Goal: Transaction & Acquisition: Obtain resource

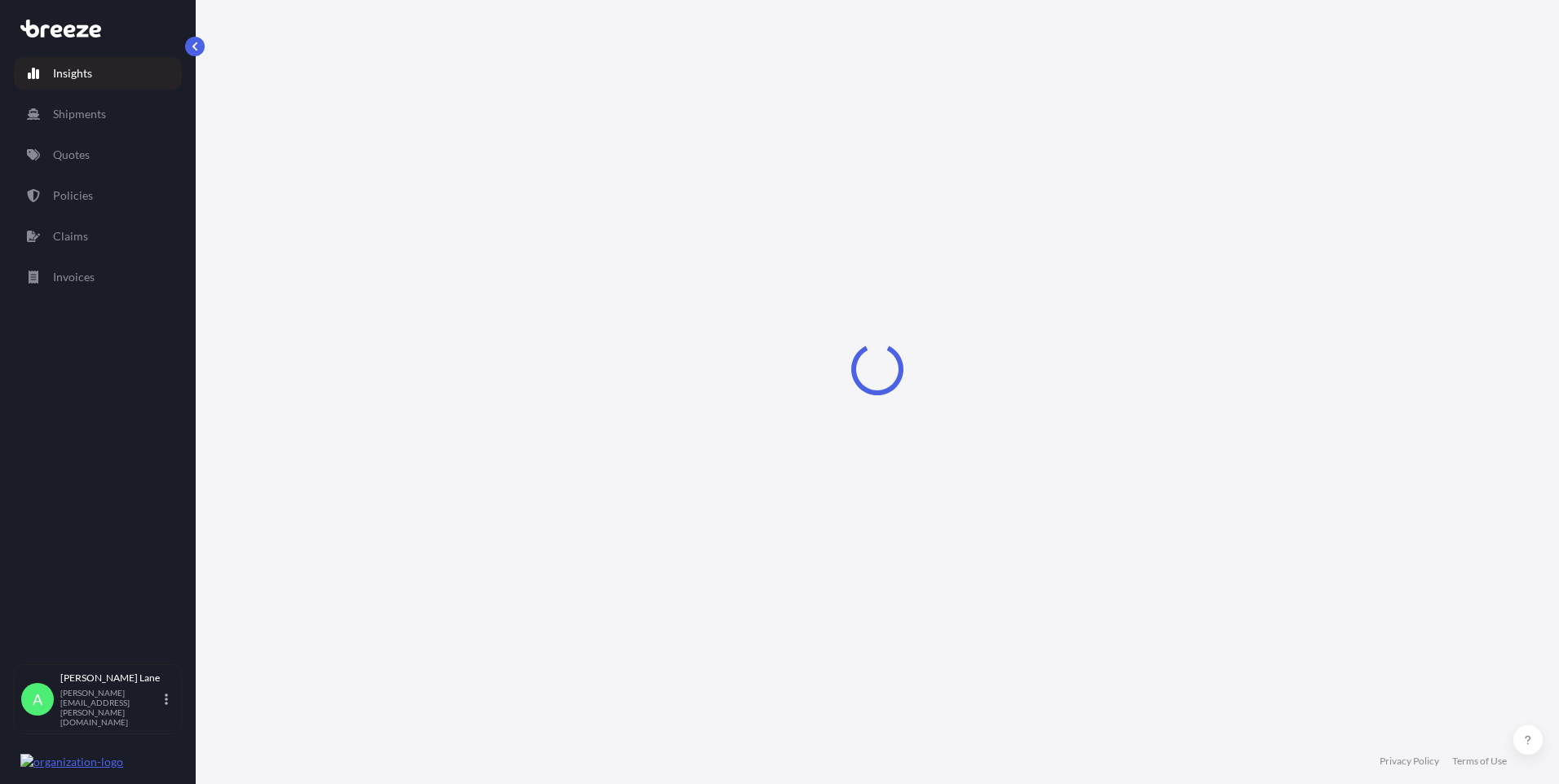
select select "2025"
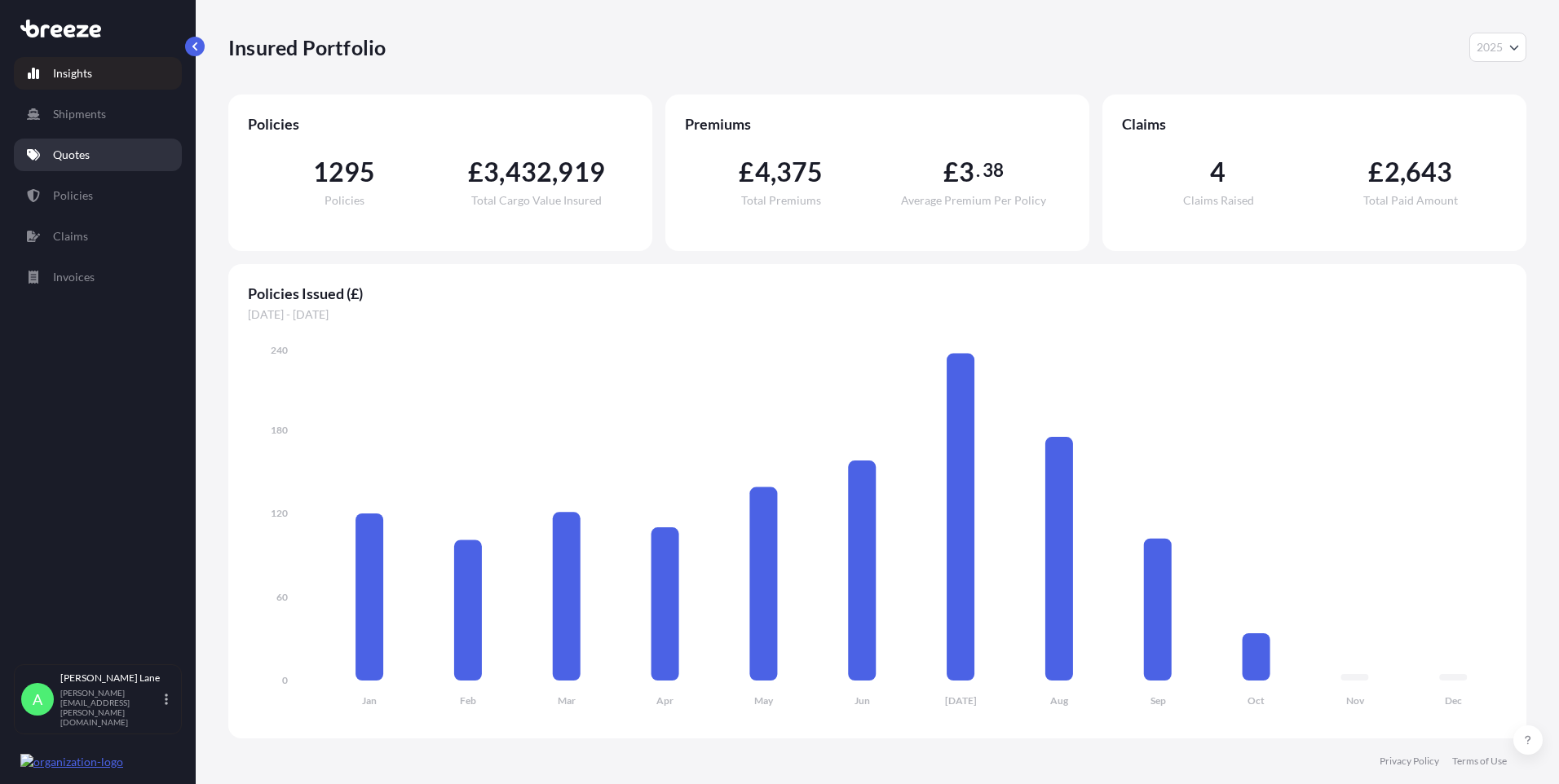
click at [62, 161] on p "Quotes" at bounding box center [72, 155] width 37 height 17
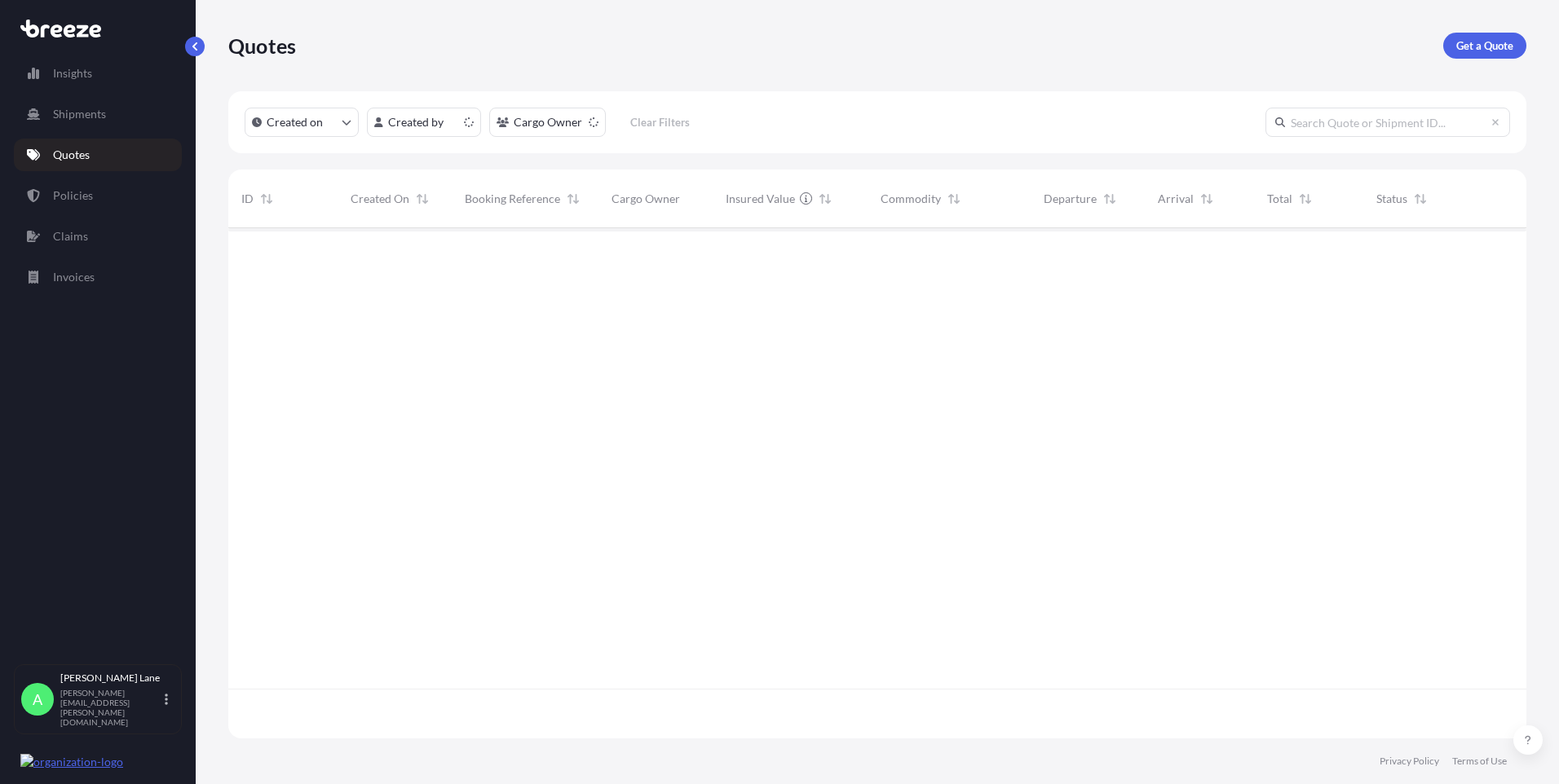
scroll to position [507, 1286]
click at [1483, 40] on p "Get a Quote" at bounding box center [1485, 46] width 57 height 17
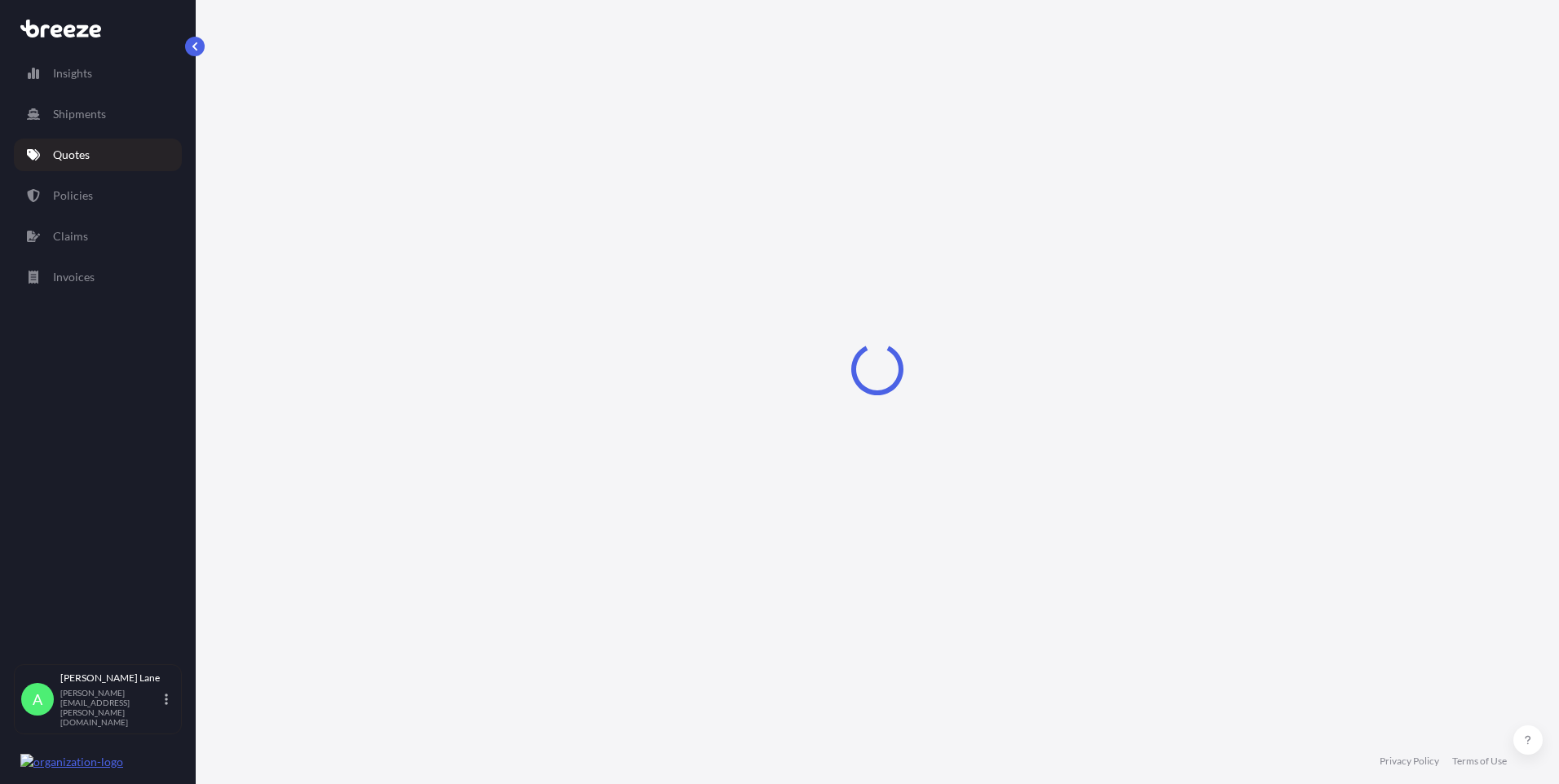
select select "Road"
select select "1"
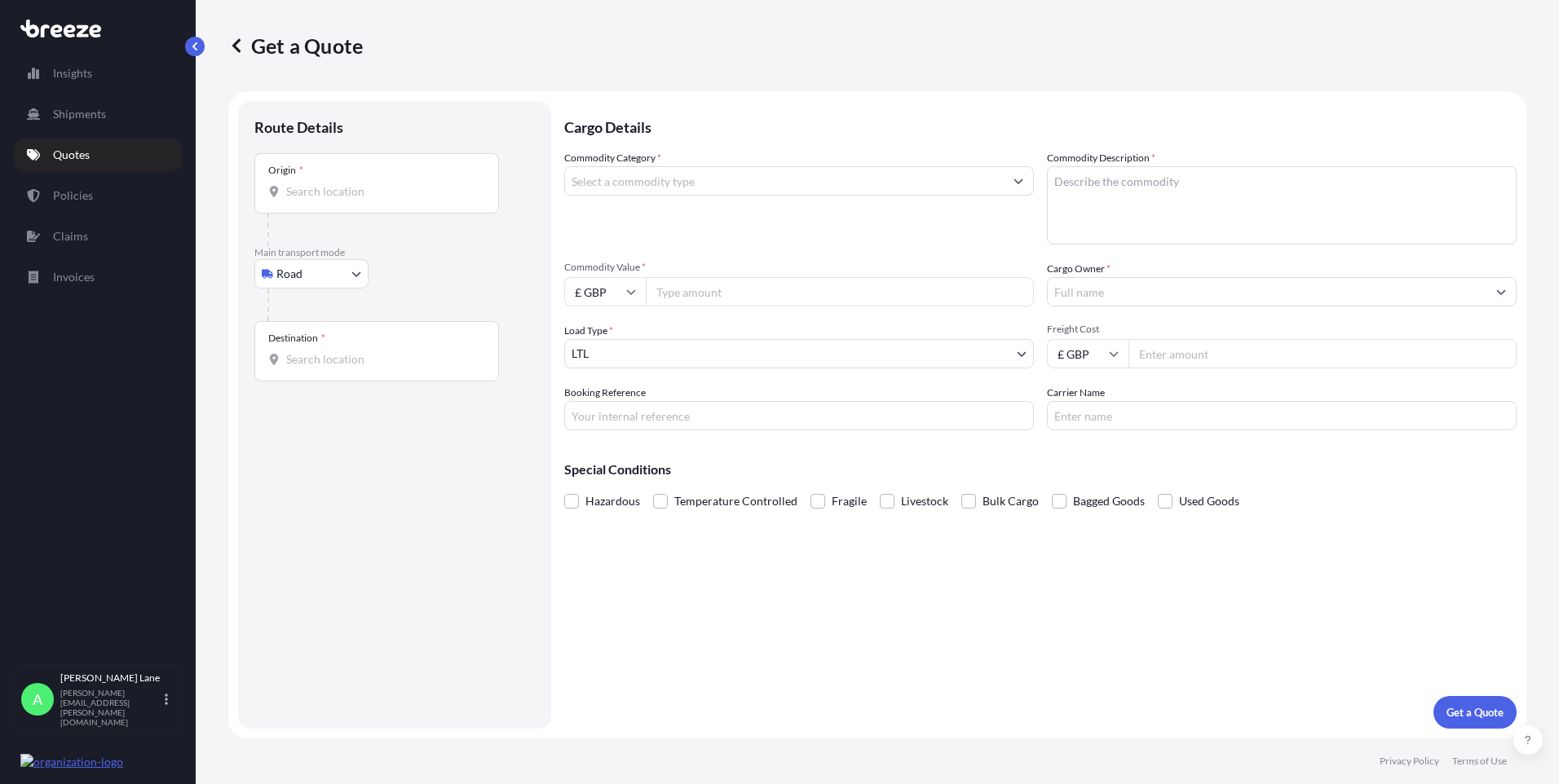
click at [293, 276] on body "Insights Shipments Quotes Policies Claims Invoices A [PERSON_NAME] [PERSON_NAME…" at bounding box center [780, 392] width 1559 height 784
click at [308, 337] on div "Air" at bounding box center [312, 346] width 101 height 29
select select "Air"
drag, startPoint x: 391, startPoint y: 186, endPoint x: 480, endPoint y: 329, distance: 168.4
click at [389, 186] on div "Place of loading" at bounding box center [377, 190] width 245 height 61
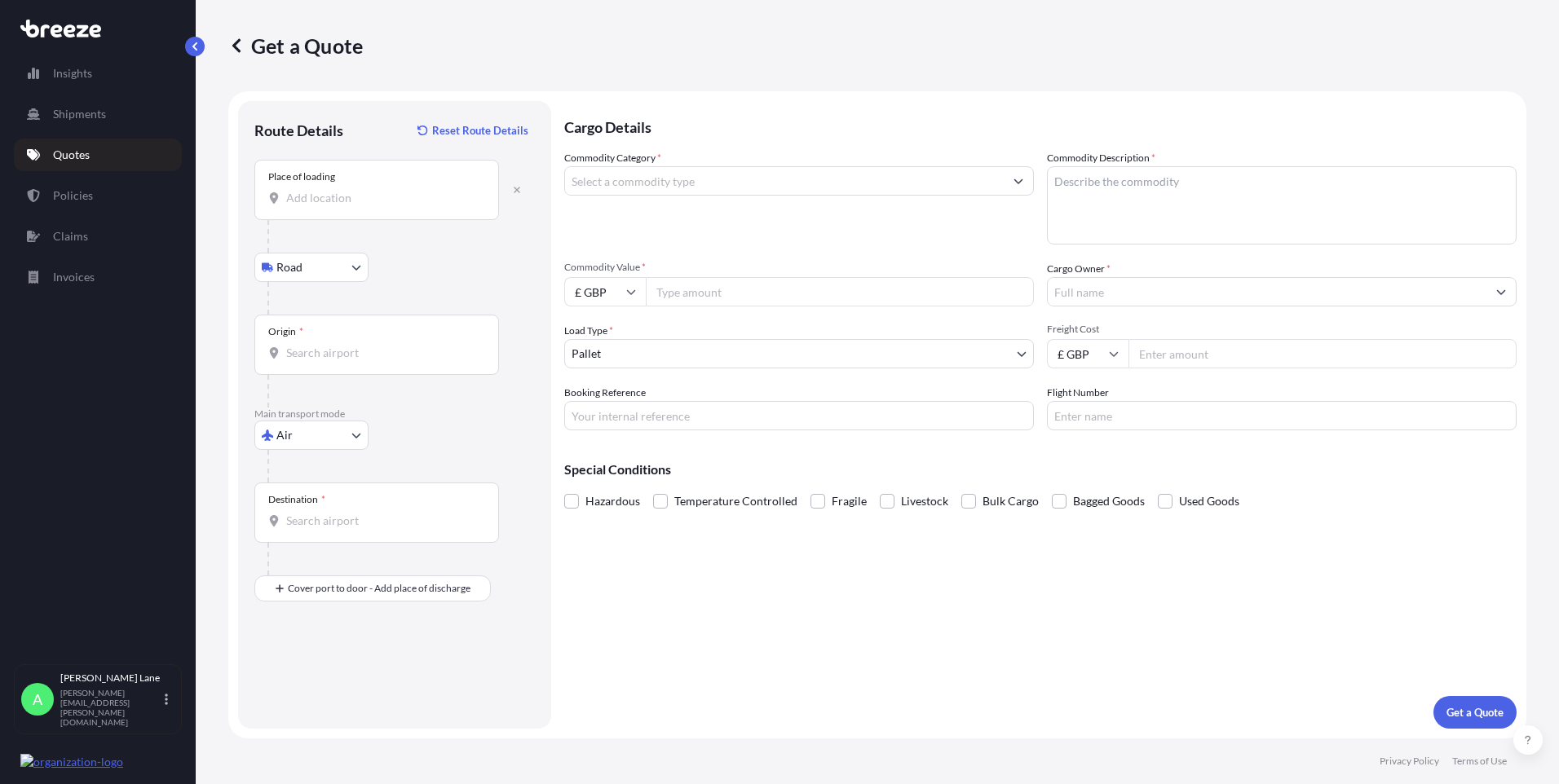
click at [389, 190] on input "Place of loading" at bounding box center [381, 199] width 192 height 17
paste input "SG13 7UB"
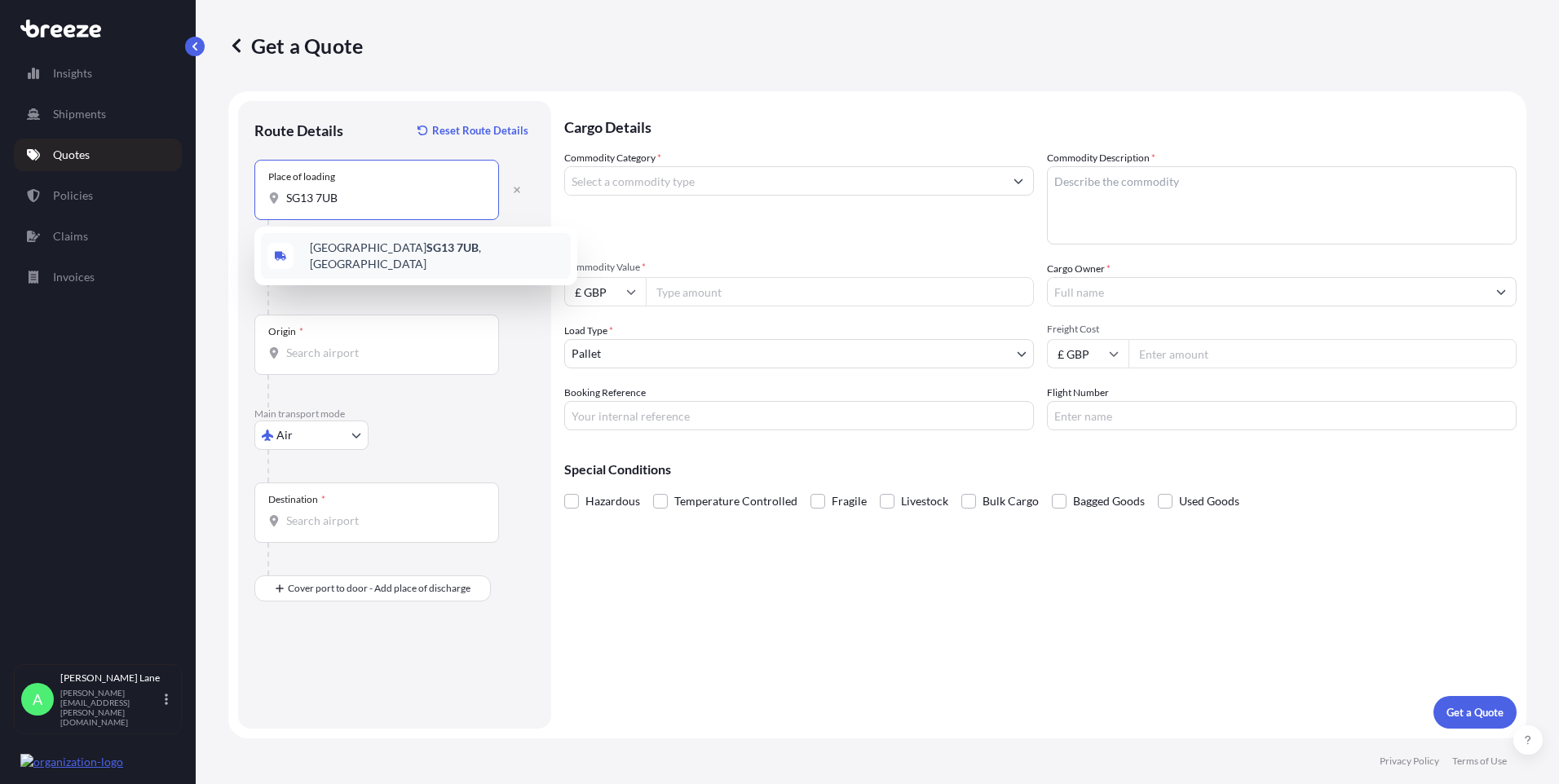
click at [378, 260] on span "[STREET_ADDRESS]" at bounding box center [437, 256] width 255 height 32
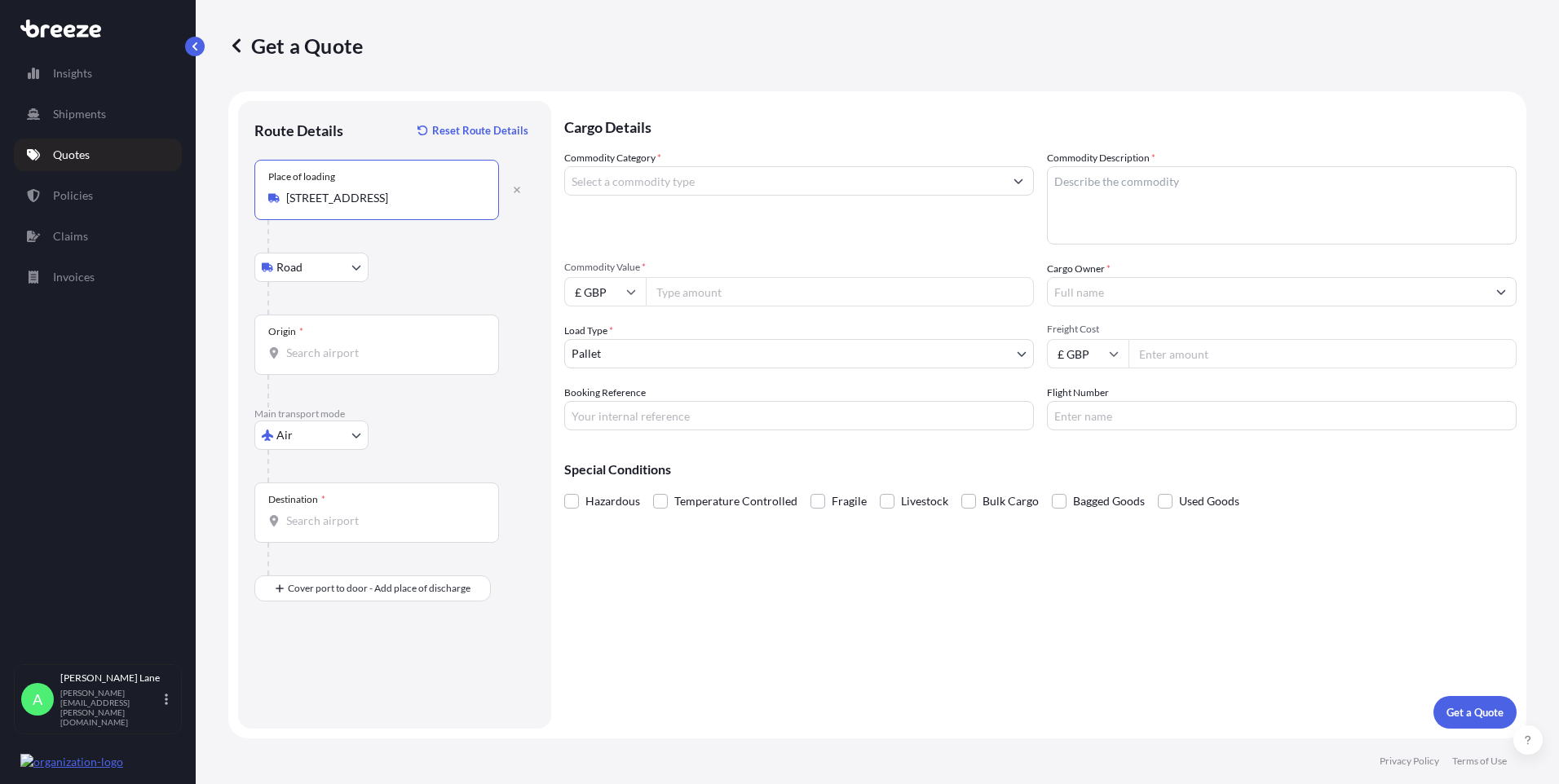
type input "[STREET_ADDRESS]"
click at [372, 352] on input "Origin *" at bounding box center [381, 353] width 192 height 17
type input "GBSTN - Stansted Apt/[GEOGRAPHIC_DATA], [GEOGRAPHIC_DATA]"
click at [375, 521] on input "Destination *" at bounding box center [381, 521] width 192 height 17
paste input "QINGDAO"
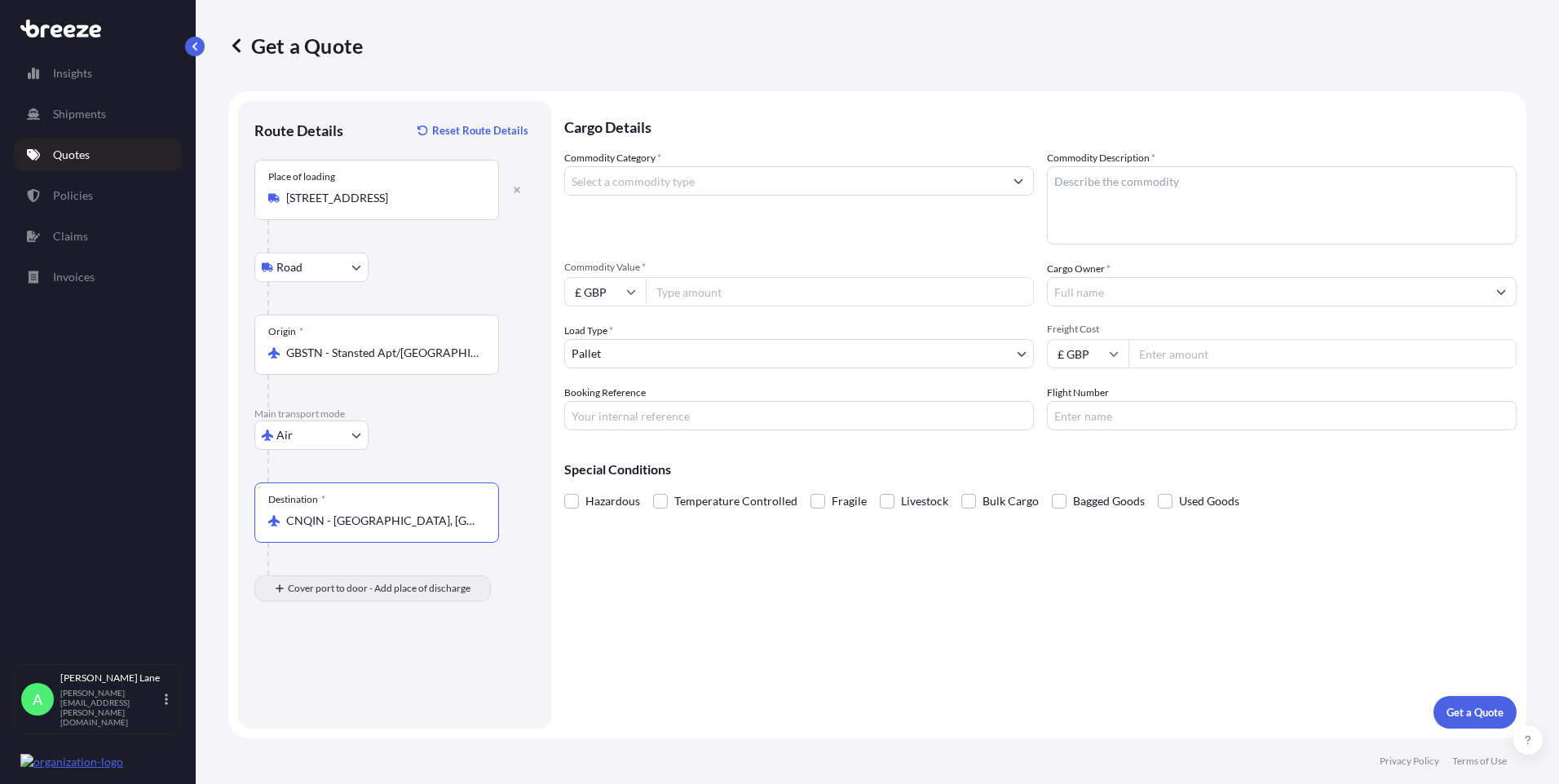
type input "CNQIN - [GEOGRAPHIC_DATA], [GEOGRAPHIC_DATA]"
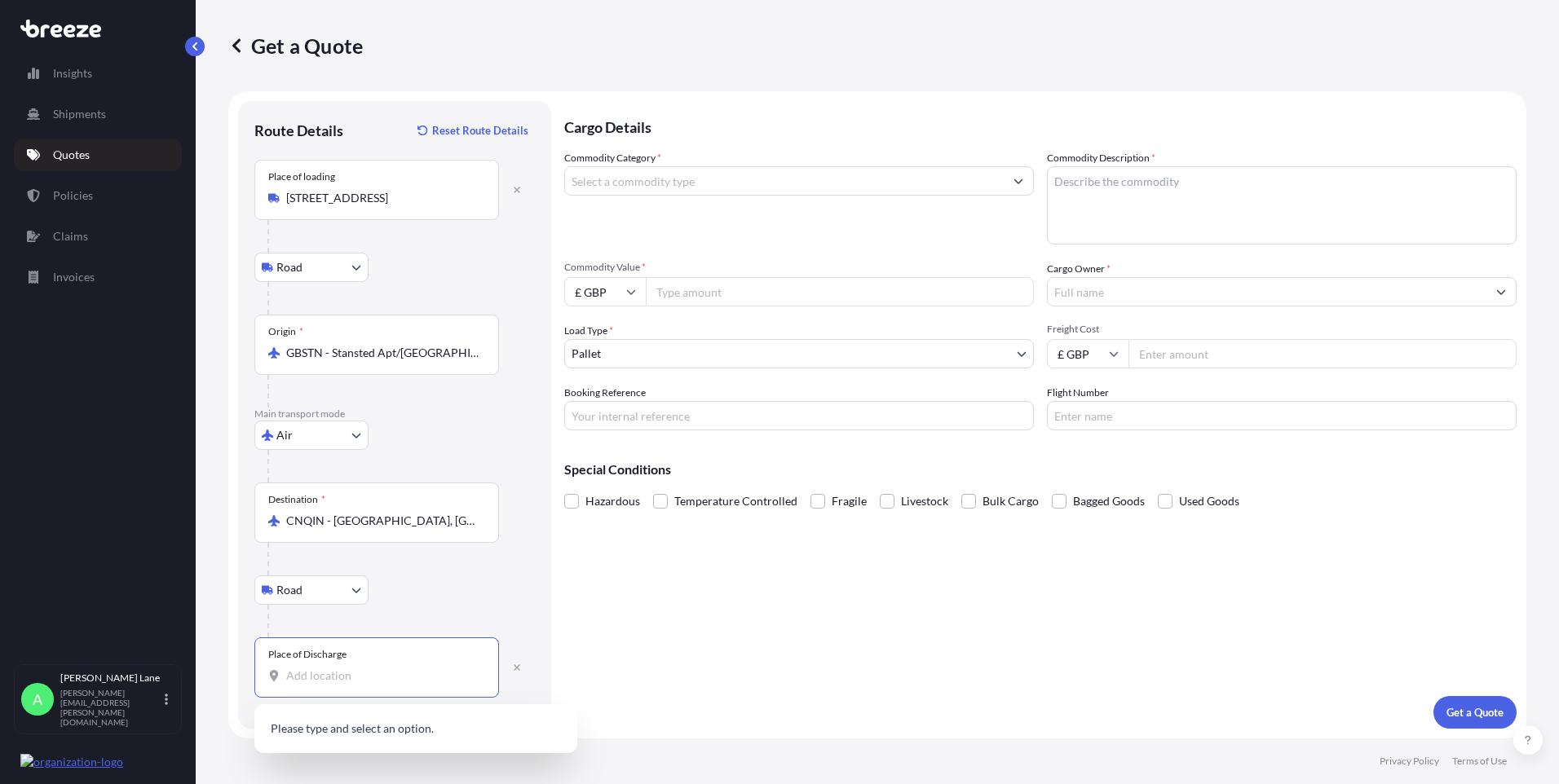
paste input "266071"
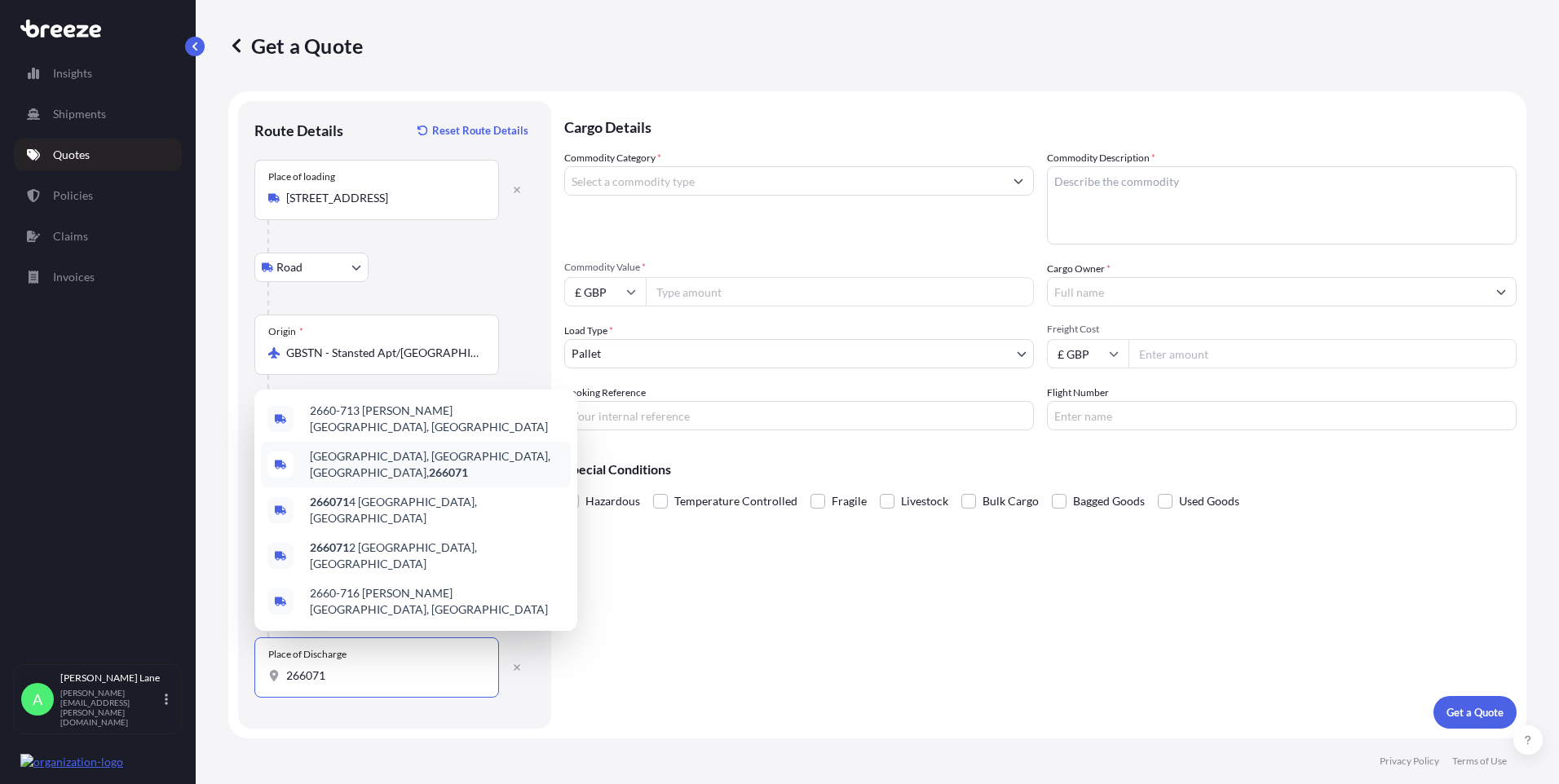
click at [418, 481] on span "[GEOGRAPHIC_DATA], 266071" at bounding box center [437, 464] width 255 height 32
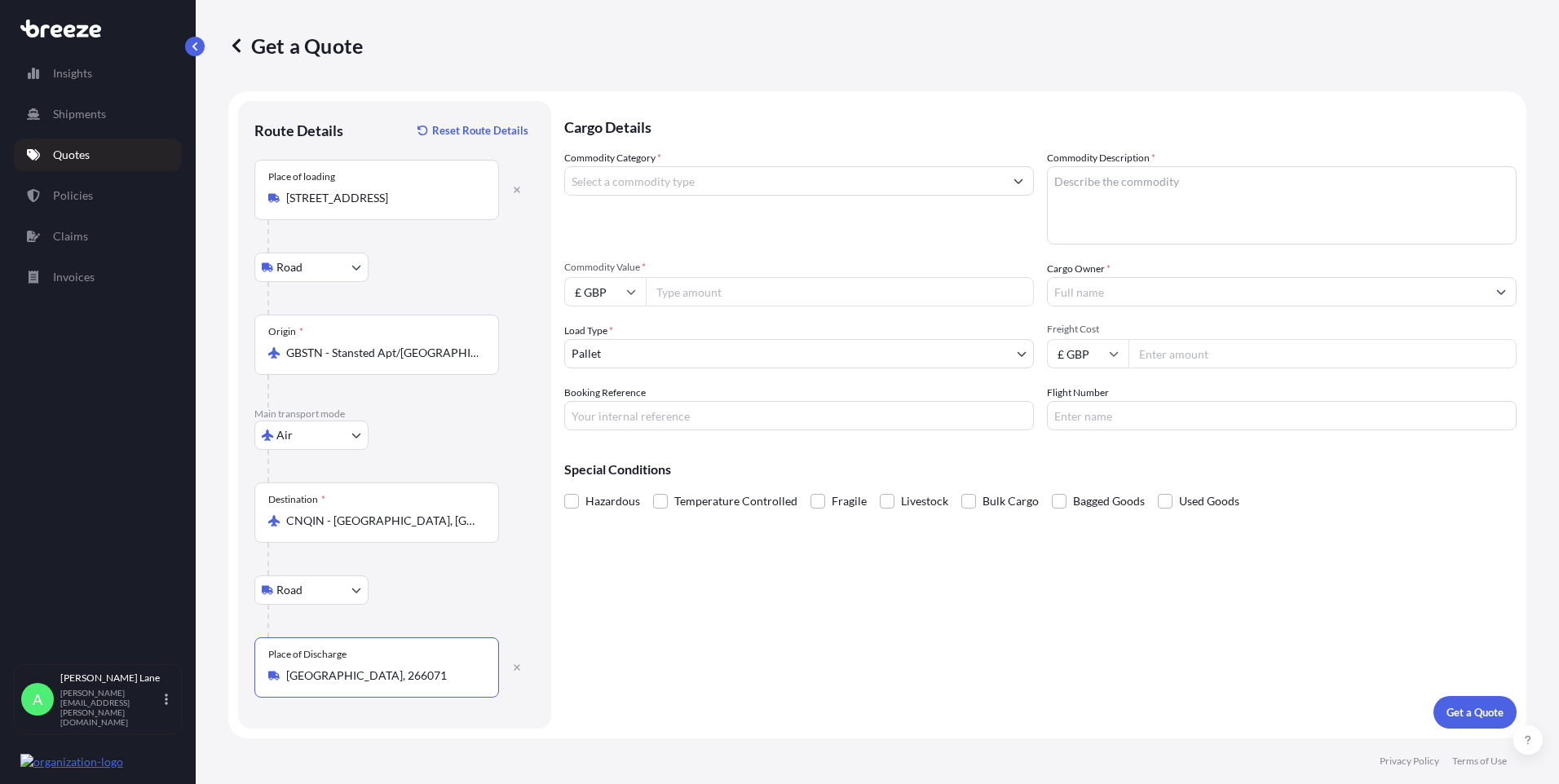
type input "[GEOGRAPHIC_DATA], 266071"
click at [698, 187] on input "Commodity Category *" at bounding box center [784, 181] width 438 height 29
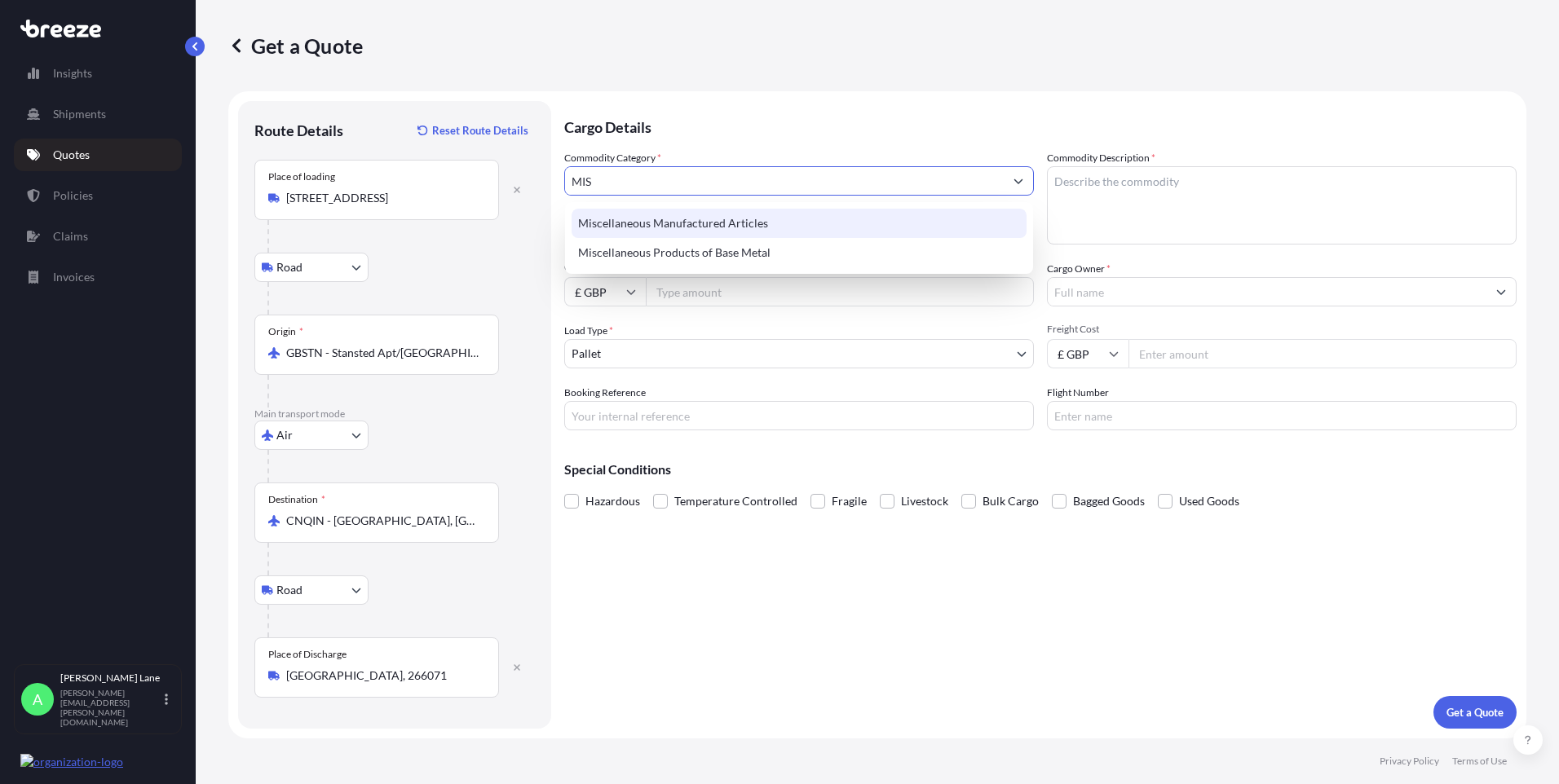
click at [709, 220] on div "Miscellaneous Manufactured Articles" at bounding box center [799, 223] width 455 height 29
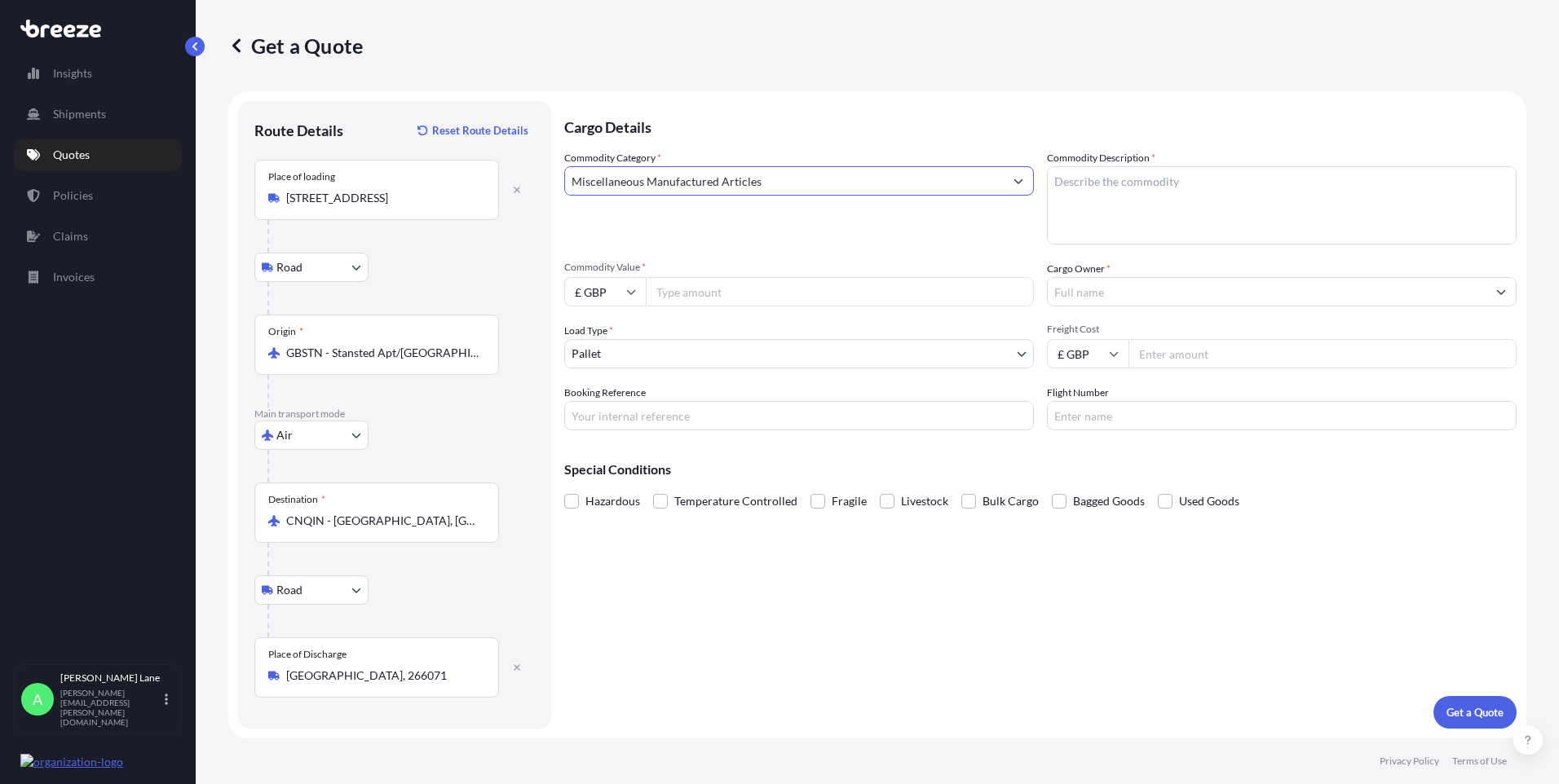
type input "Miscellaneous Manufactured Articles"
click at [715, 286] on input "Commodity Value *" at bounding box center [840, 292] width 388 height 29
type input "277.48"
click at [633, 358] on body "Insights Shipments Quotes Policies Claims Invoices A [PERSON_NAME] [PERSON_NAME…" at bounding box center [780, 392] width 1559 height 784
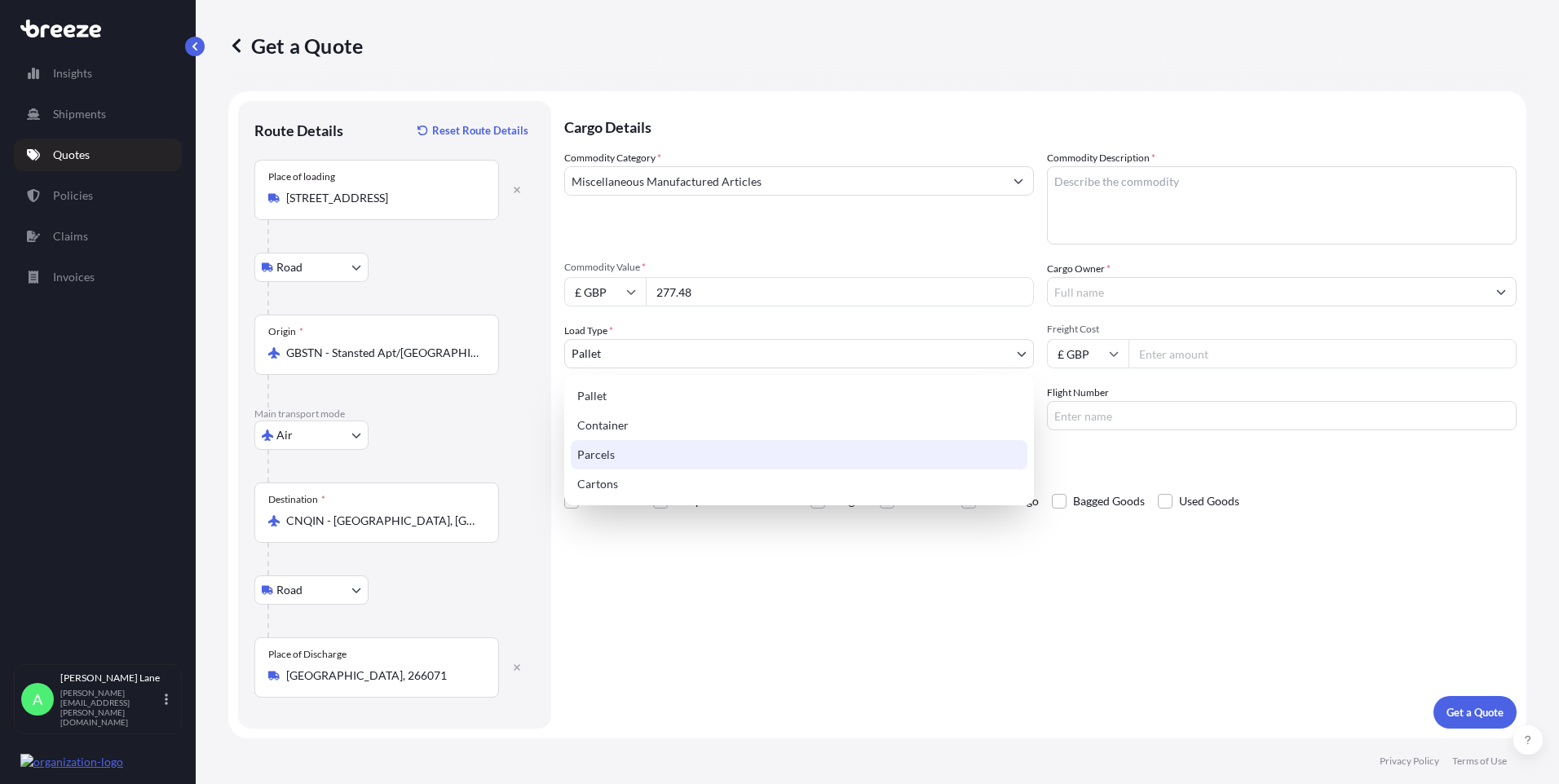
click at [617, 455] on div "Parcels" at bounding box center [799, 455] width 457 height 29
select select "3"
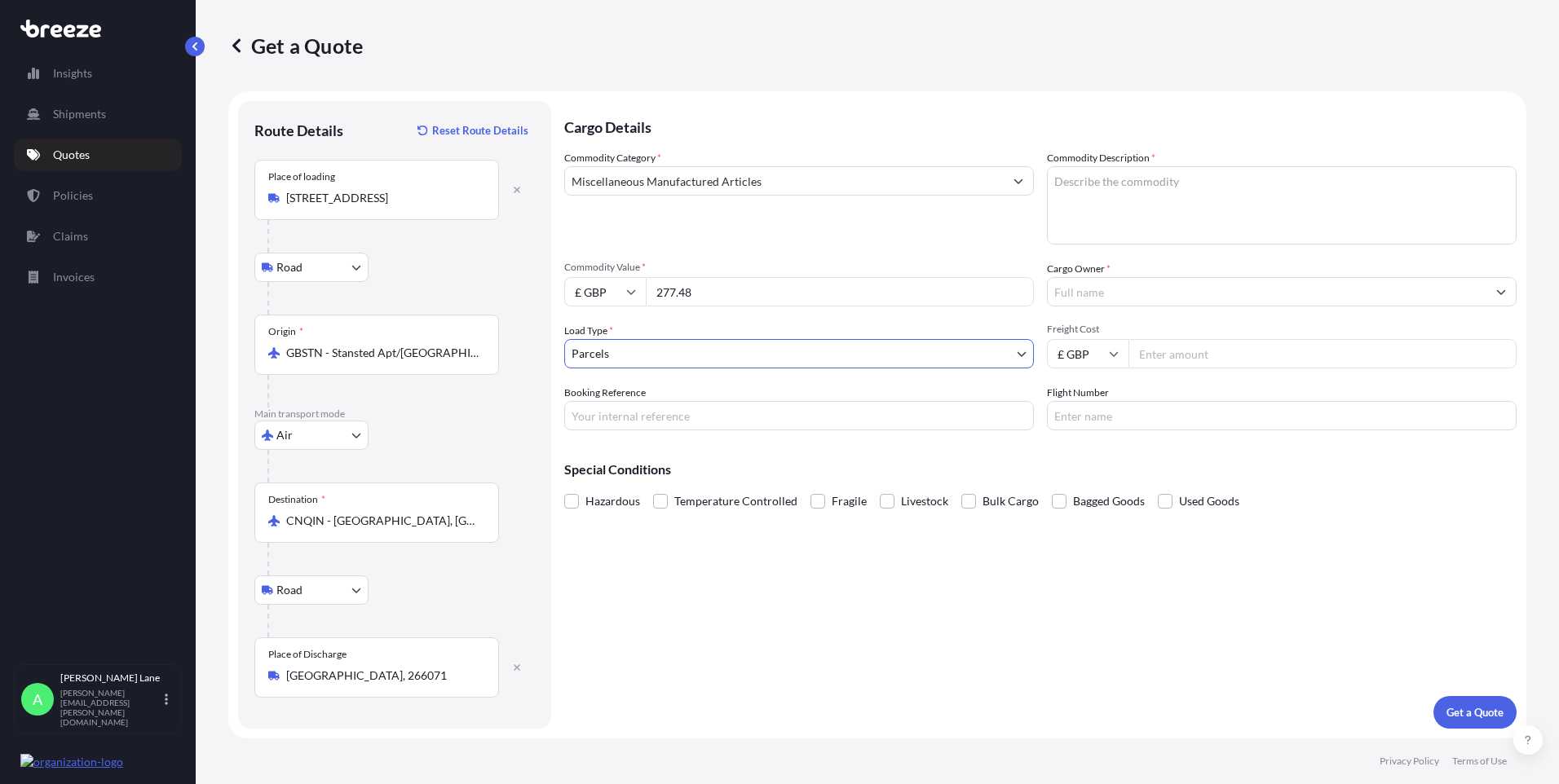
click at [640, 412] on input "Booking Reference" at bounding box center [799, 415] width 470 height 29
paste input "1899419"
type input "1899419"
click at [1138, 191] on textarea "Commodity Description *" at bounding box center [1281, 205] width 470 height 78
paste textarea "O'RING,VITON,1343-57"
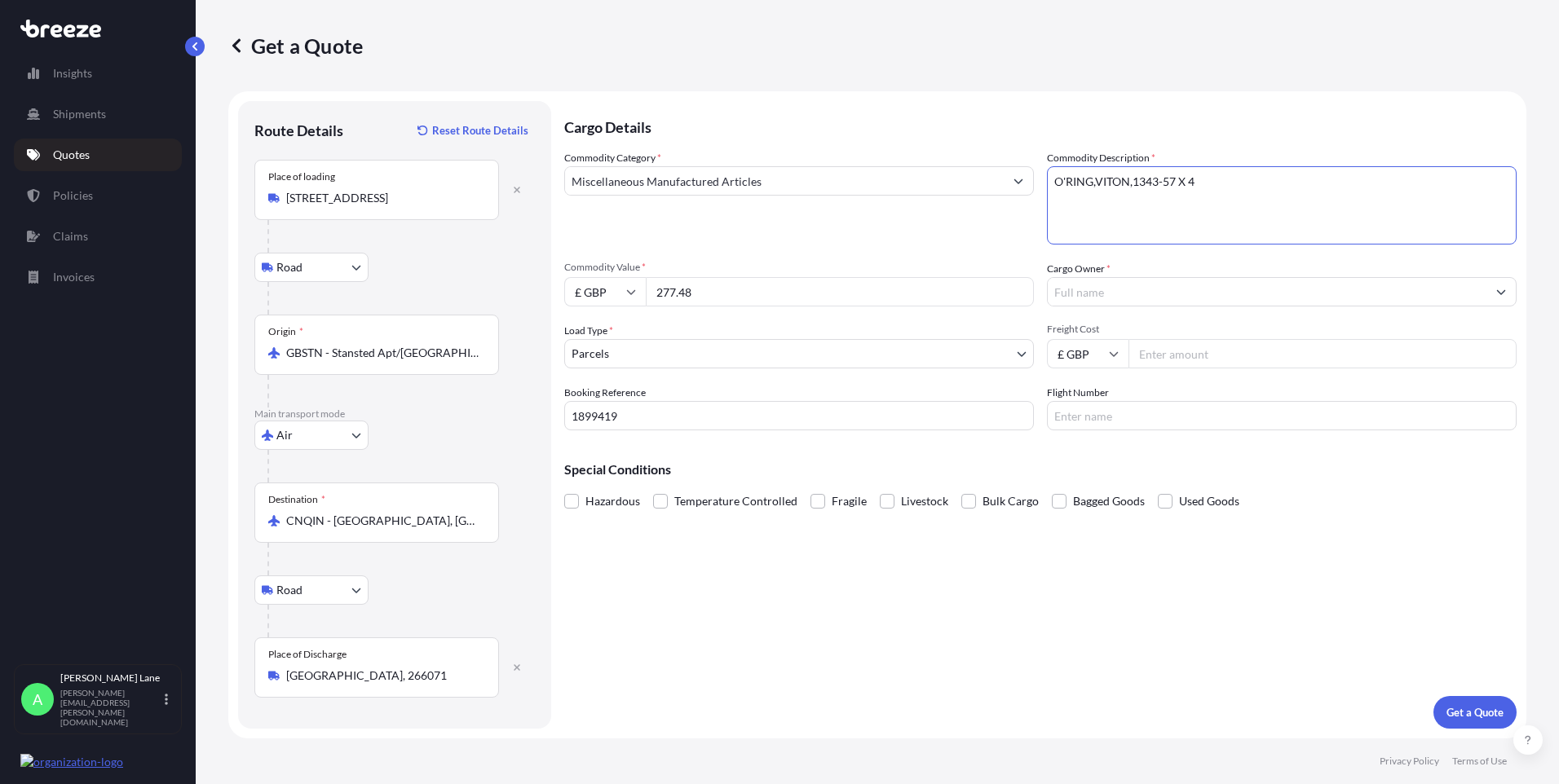
paste textarea "O'RING,[PERSON_NAME],1993-57"
paste textarea "O'RING,VITON,1443-57"
type textarea "O'RING,[PERSON_NAME],1343-57 X 4 O'RING,[PERSON_NAME],1993-57 X 4 O'RING,[PERSO…"
click at [1163, 296] on input "Cargo Owner *" at bounding box center [1267, 292] width 438 height 29
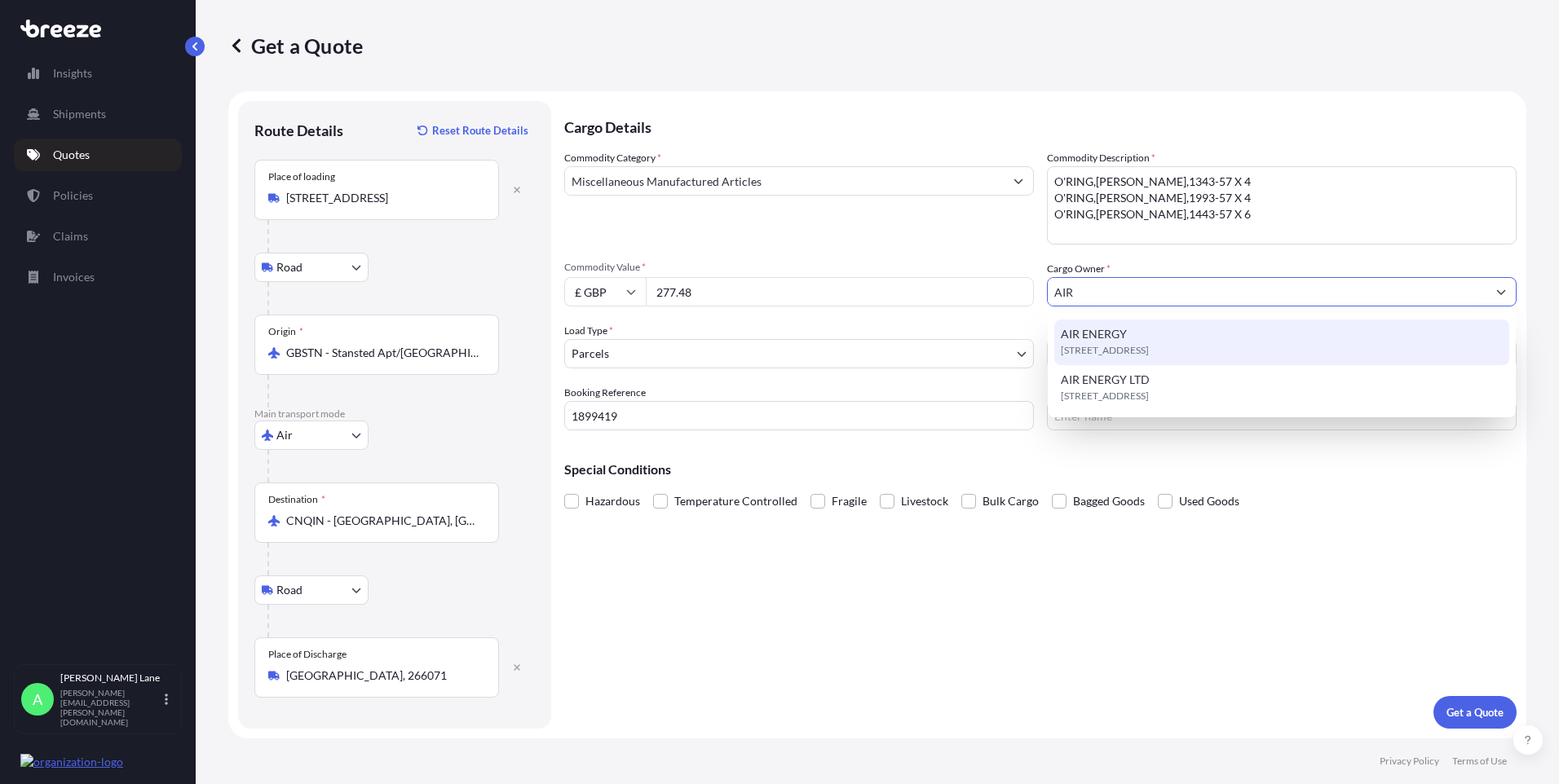
click at [1148, 335] on div "[STREET_ADDRESS]" at bounding box center [1281, 343] width 455 height 46
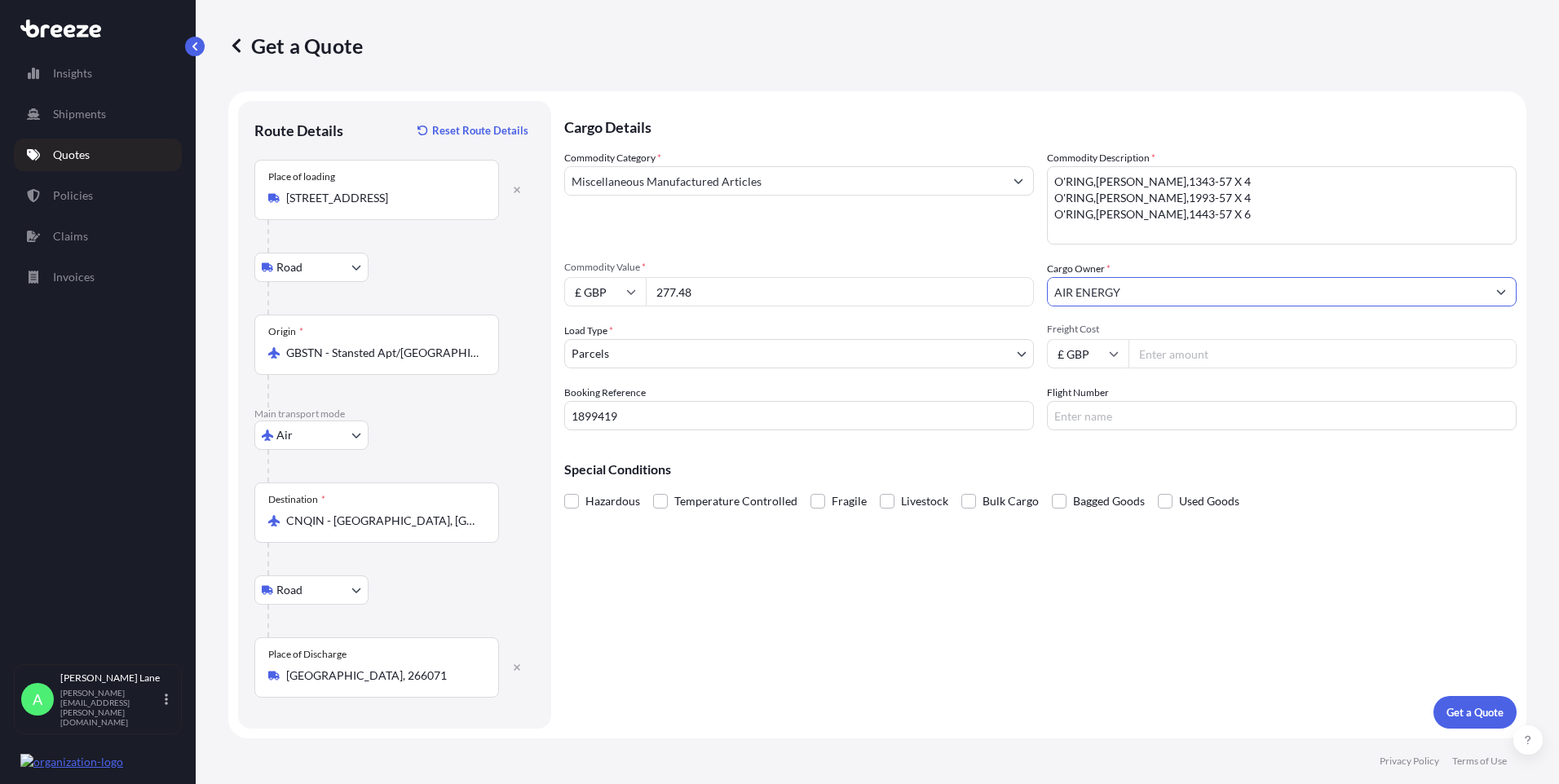
type input "AIR ENERGY"
click at [1189, 350] on input "Freight Cost" at bounding box center [1323, 354] width 388 height 29
type input "45.04"
click at [1115, 422] on input "Flight Number" at bounding box center [1281, 415] width 470 height 29
type input "FEDEX"
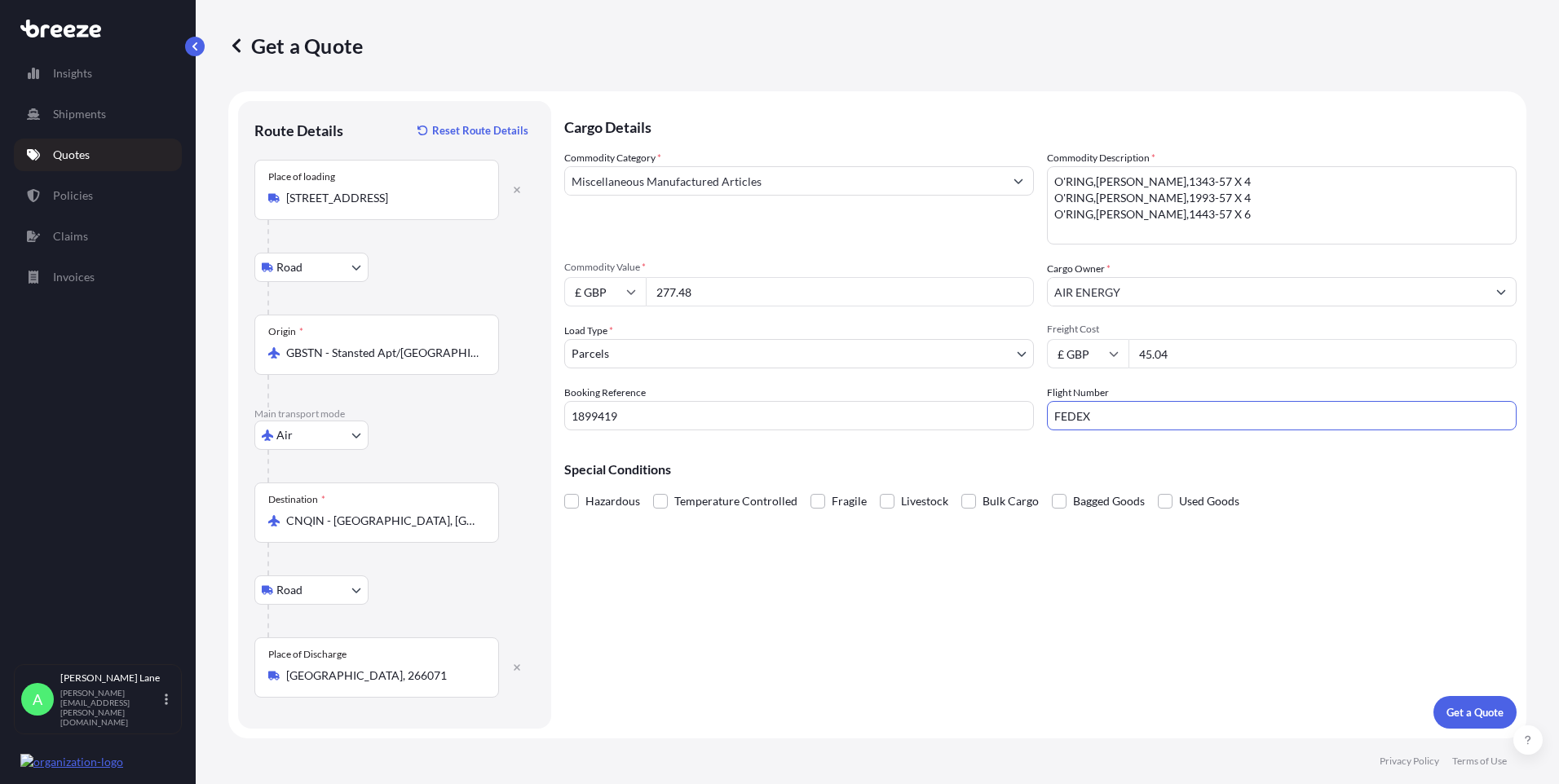
drag, startPoint x: 927, startPoint y: 668, endPoint x: 950, endPoint y: 661, distance: 24.0
click at [938, 664] on div "Cargo Details Commodity Category * Miscellaneous Manufactured Articles Commodit…" at bounding box center [1041, 415] width 952 height 628
click at [1457, 704] on button "Get a Quote" at bounding box center [1475, 712] width 83 height 32
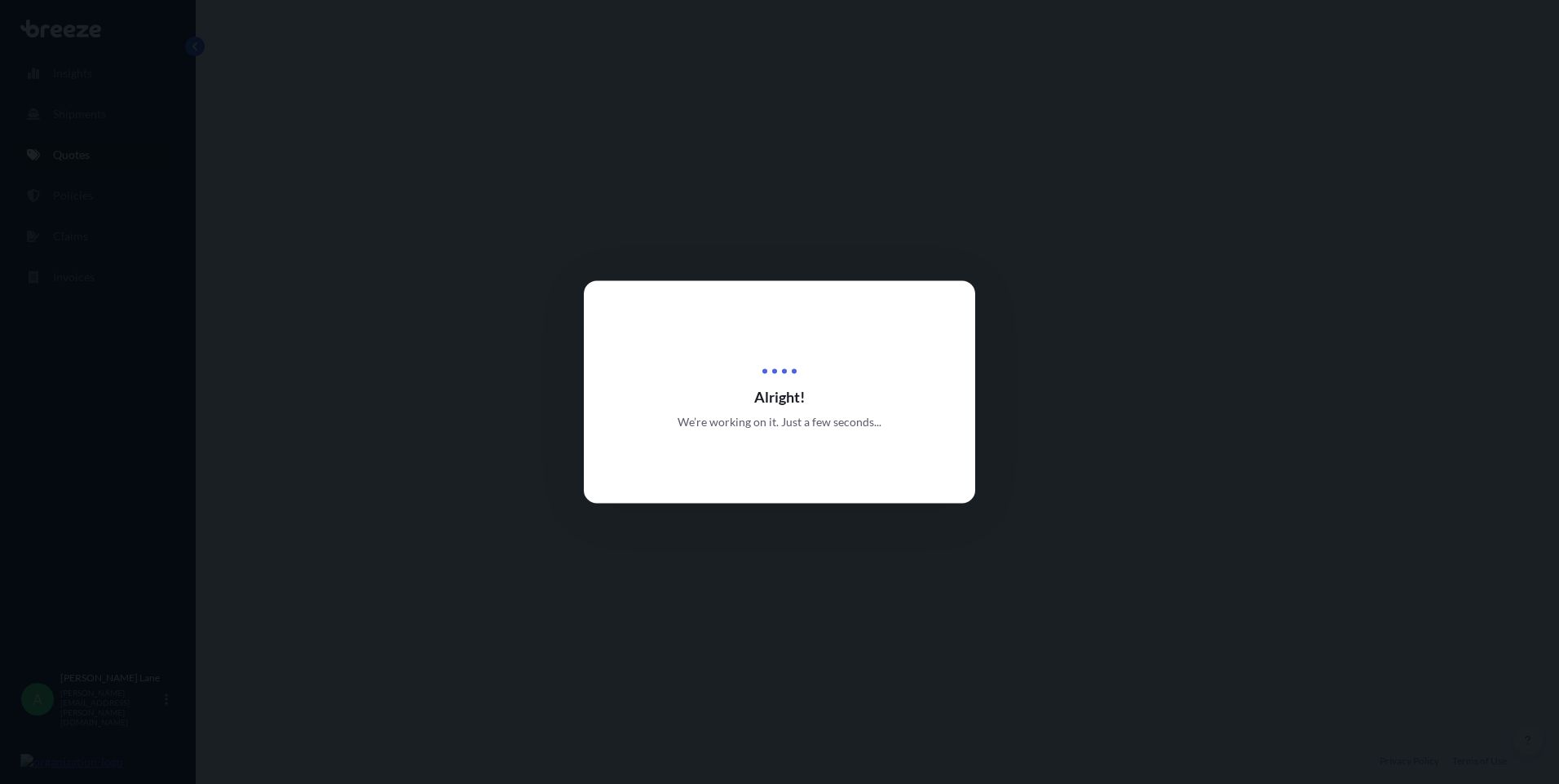
select select "Road"
select select "Air"
select select "Road"
select select "3"
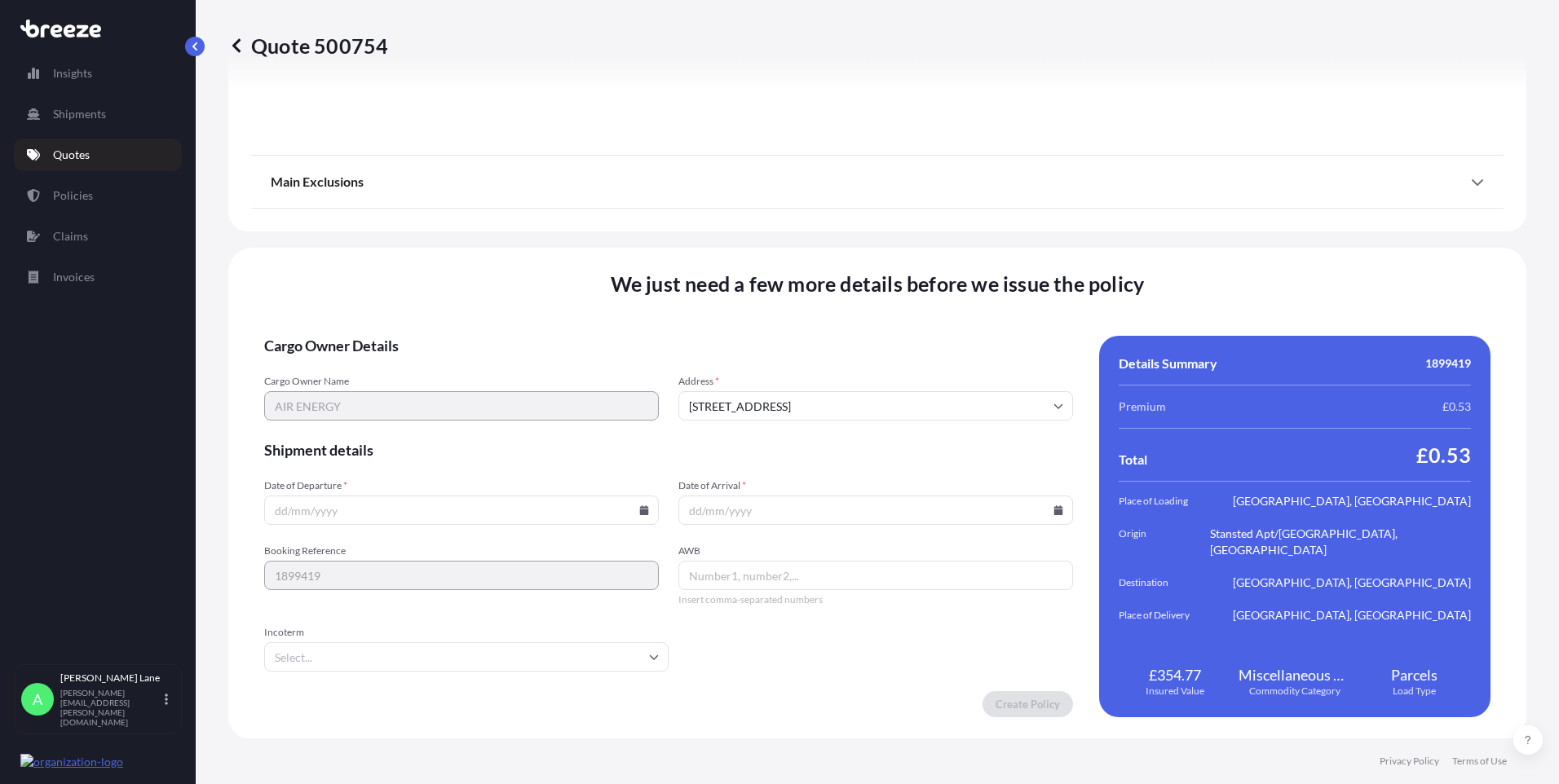
scroll to position [2127, 0]
click at [633, 505] on input "Date of Departure *" at bounding box center [461, 509] width 394 height 29
click at [642, 511] on icon at bounding box center [644, 508] width 9 height 10
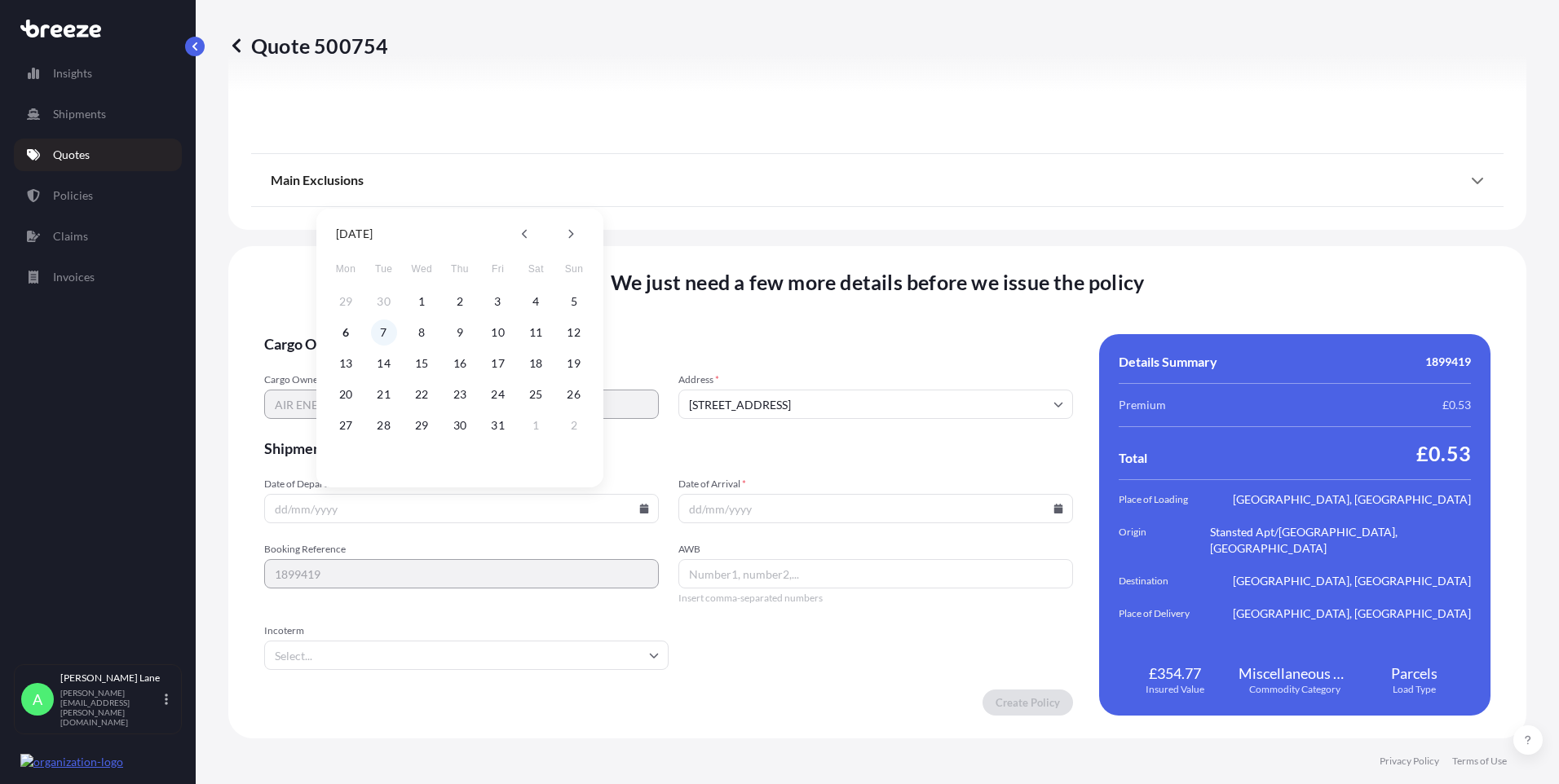
click at [379, 332] on button "7" at bounding box center [384, 333] width 26 height 26
type input "[DATE]"
click at [313, 657] on input "Incoterm" at bounding box center [466, 655] width 404 height 29
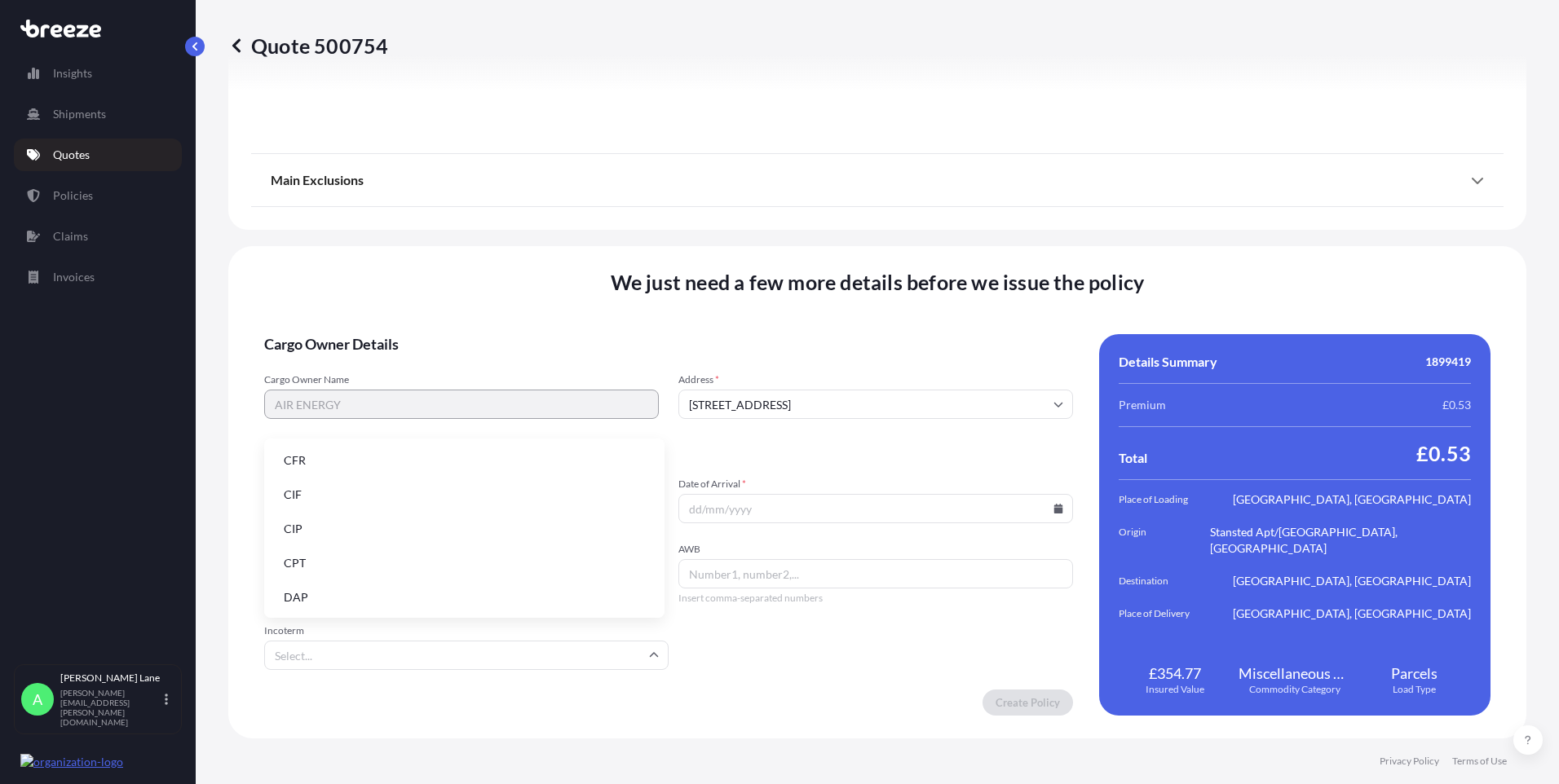
click at [336, 593] on li "DAP" at bounding box center [464, 597] width 387 height 31
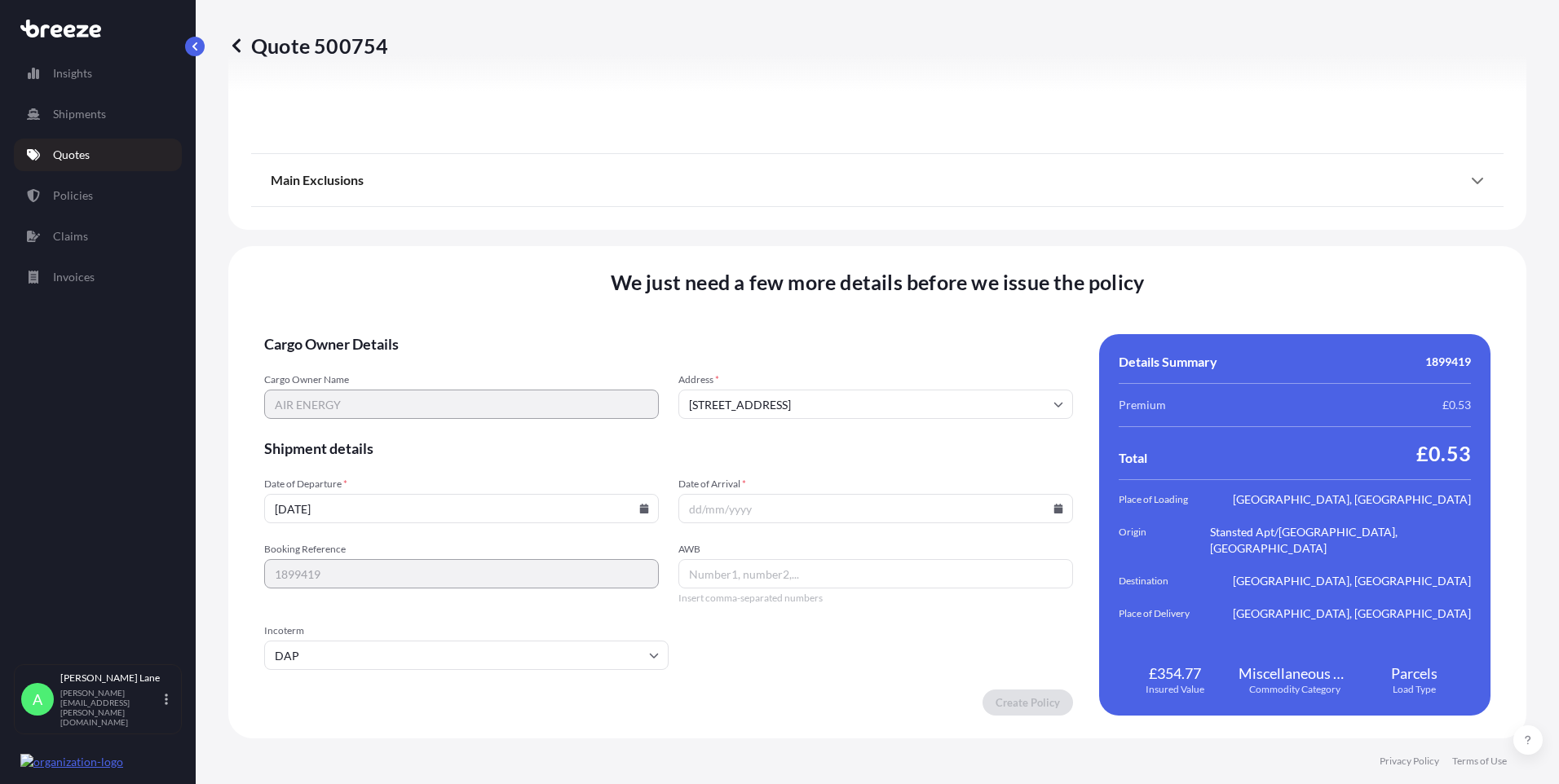
paste input "393937453480"
type input "393937453480"
click at [1046, 503] on input "Date of Arrival *" at bounding box center [875, 509] width 394 height 29
click at [1054, 509] on icon at bounding box center [1059, 508] width 9 height 10
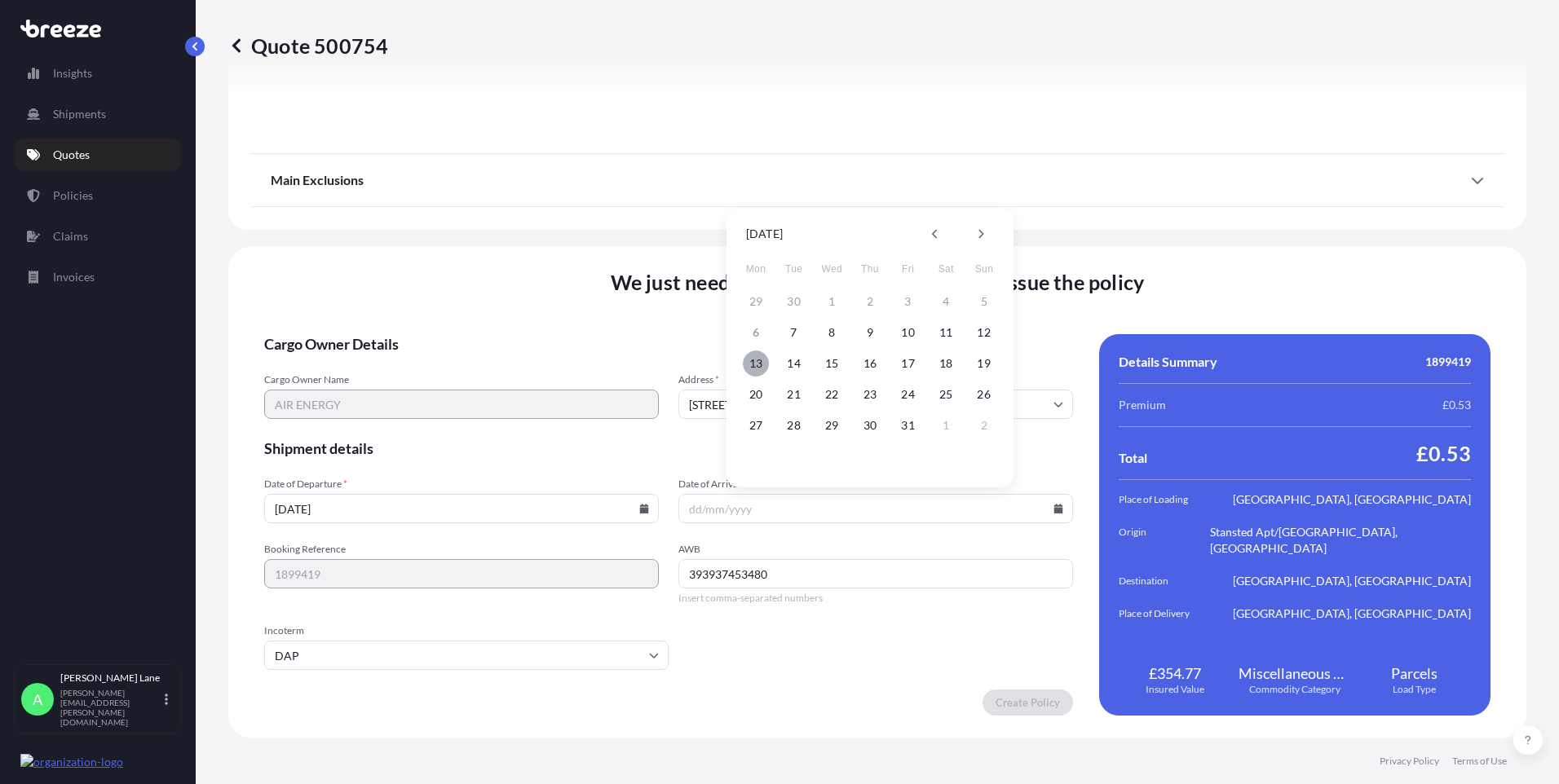
click at [759, 363] on button "13" at bounding box center [756, 363] width 26 height 26
type input "[DATE]"
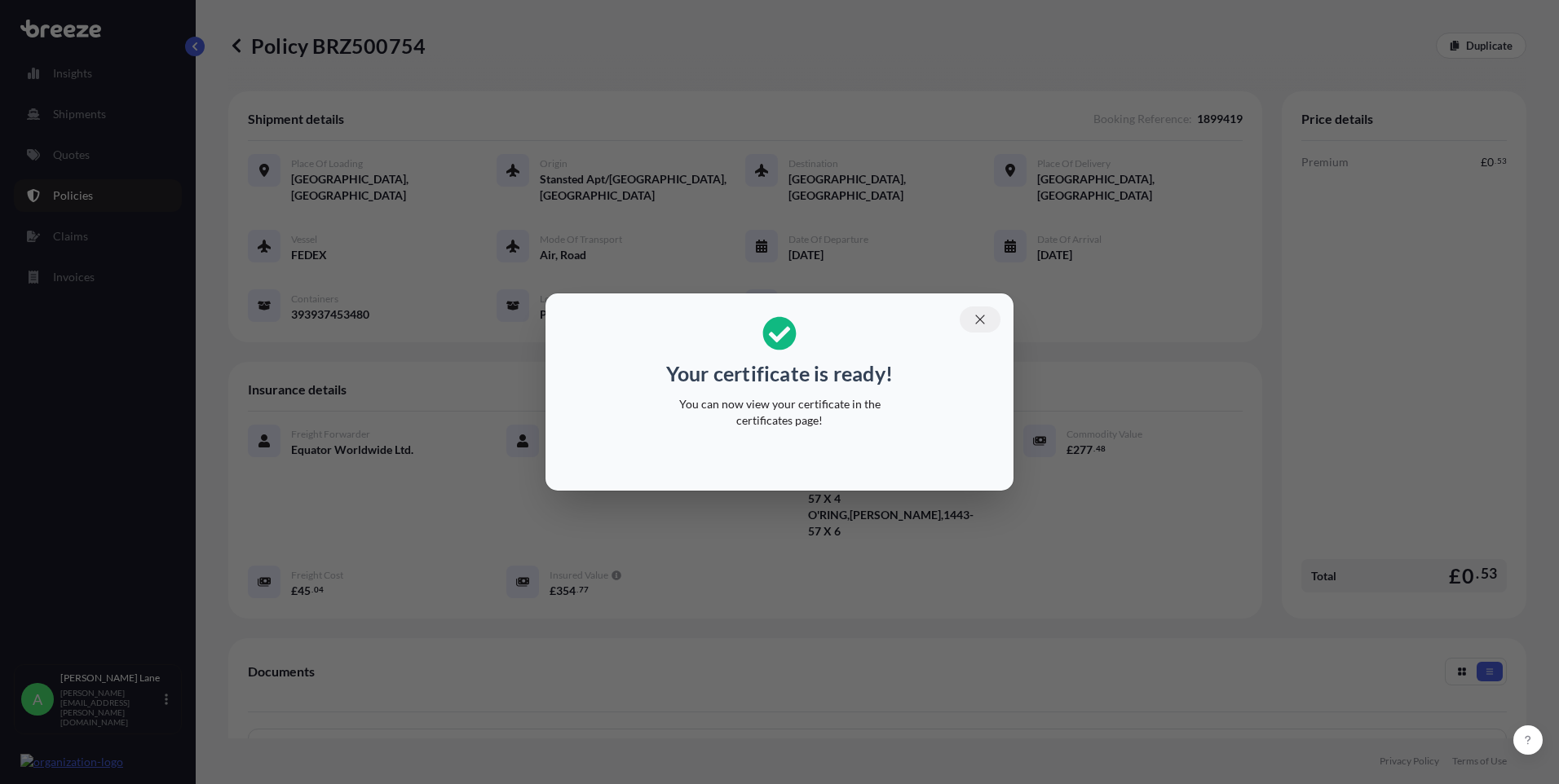
click at [971, 319] on button "button" at bounding box center [980, 320] width 40 height 26
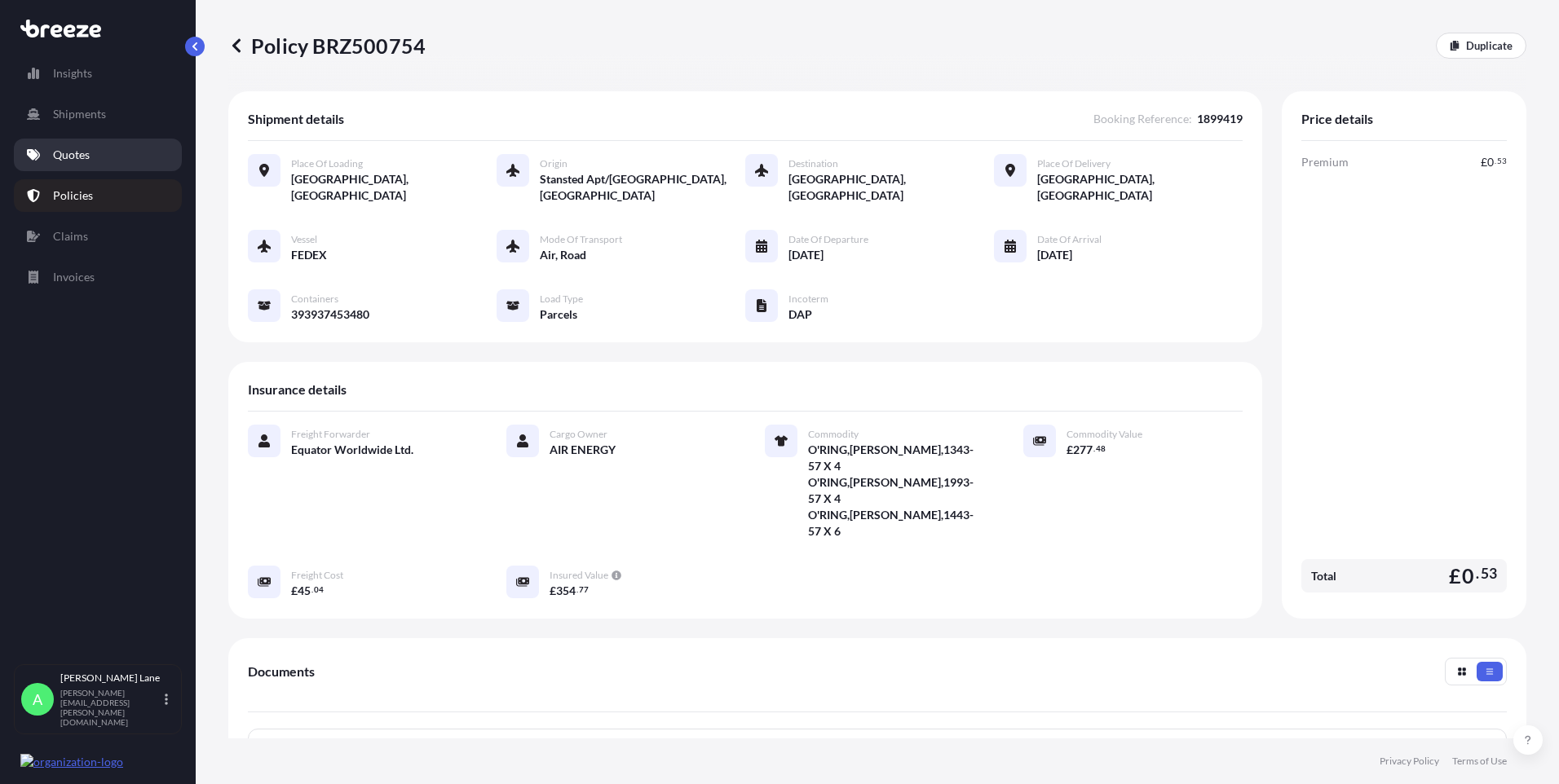
click at [97, 163] on link "Quotes" at bounding box center [97, 154] width 168 height 32
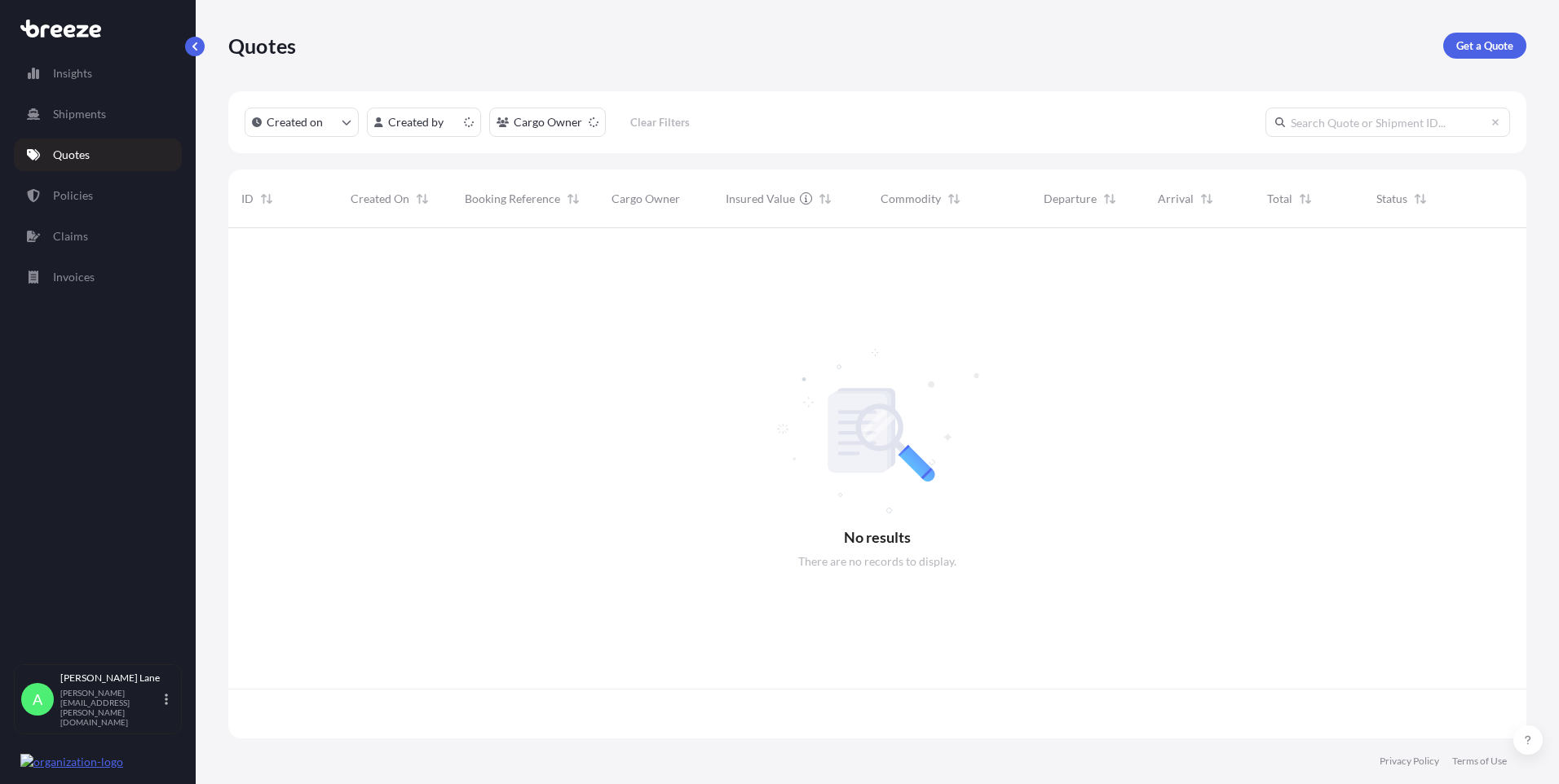
scroll to position [507, 1286]
click at [1481, 53] on p "Get a Quote" at bounding box center [1485, 46] width 57 height 17
select select "Road"
select select "1"
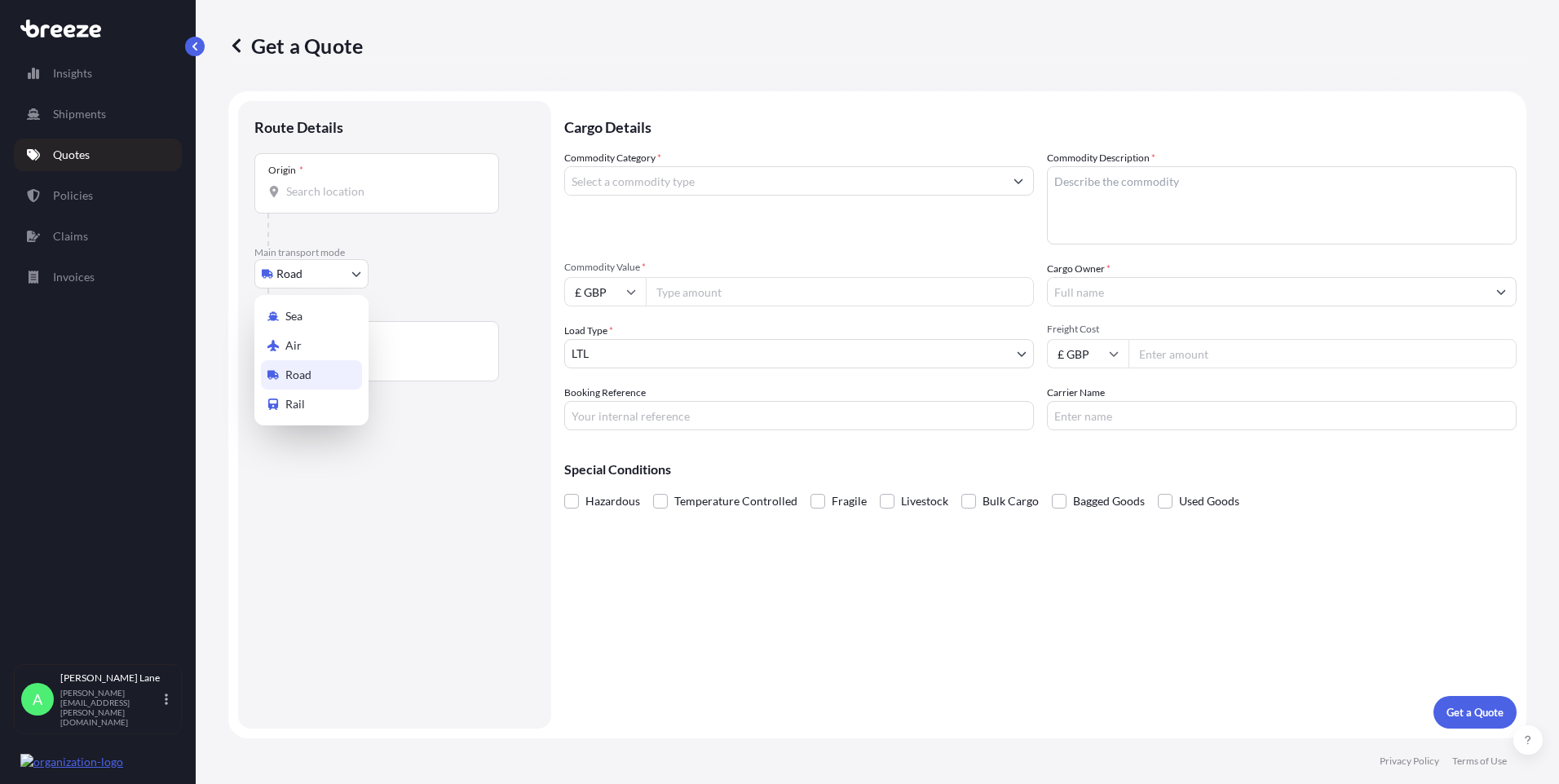
click at [314, 276] on body "Insights Shipments Quotes Policies Claims Invoices A [PERSON_NAME] [PERSON_NAME…" at bounding box center [780, 392] width 1559 height 784
click at [334, 350] on div "Air" at bounding box center [312, 346] width 101 height 29
select select "Air"
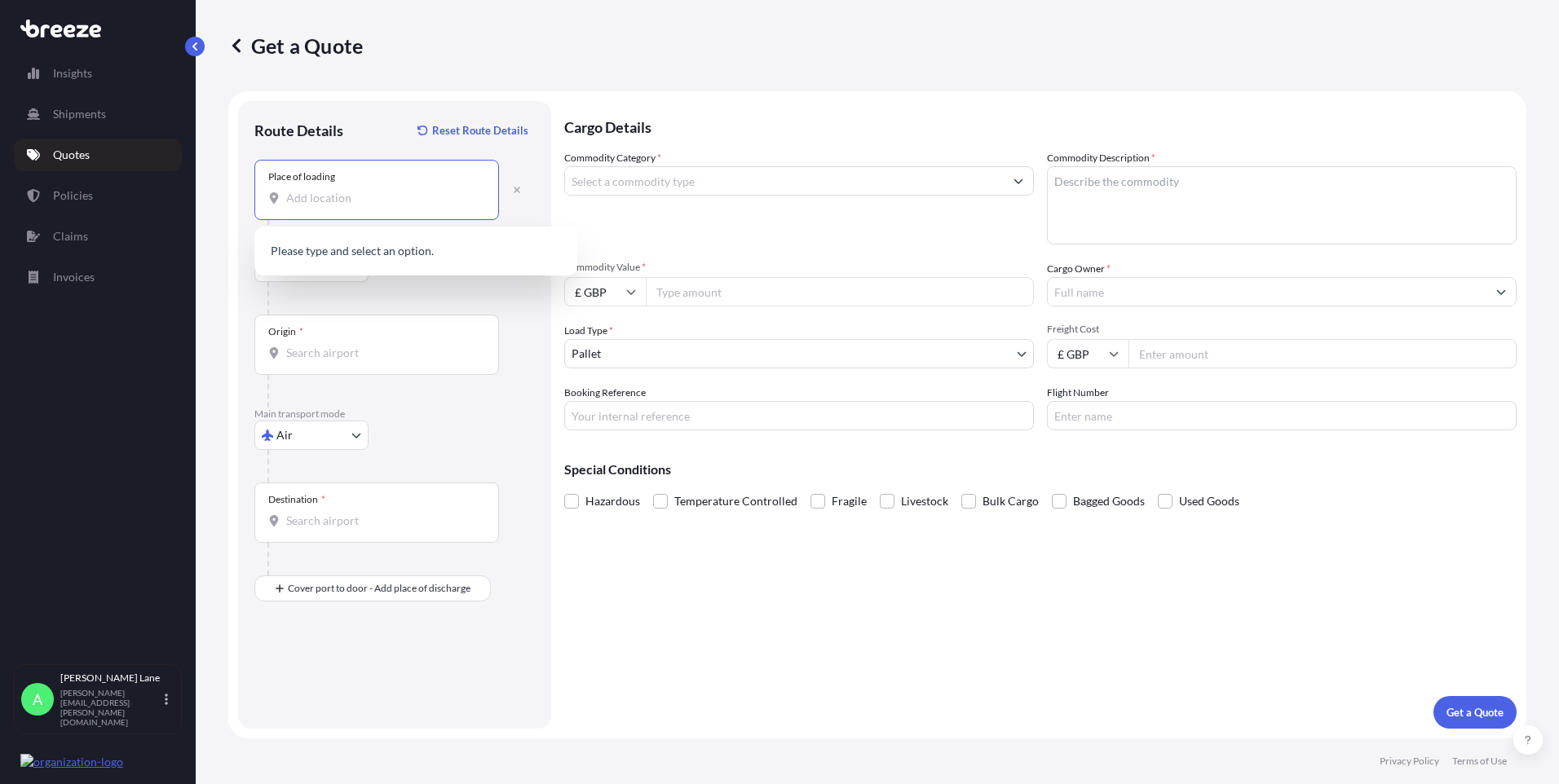
paste input "N1 3QP"
click at [391, 261] on div "London N1 3QP , [GEOGRAPHIC_DATA]" at bounding box center [415, 256] width 310 height 46
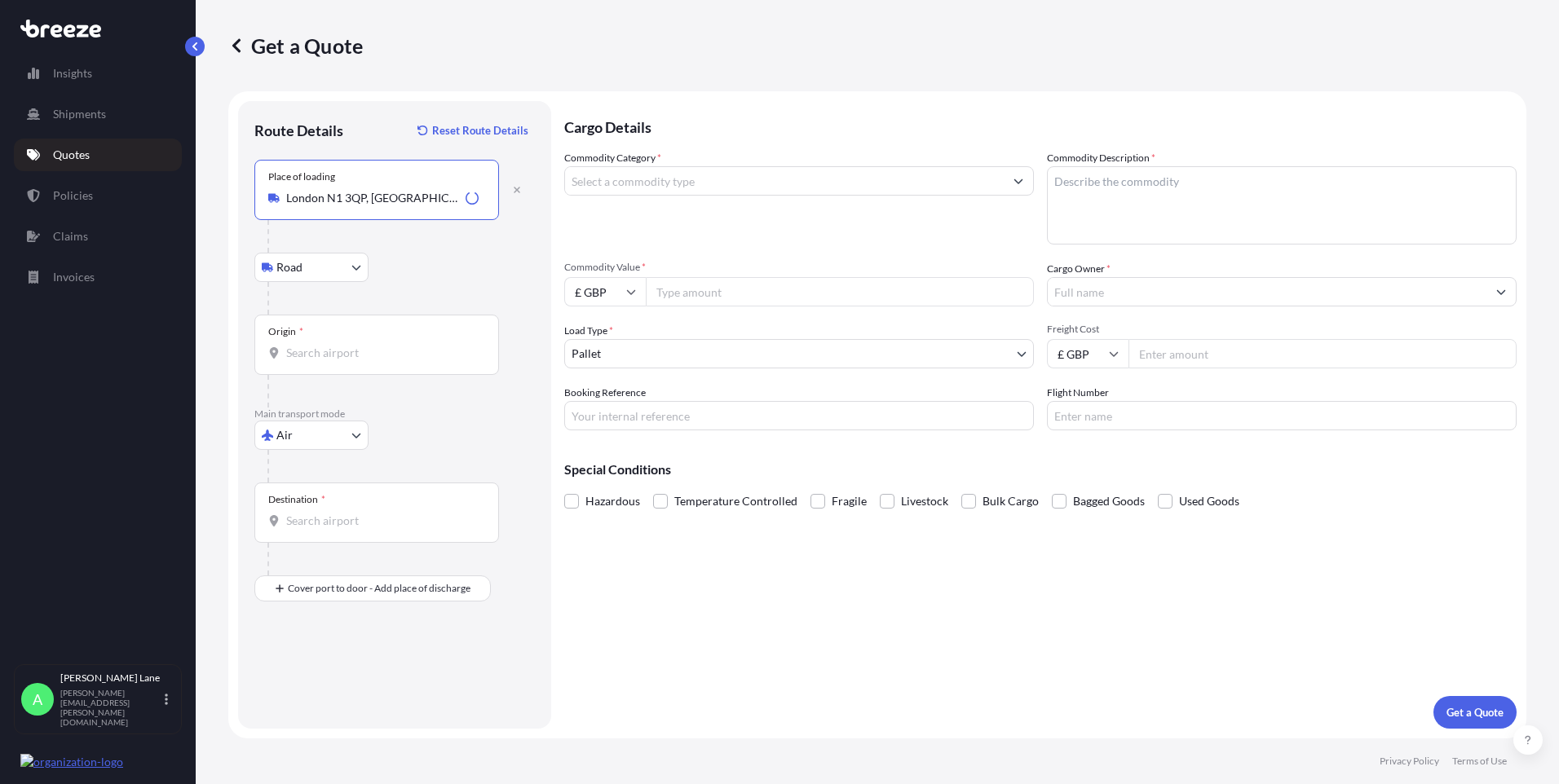
type input "London N1 3QP, [GEOGRAPHIC_DATA]"
click at [442, 268] on div "London N1 3QP, [GEOGRAPHIC_DATA]" at bounding box center [415, 253] width 310 height 40
click at [365, 344] on div "Origin *" at bounding box center [377, 345] width 245 height 61
click at [365, 345] on input "Origin *" at bounding box center [381, 353] width 192 height 17
type input "GBLHR - Heathrow Apt/[GEOGRAPHIC_DATA], [GEOGRAPHIC_DATA]"
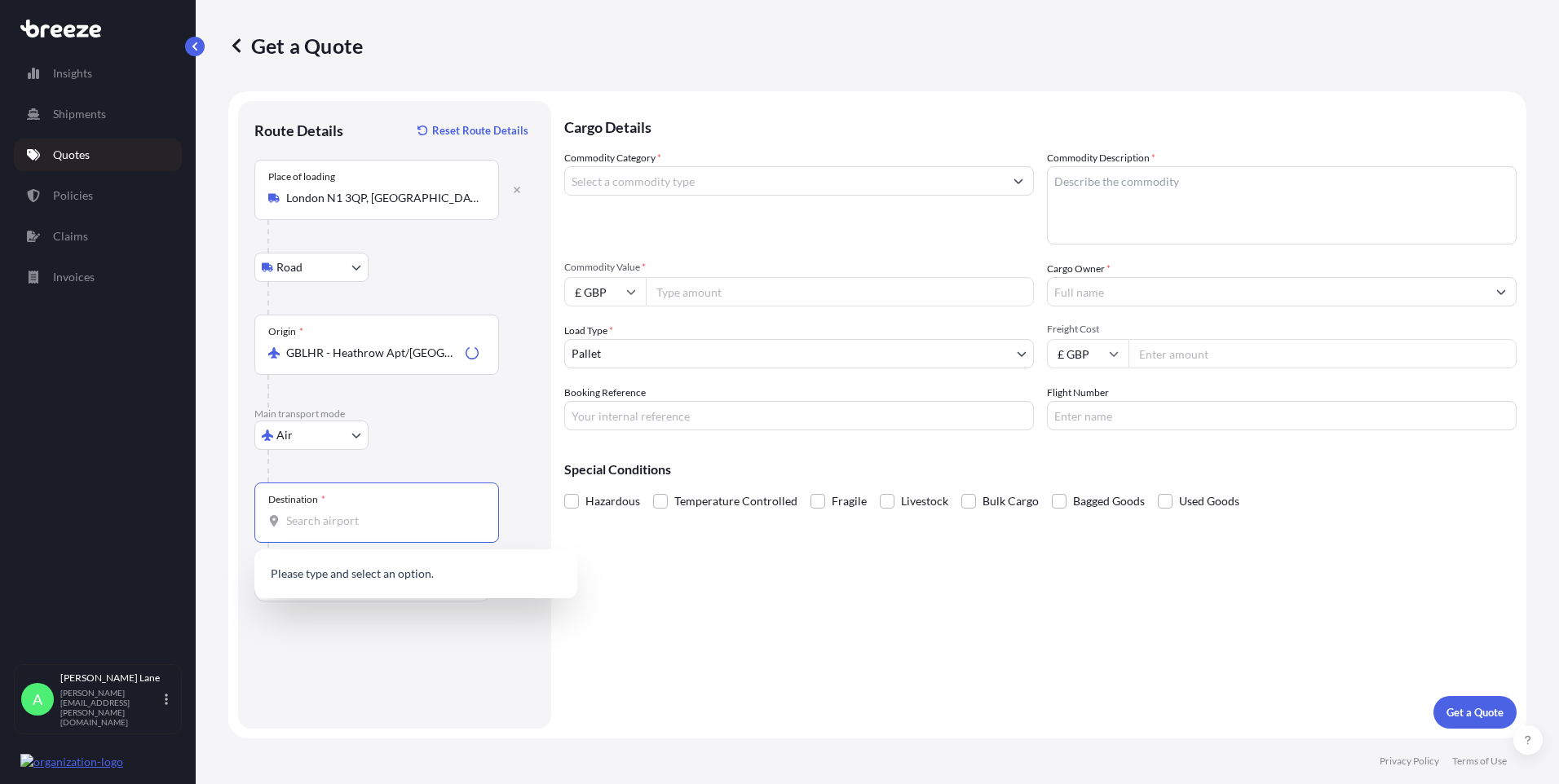
click at [370, 519] on input "Destination *" at bounding box center [381, 521] width 192 height 17
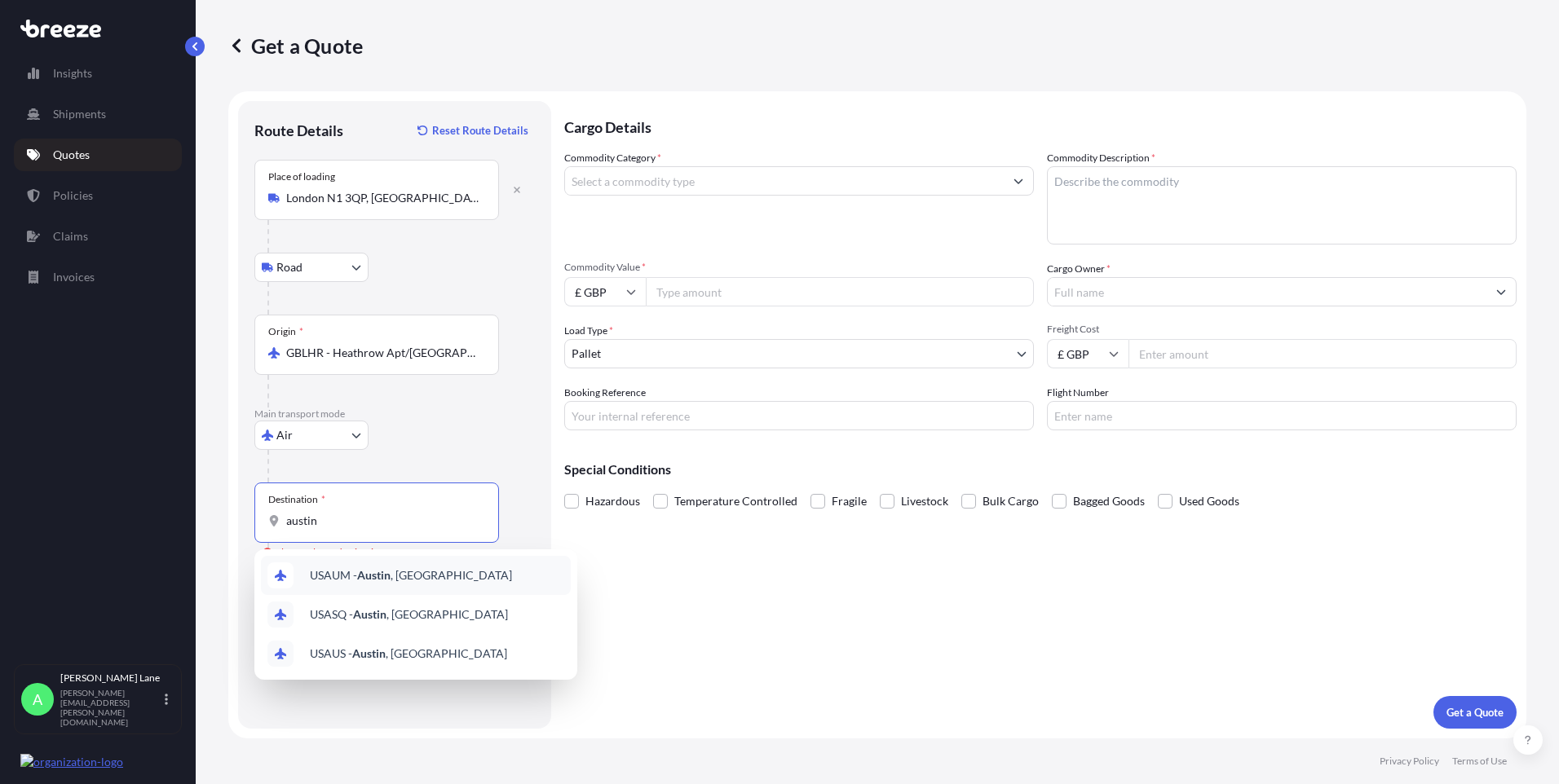
click at [441, 589] on div "USAUM - [GEOGRAPHIC_DATA] , [GEOGRAPHIC_DATA]" at bounding box center [415, 575] width 310 height 40
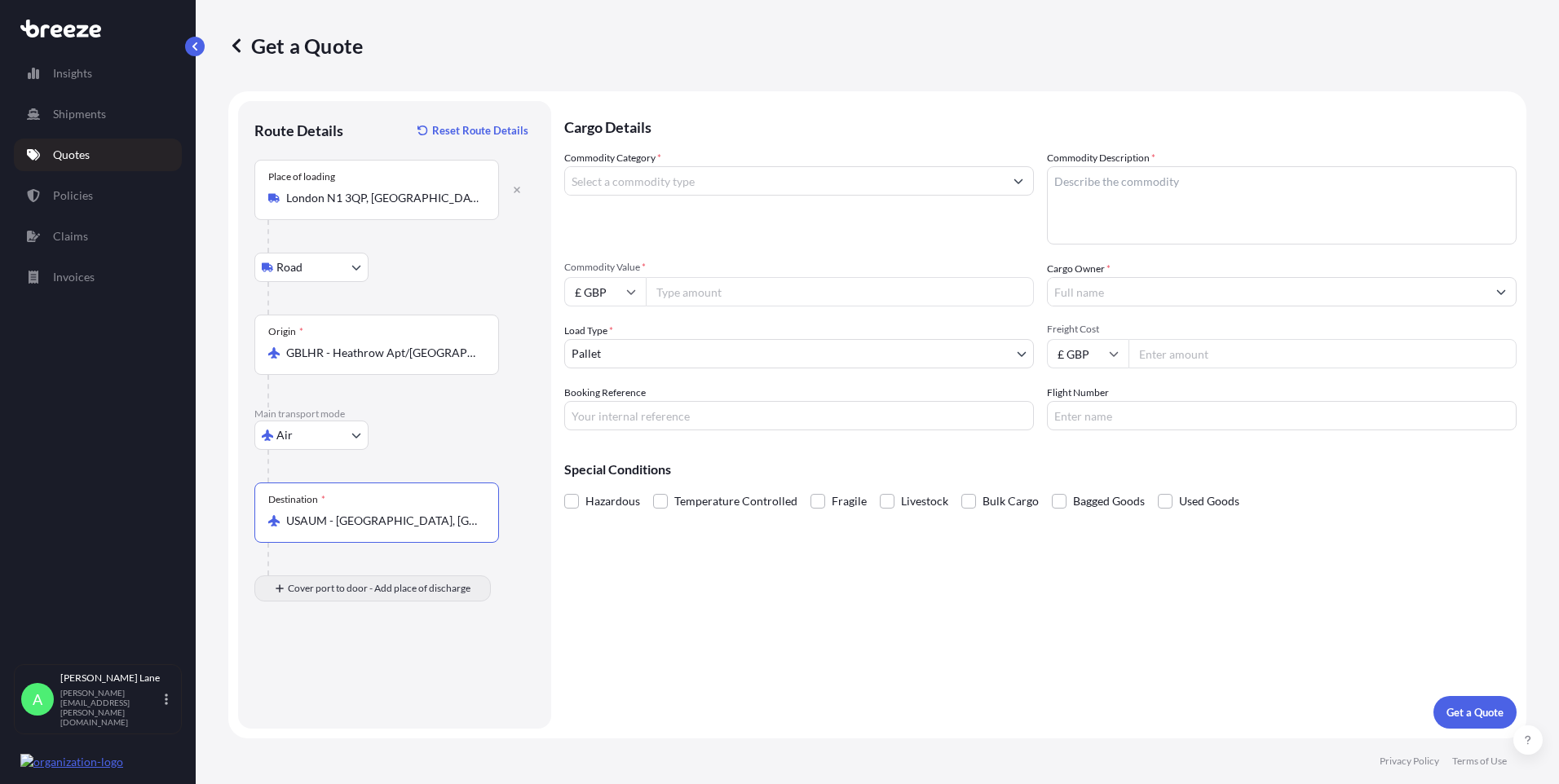
type input "USAUM - [GEOGRAPHIC_DATA], [GEOGRAPHIC_DATA]"
click at [365, 690] on div "Place of Discharge" at bounding box center [377, 668] width 245 height 61
click at [365, 684] on input "Place of Discharge" at bounding box center [381, 676] width 192 height 17
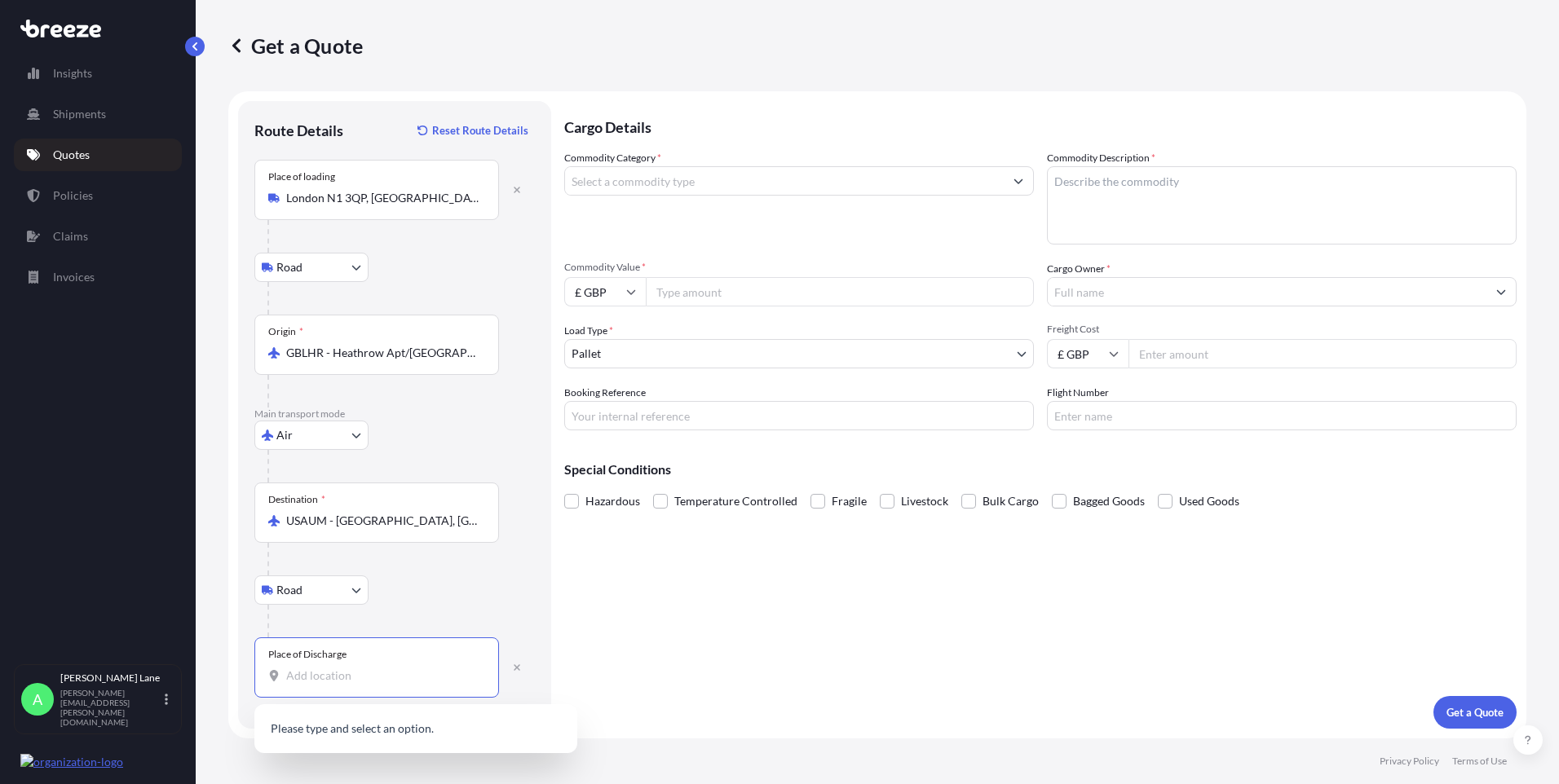
paste input "78750"
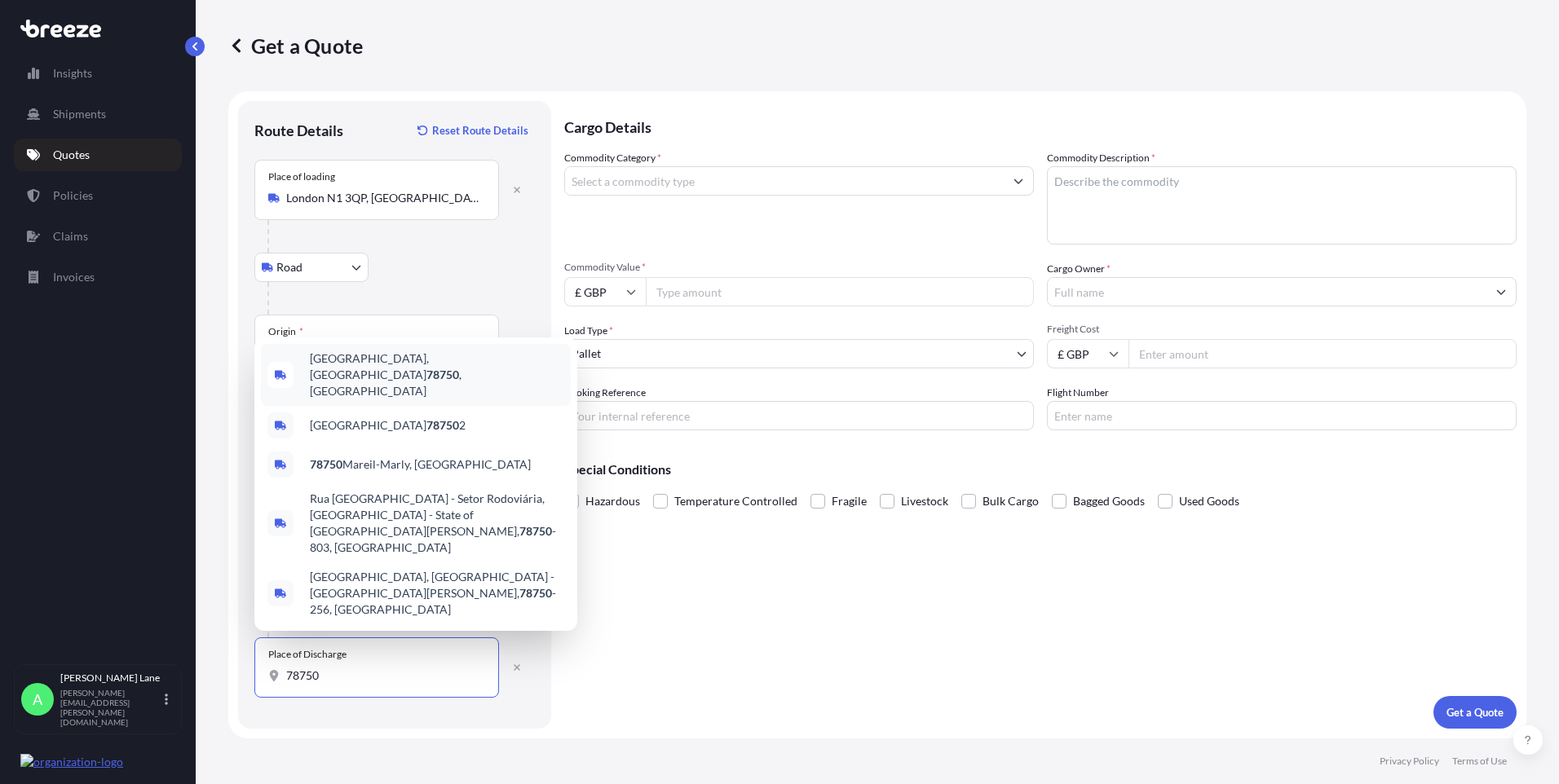
click at [422, 400] on span "[GEOGRAPHIC_DATA] , [GEOGRAPHIC_DATA]" at bounding box center [437, 374] width 255 height 49
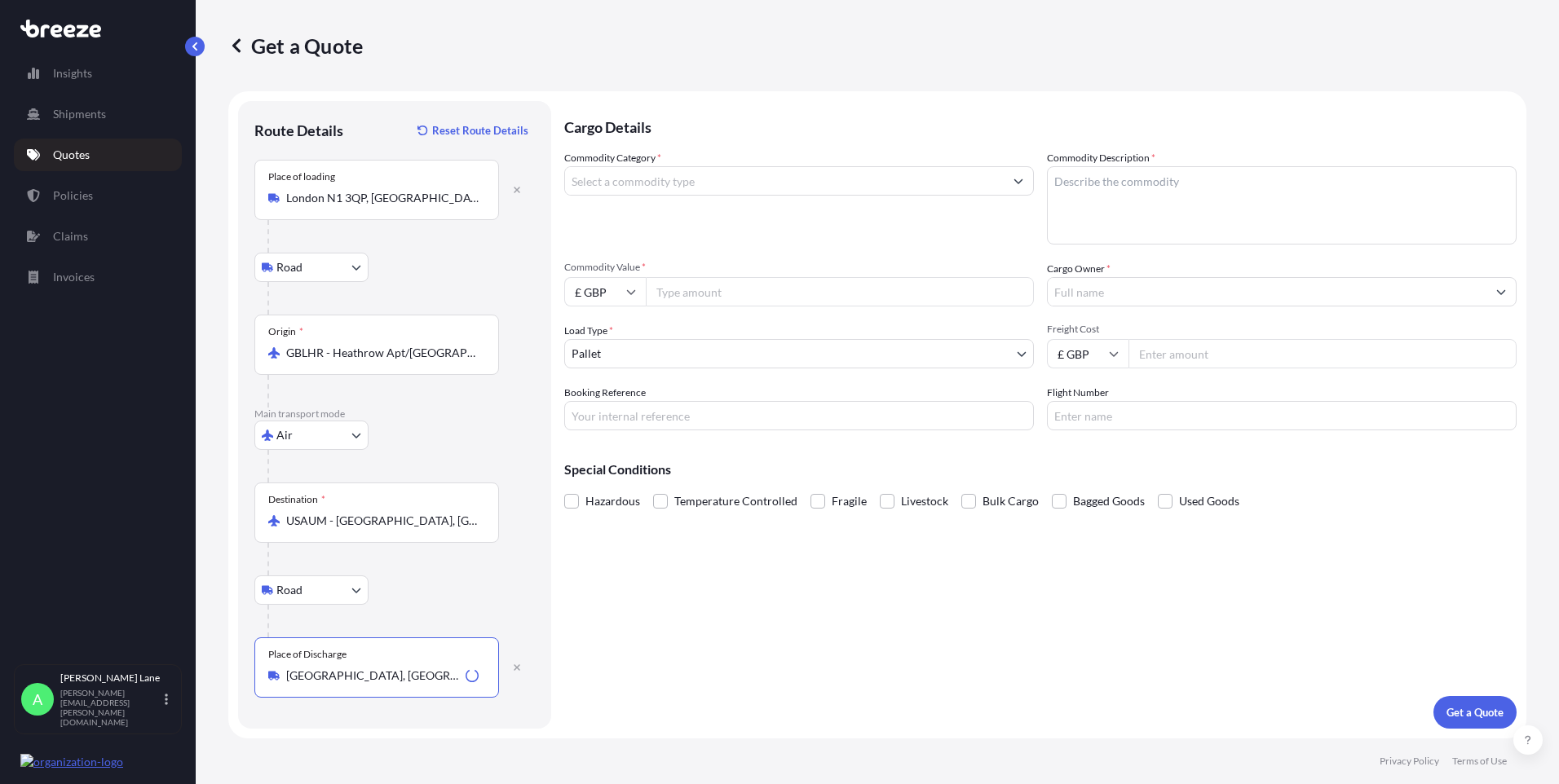
type input "[GEOGRAPHIC_DATA], [GEOGRAPHIC_DATA]"
click at [668, 184] on input "Commodity Category *" at bounding box center [784, 181] width 438 height 29
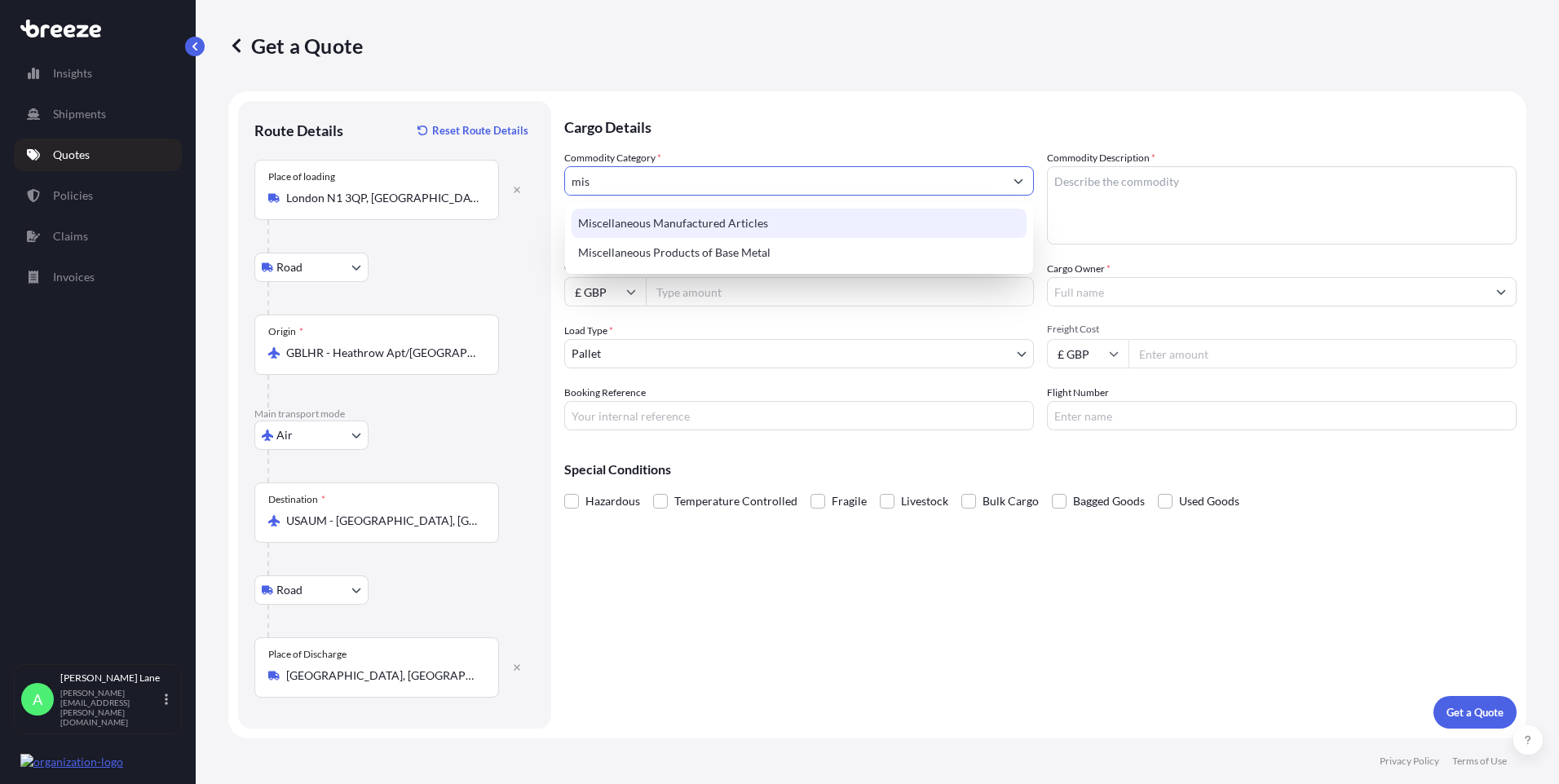
click at [759, 231] on div "Miscellaneous Manufactured Articles" at bounding box center [799, 223] width 455 height 29
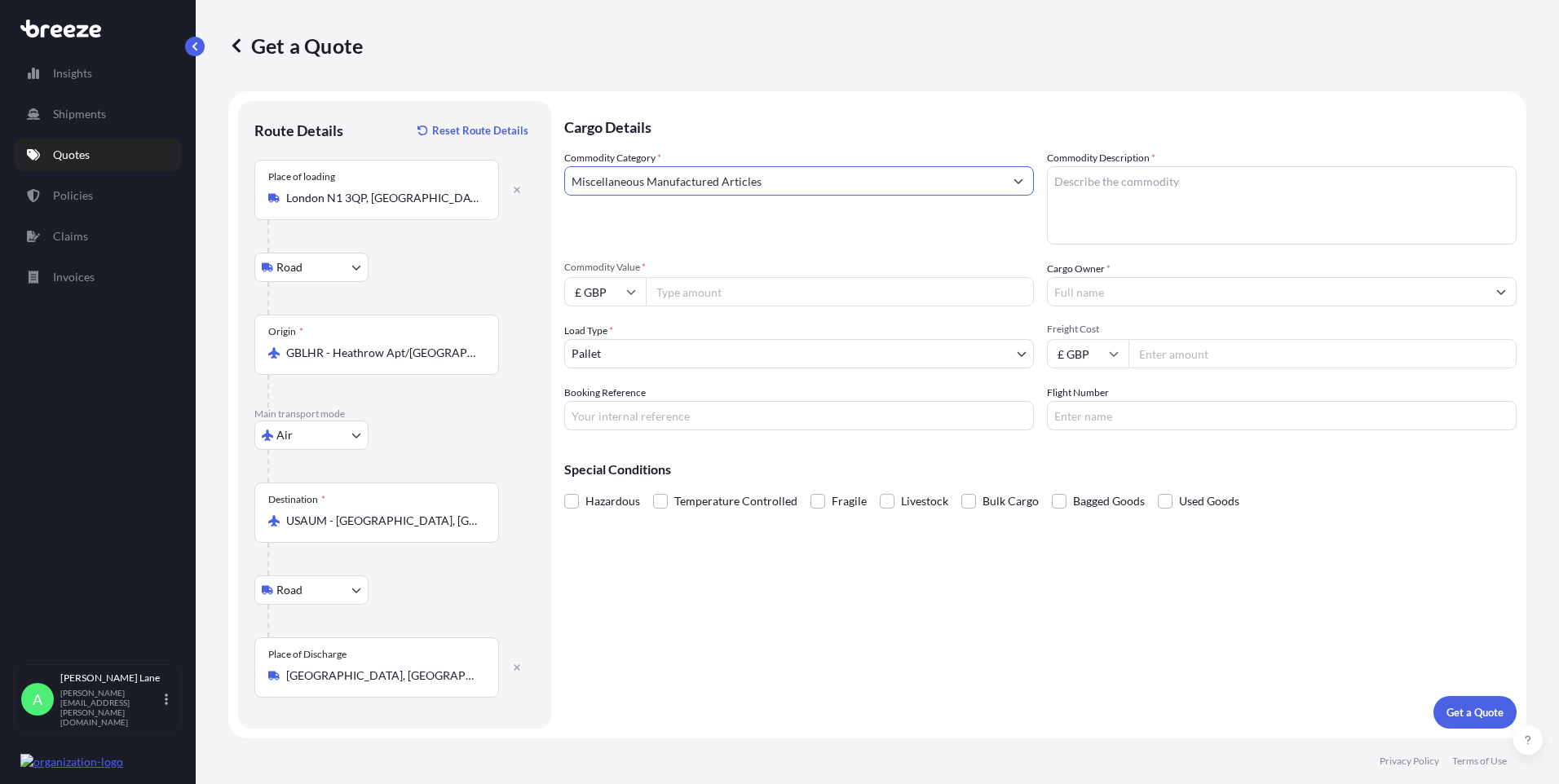
type input "Miscellaneous Manufactured Articles"
click at [618, 296] on input "£ GBP" at bounding box center [605, 292] width 82 height 29
click at [611, 403] on div "$ USD" at bounding box center [605, 405] width 69 height 31
type input "$ USD"
click at [695, 298] on input "Commodity Value *" at bounding box center [840, 292] width 388 height 29
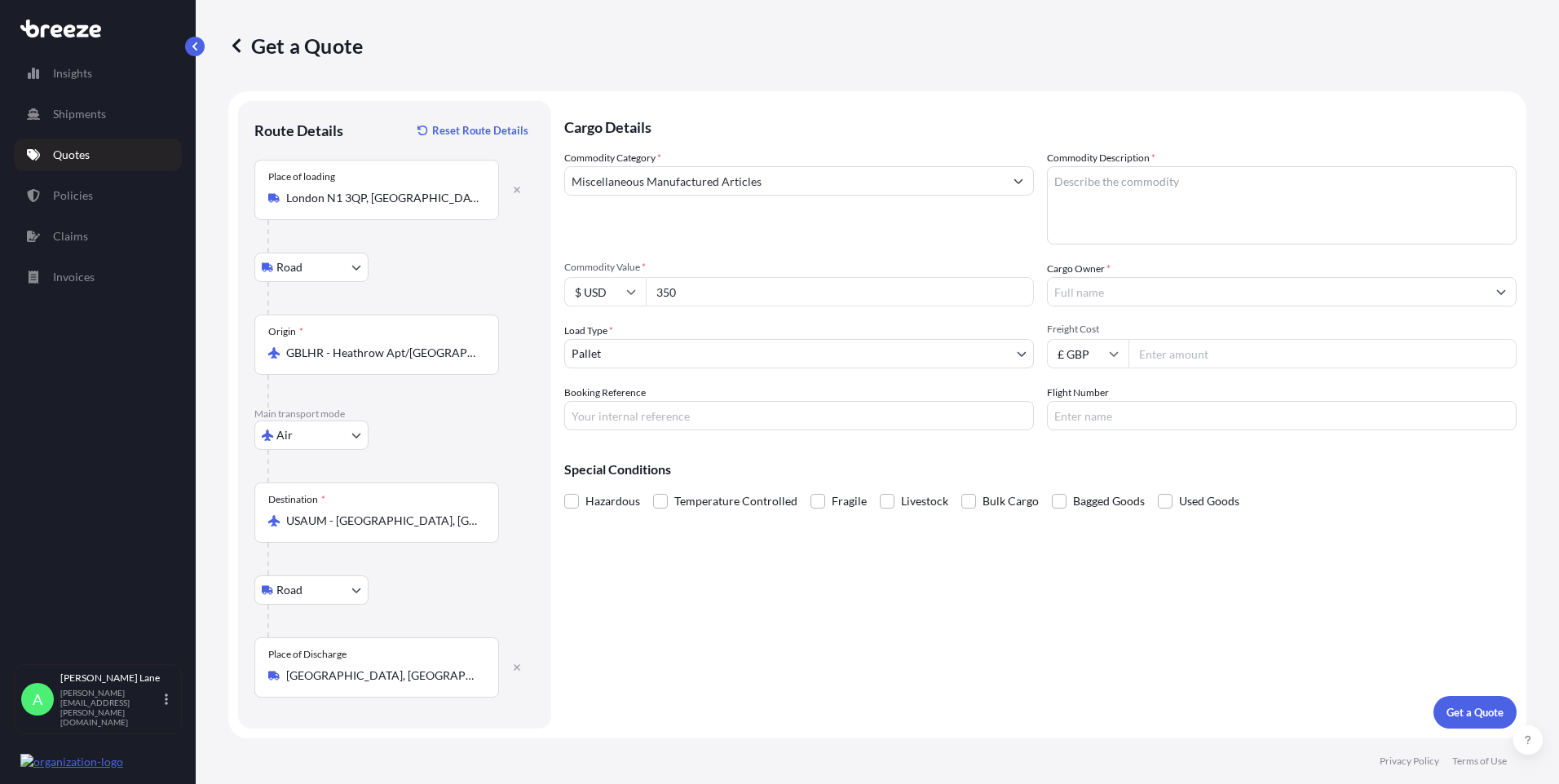
type input "350"
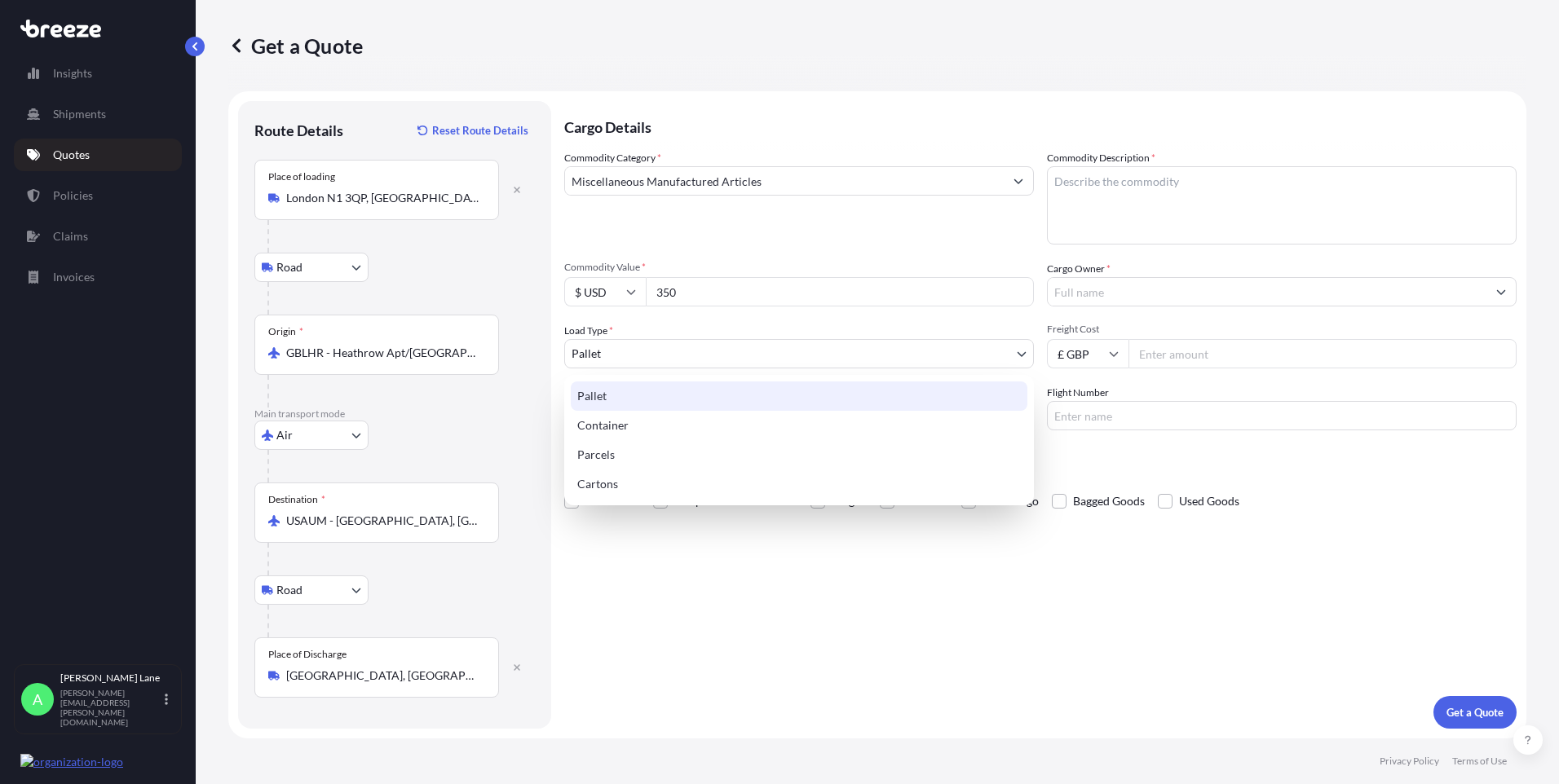
click at [780, 356] on body "Insights Shipments Quotes Policies Claims Invoices A [PERSON_NAME] [PERSON_NAME…" at bounding box center [780, 392] width 1559 height 784
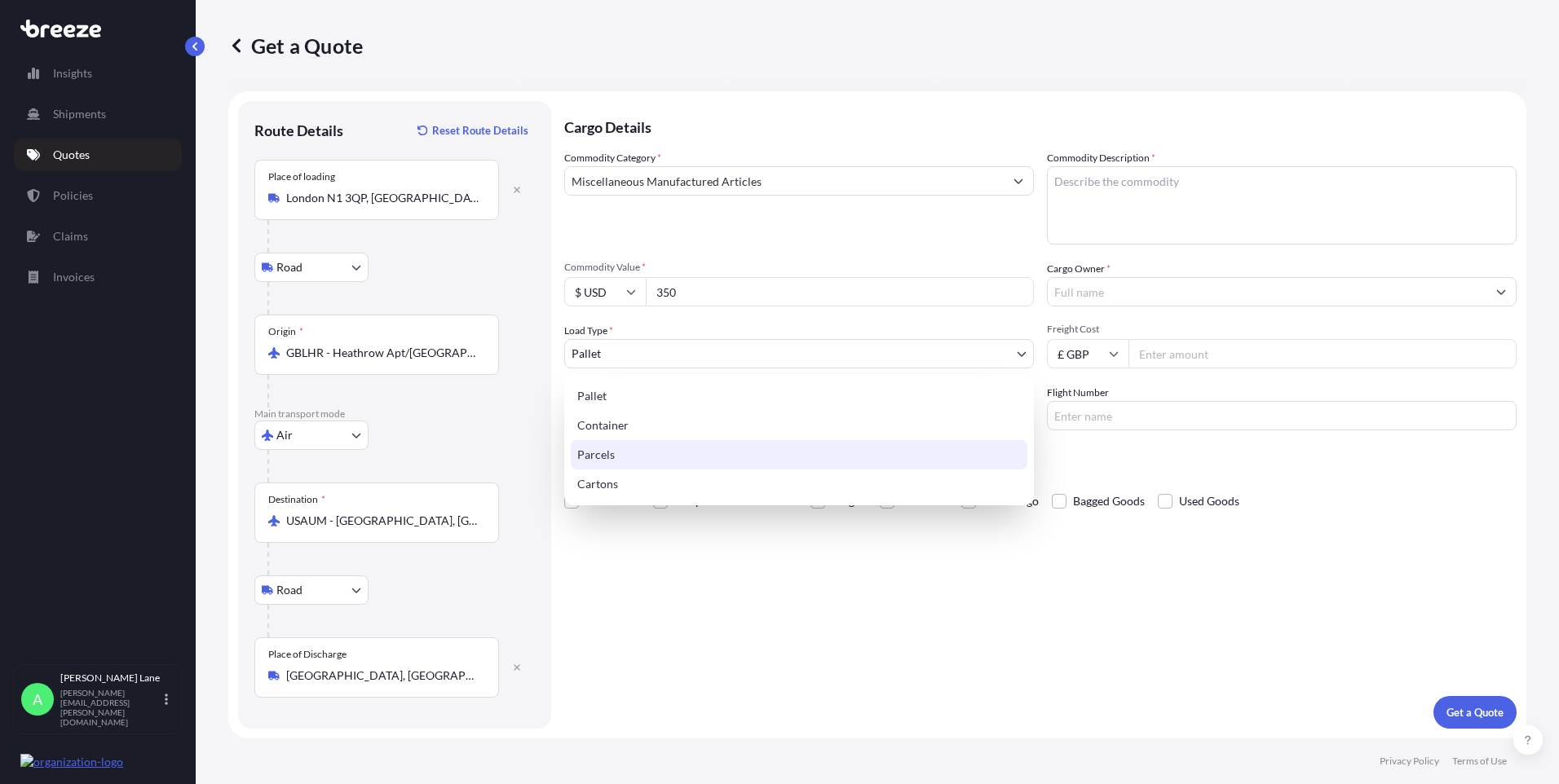
click at [674, 458] on div "Parcels" at bounding box center [799, 455] width 457 height 29
select select "3"
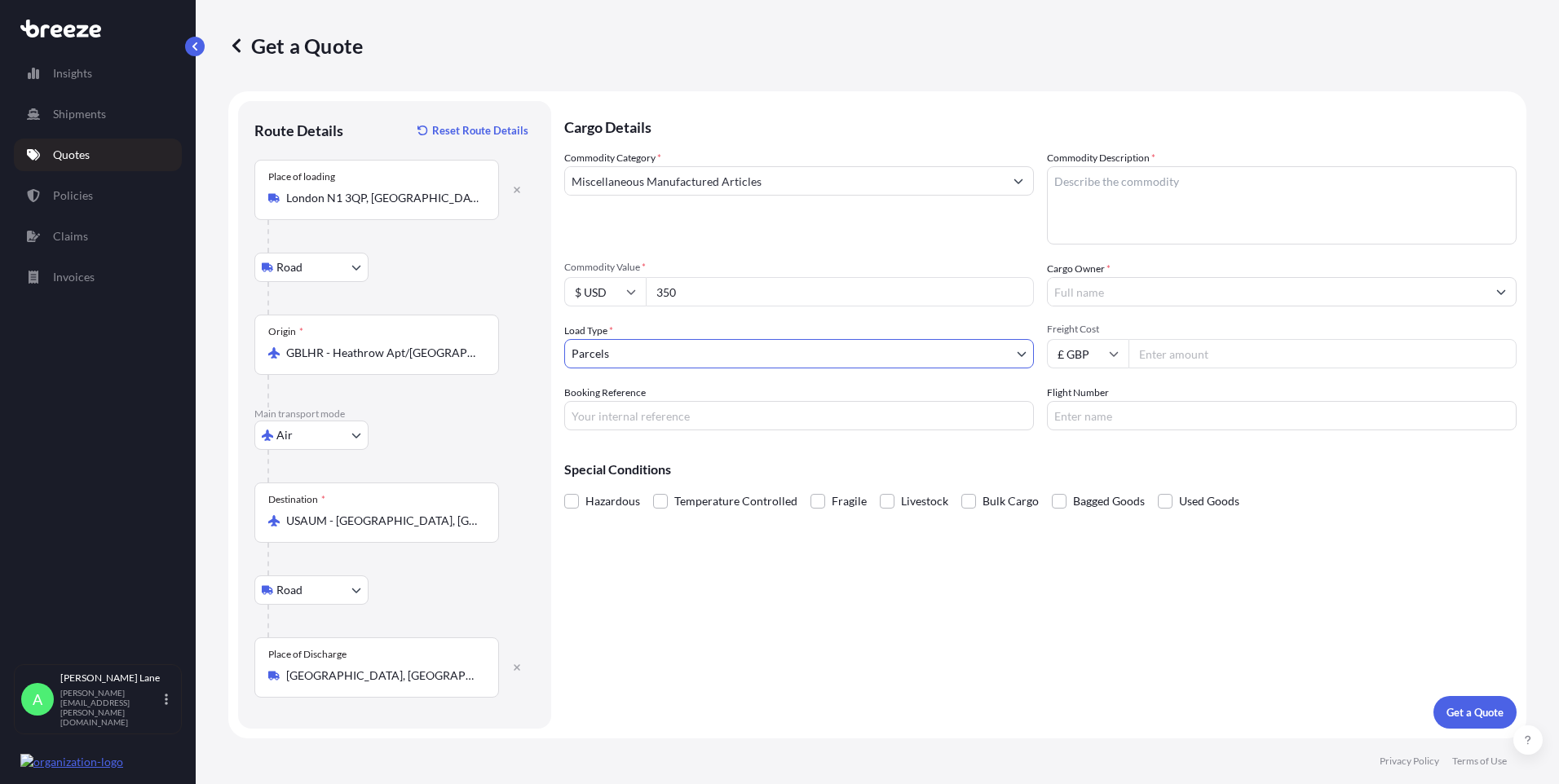
click at [710, 423] on input "Booking Reference" at bounding box center [799, 415] width 470 height 29
paste input "1899458"
type input "1899458"
click at [1110, 210] on textarea "Commodity Description *" at bounding box center [1281, 205] width 470 height 78
paste textarea "STRAIGHT NECK BONNED CORSET WITH DROP WAIST"
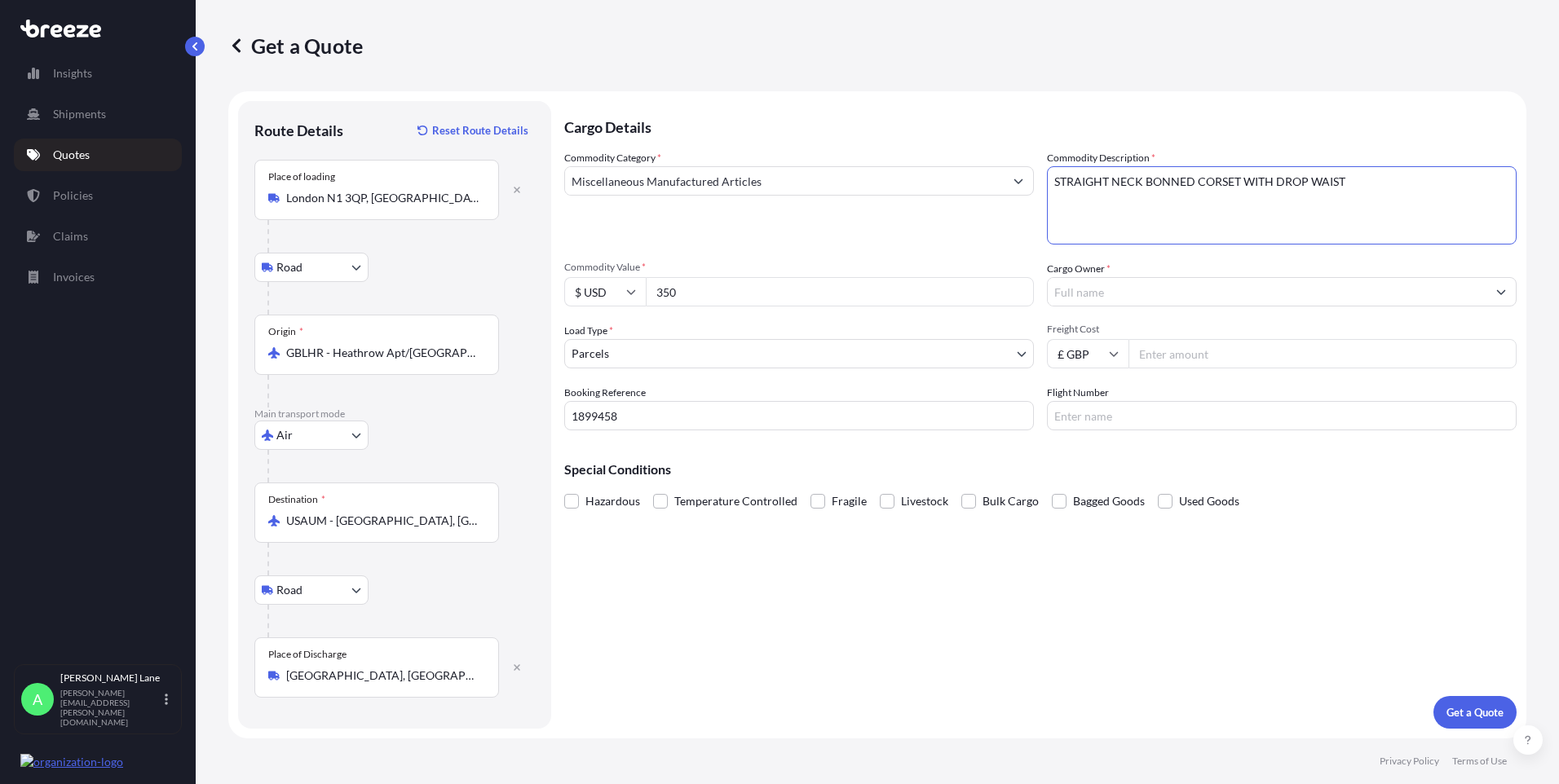
type textarea "STRAIGHT NECK BONNED CORSET WITH DROP WAIST"
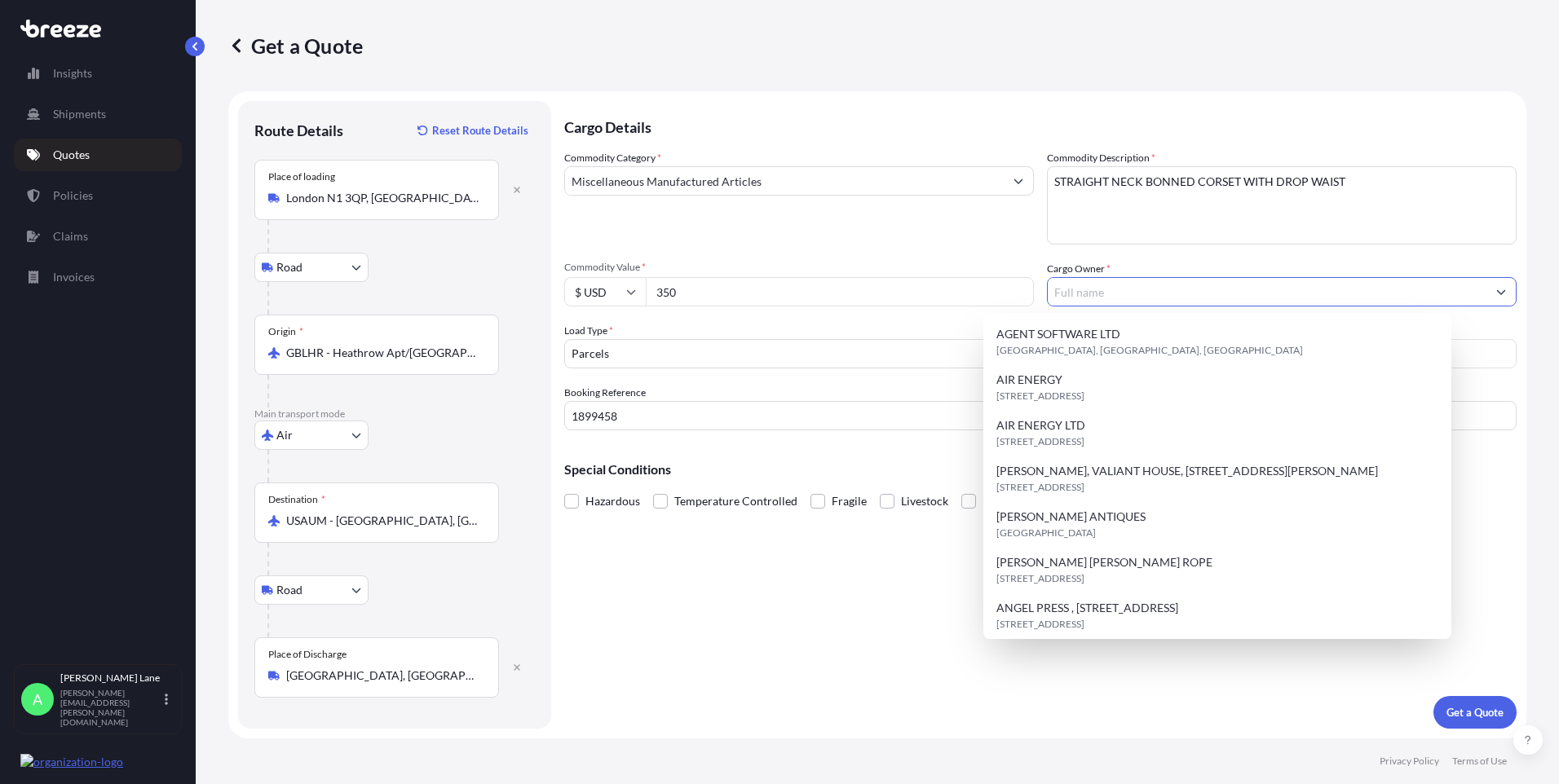
click at [1117, 295] on input "Cargo Owner *" at bounding box center [1267, 292] width 438 height 29
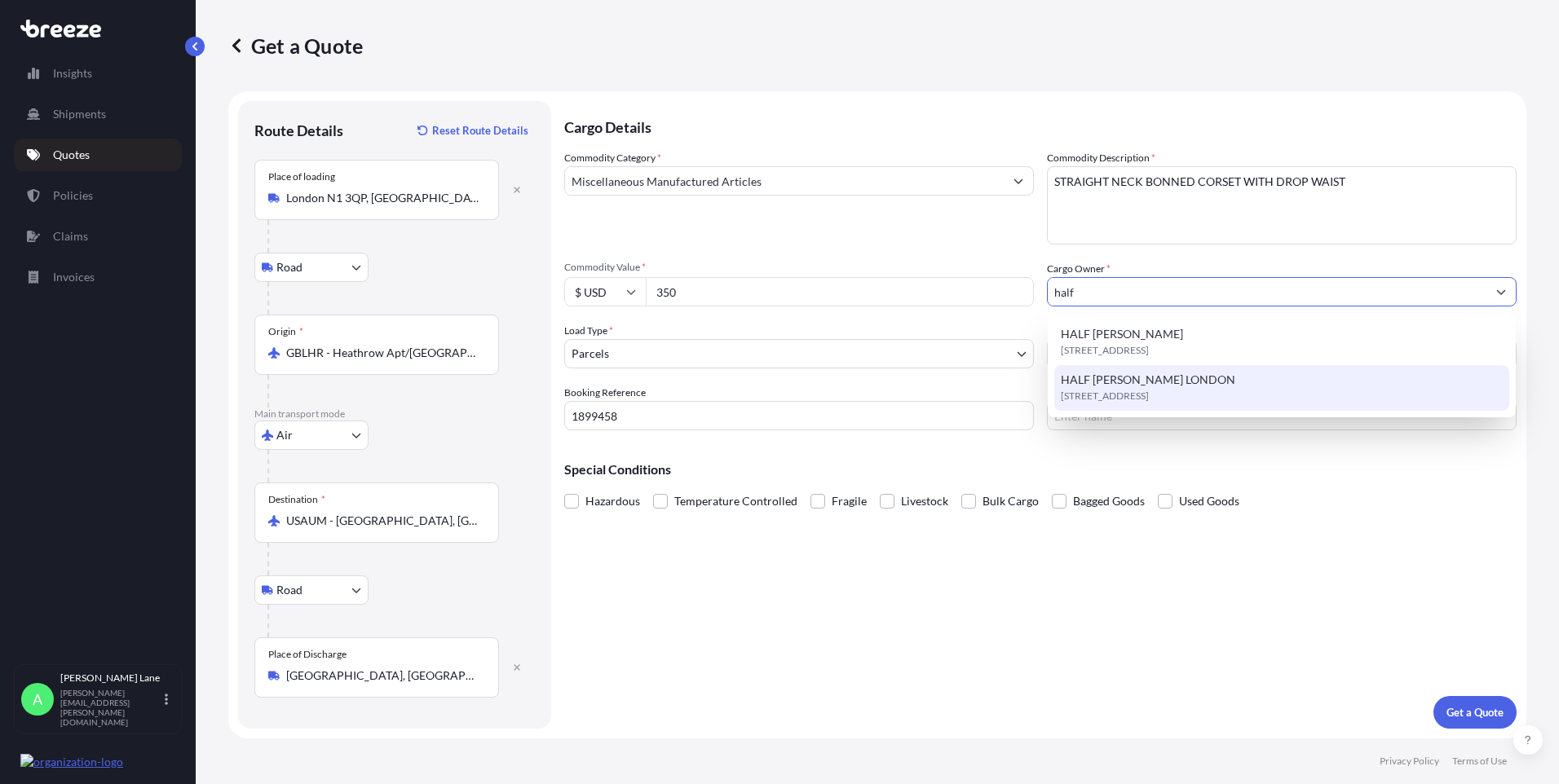
click at [1121, 399] on span "[STREET_ADDRESS]" at bounding box center [1105, 396] width 88 height 17
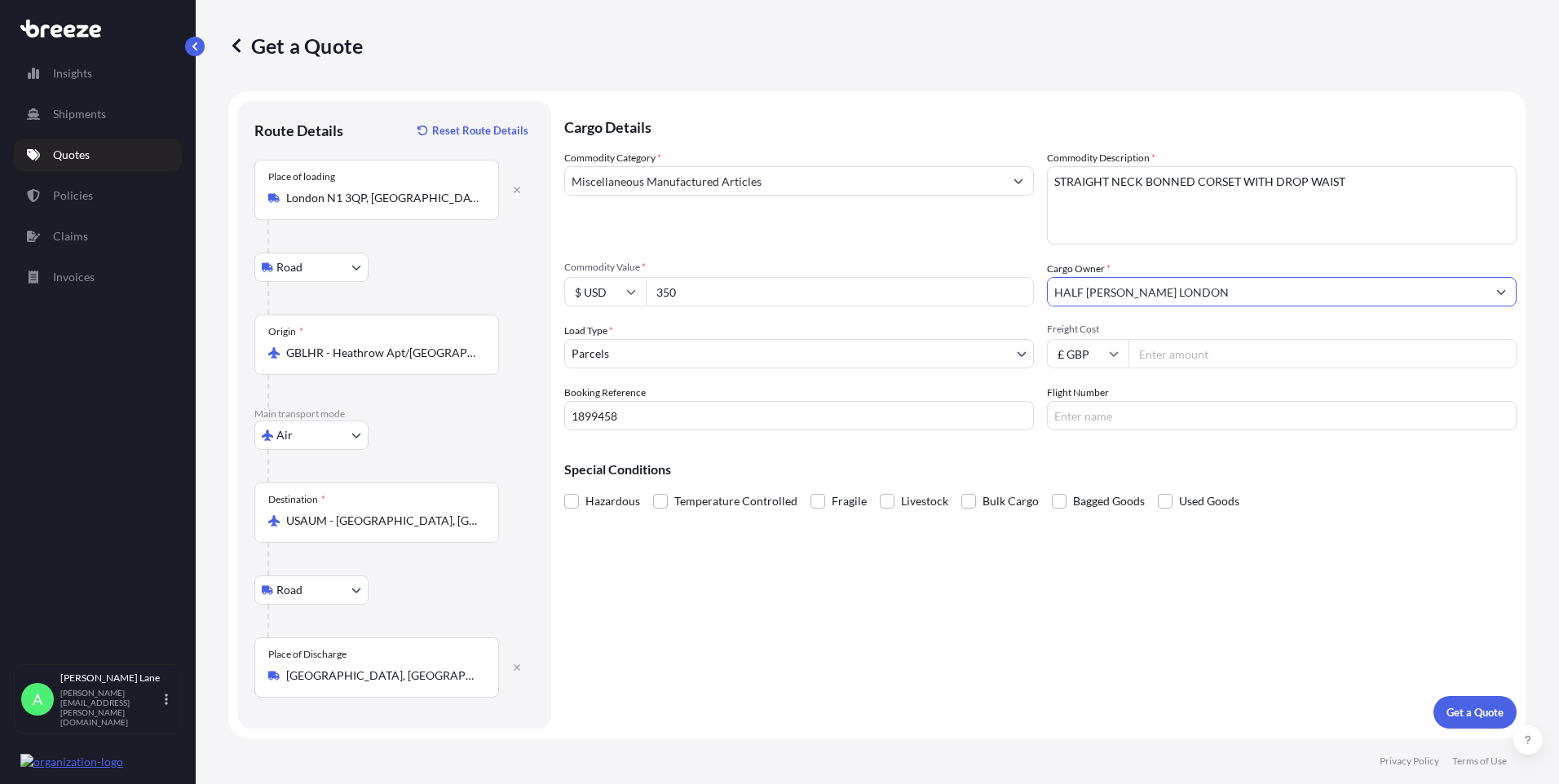
type input "HALF [PERSON_NAME] LONDON"
click at [1157, 360] on input "Freight Cost" at bounding box center [1323, 354] width 388 height 29
type input "105.57"
click at [1197, 407] on input "Flight Number" at bounding box center [1281, 415] width 470 height 29
type input "dhl"
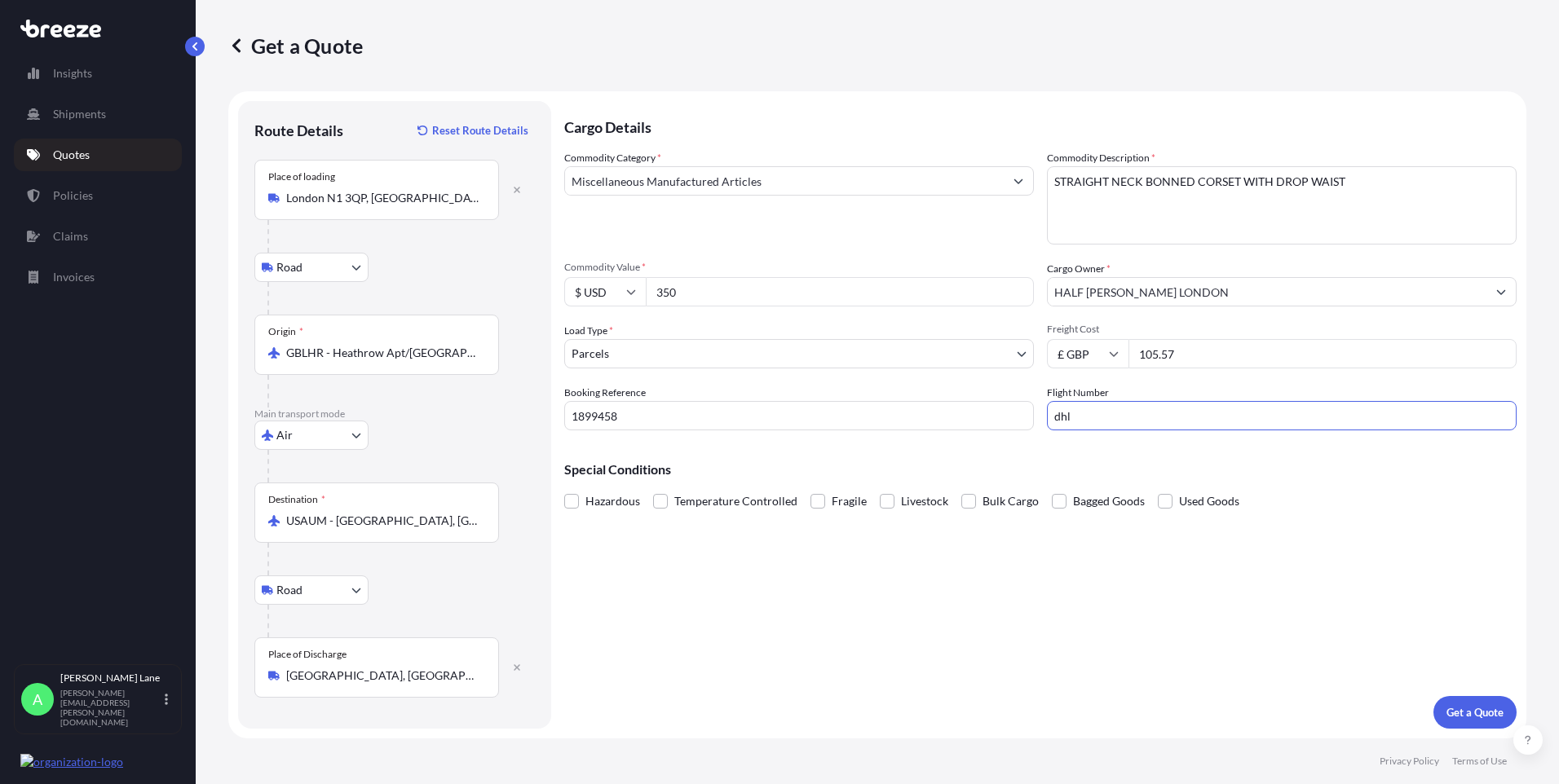
click at [921, 673] on div "Cargo Details Commodity Category * Miscellaneous Manufactured Articles Commodit…" at bounding box center [1041, 415] width 952 height 628
click at [1458, 711] on p "Get a Quote" at bounding box center [1475, 713] width 57 height 17
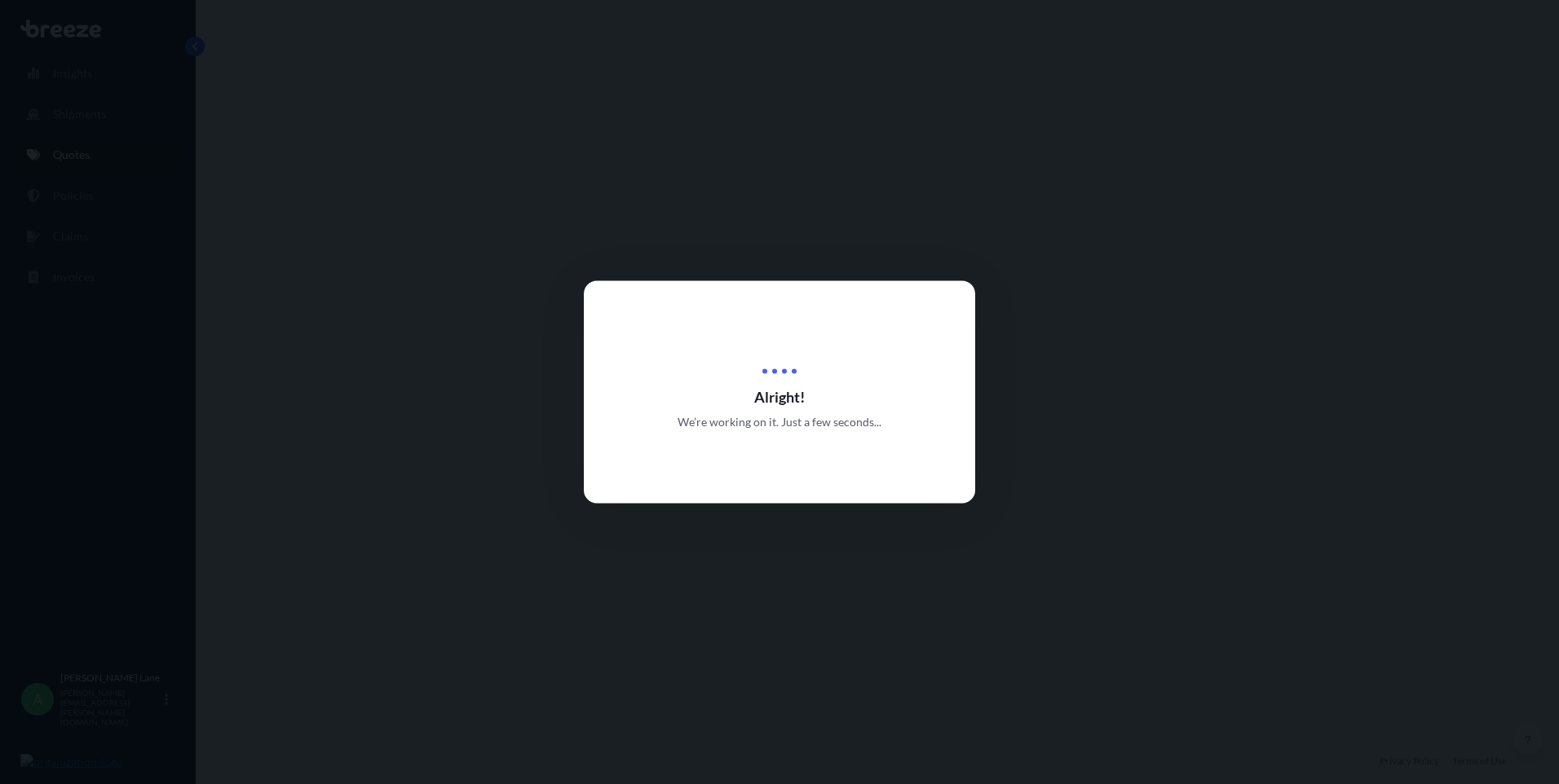
select select "Road"
select select "Air"
select select "Road"
select select "3"
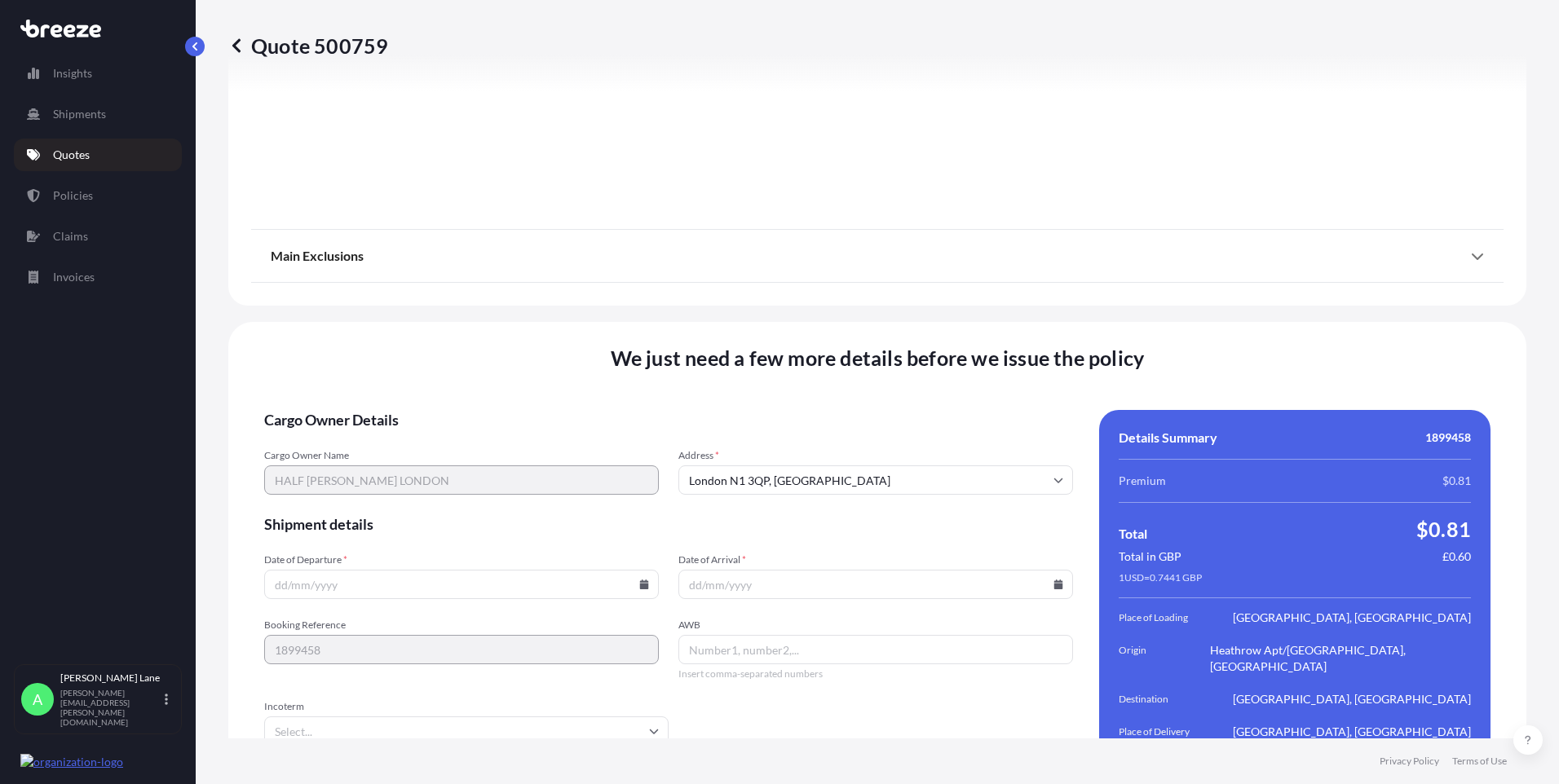
scroll to position [2129, 0]
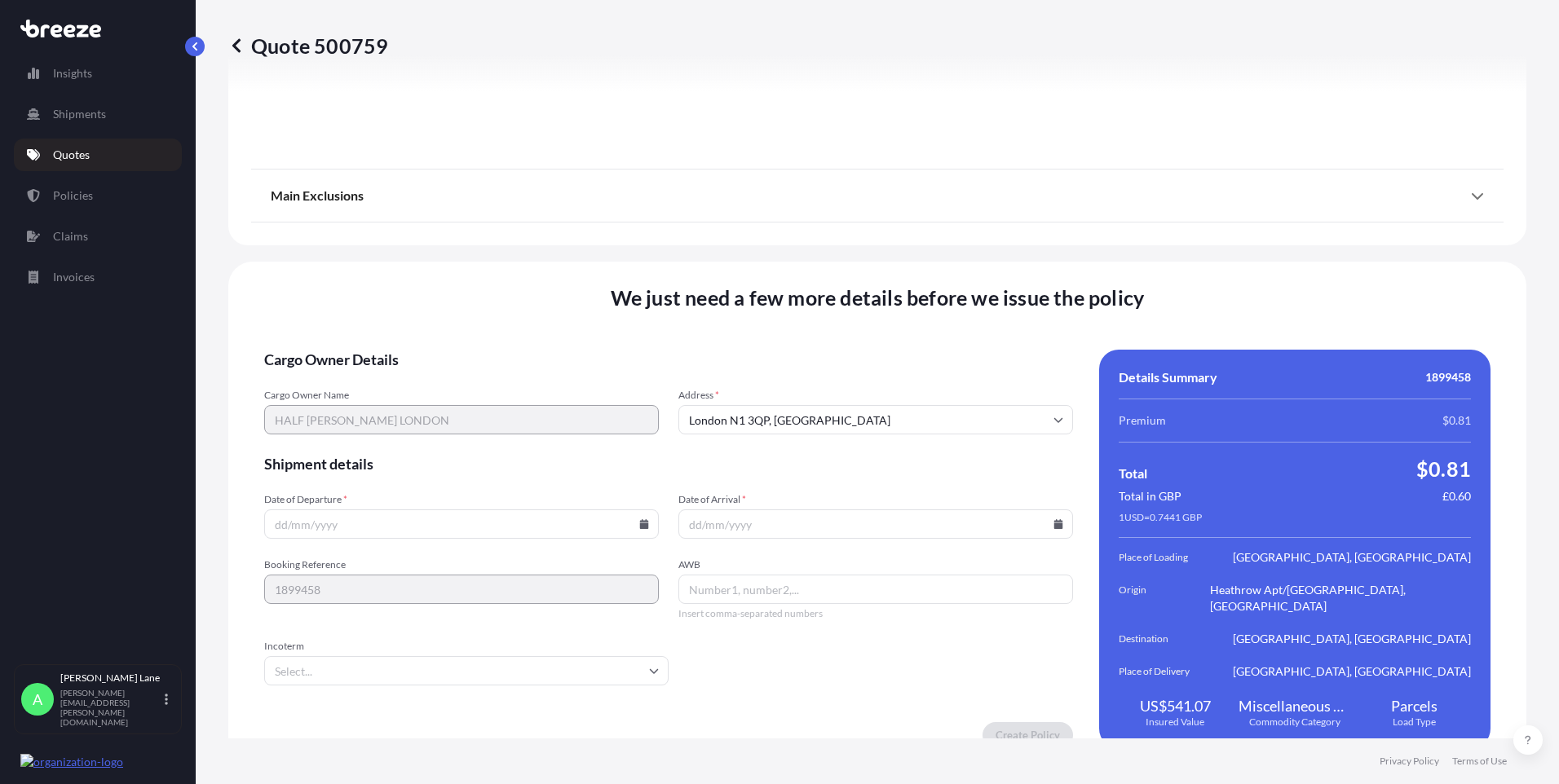
click at [643, 519] on icon at bounding box center [644, 524] width 9 height 10
click at [393, 331] on button "7" at bounding box center [384, 332] width 26 height 26
type input "[DATE]"
click at [339, 656] on input "Incoterm" at bounding box center [466, 671] width 404 height 29
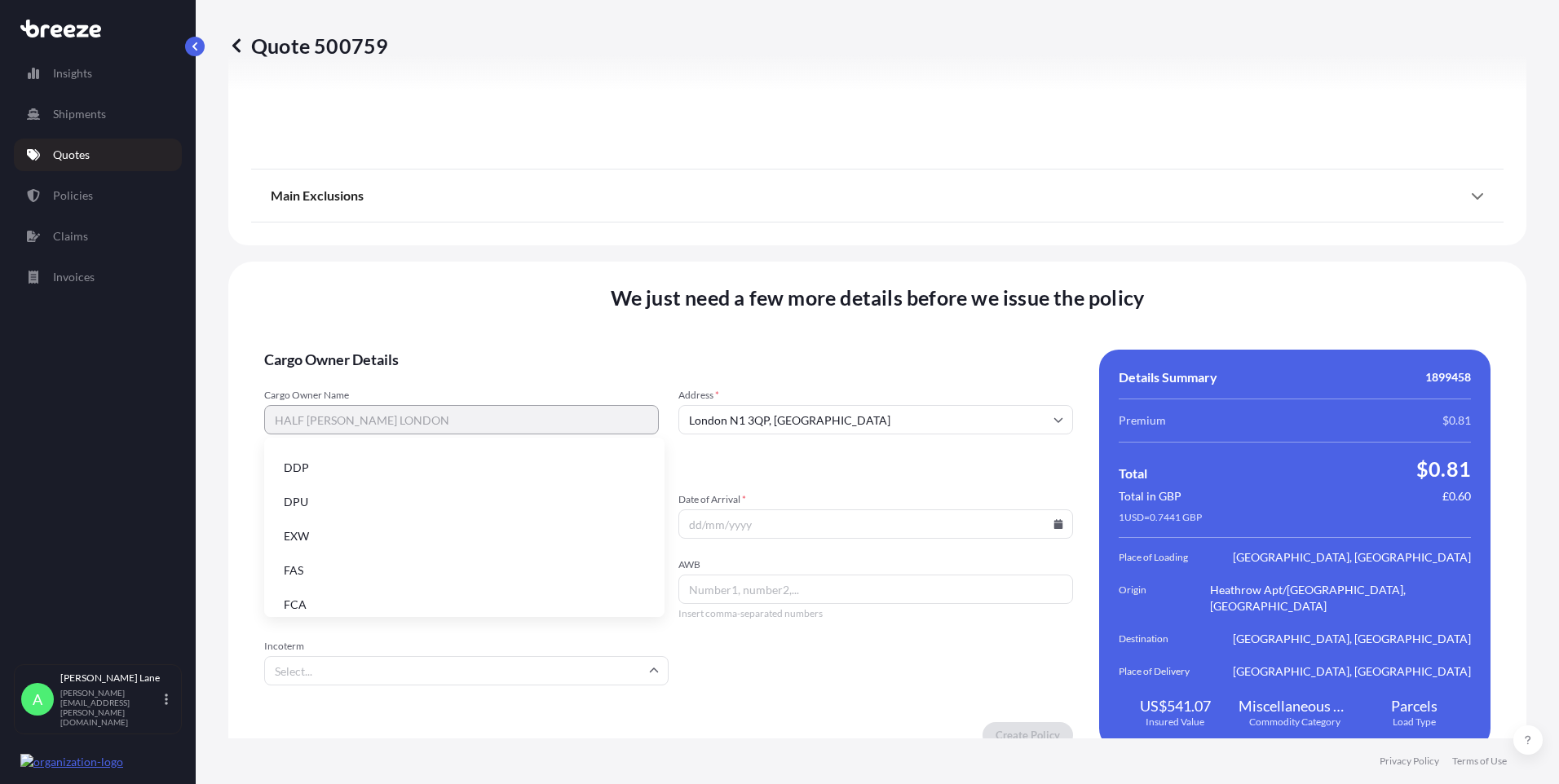
click at [370, 460] on li "DDP" at bounding box center [464, 468] width 387 height 31
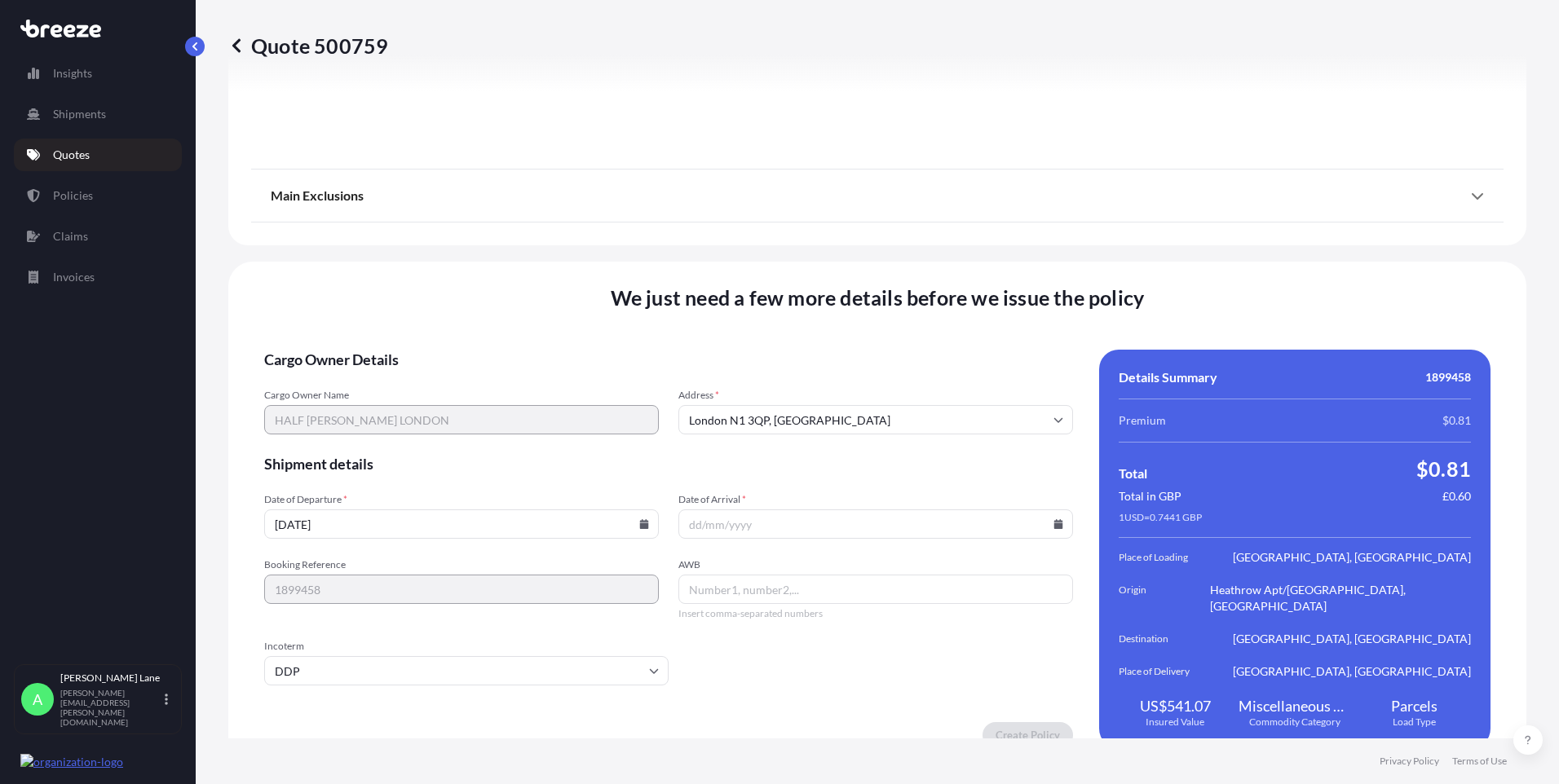
click at [781, 574] on input "AWB" at bounding box center [875, 589] width 394 height 29
paste input "1506295011"
type input "1506295011"
click at [1061, 509] on input "Date of Arrival *" at bounding box center [875, 524] width 394 height 29
click at [1057, 514] on input "Date of Arrival *" at bounding box center [875, 524] width 394 height 29
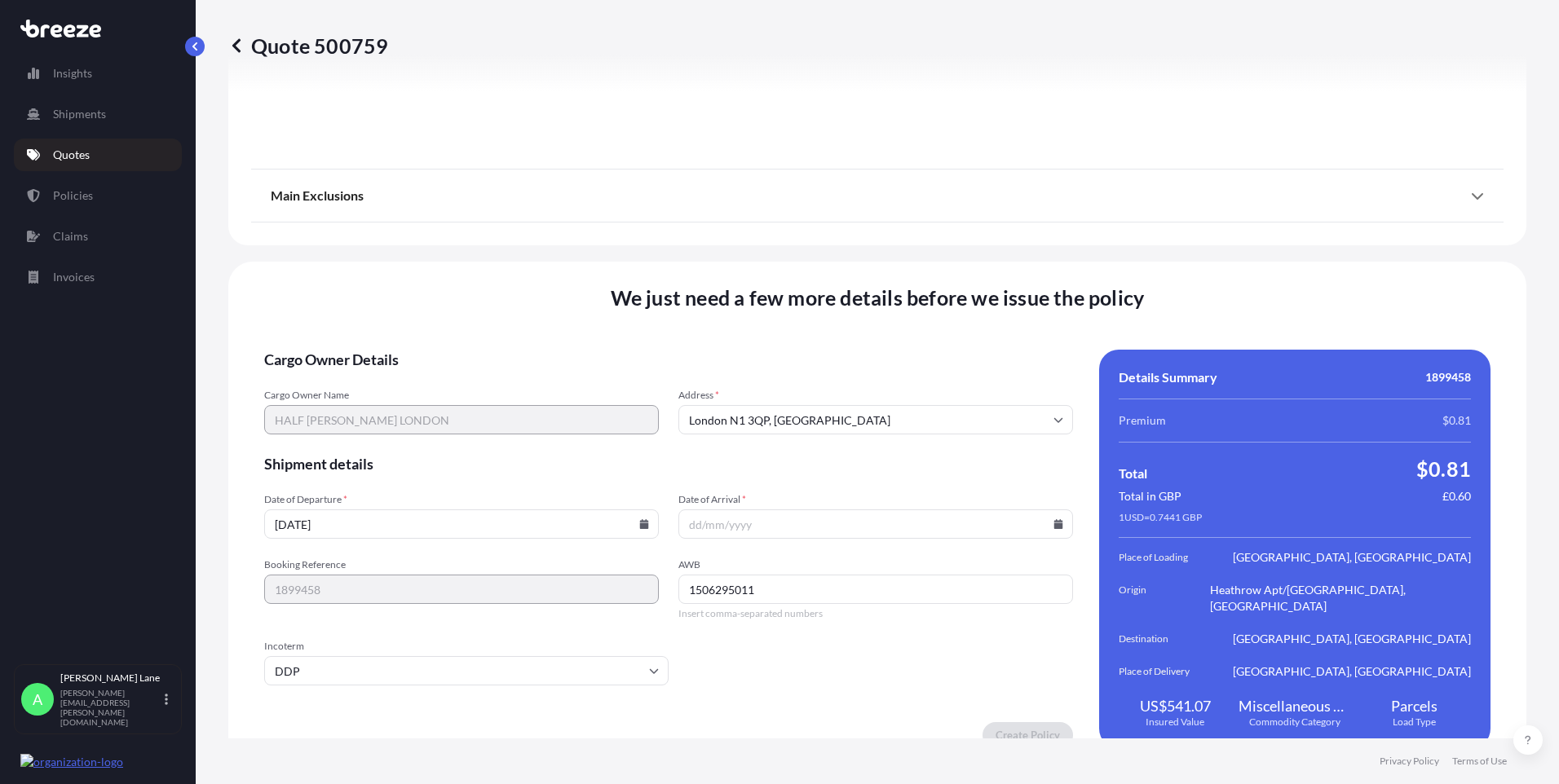
click at [1054, 519] on icon at bounding box center [1059, 524] width 9 height 10
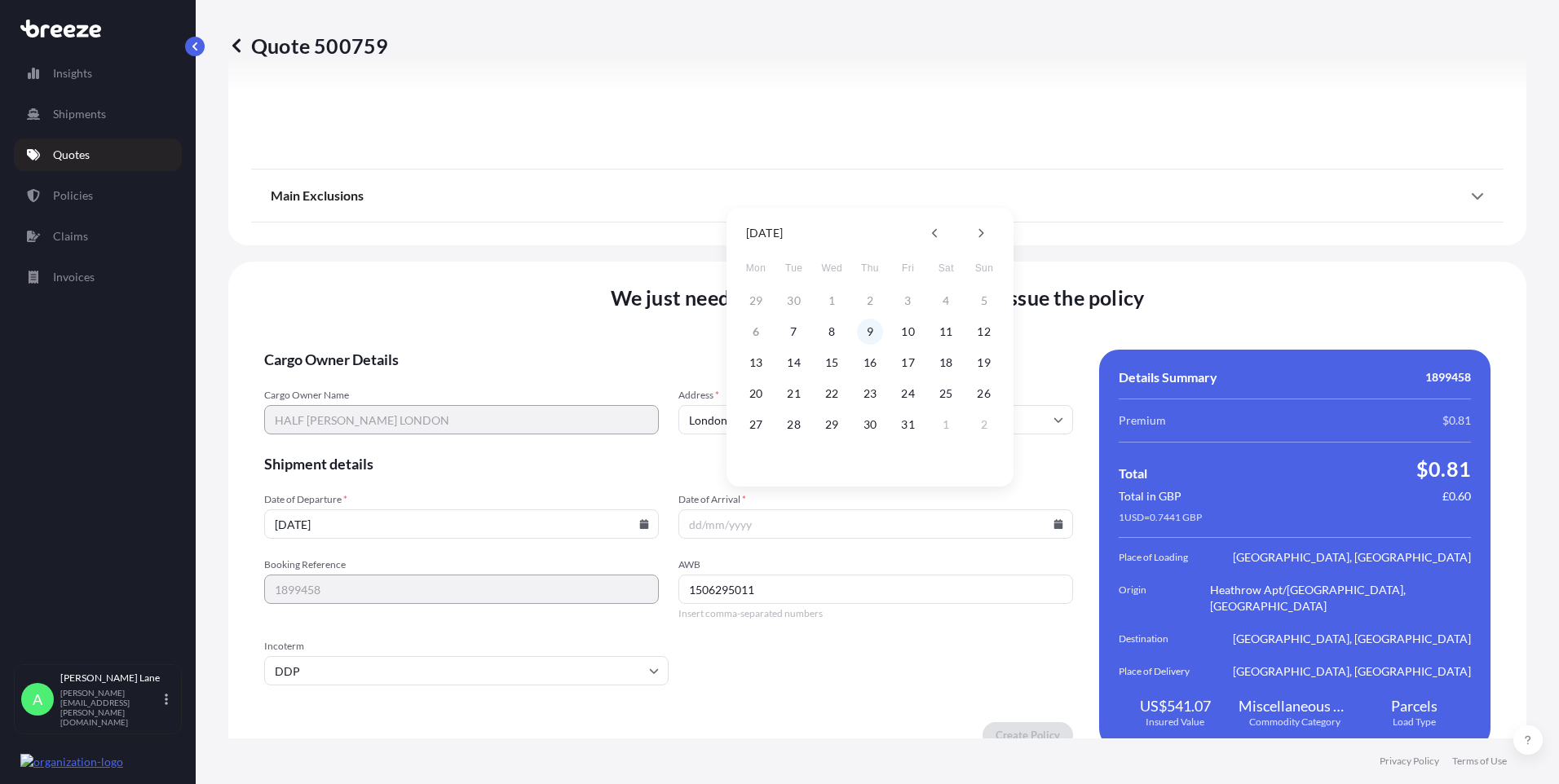
click at [860, 331] on button "9" at bounding box center [870, 332] width 26 height 26
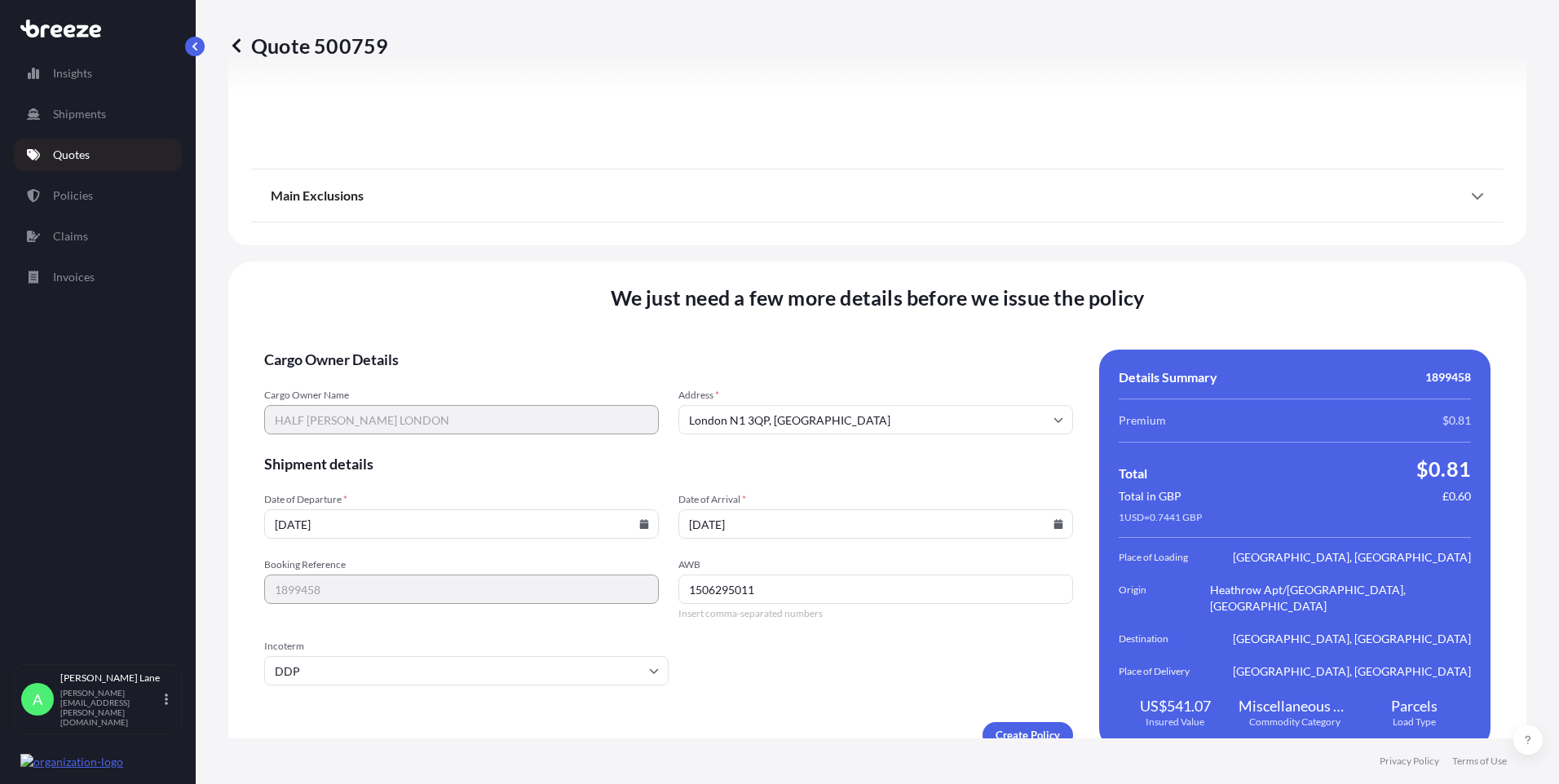
type input "[DATE]"
